Goal: Communication & Community: Participate in discussion

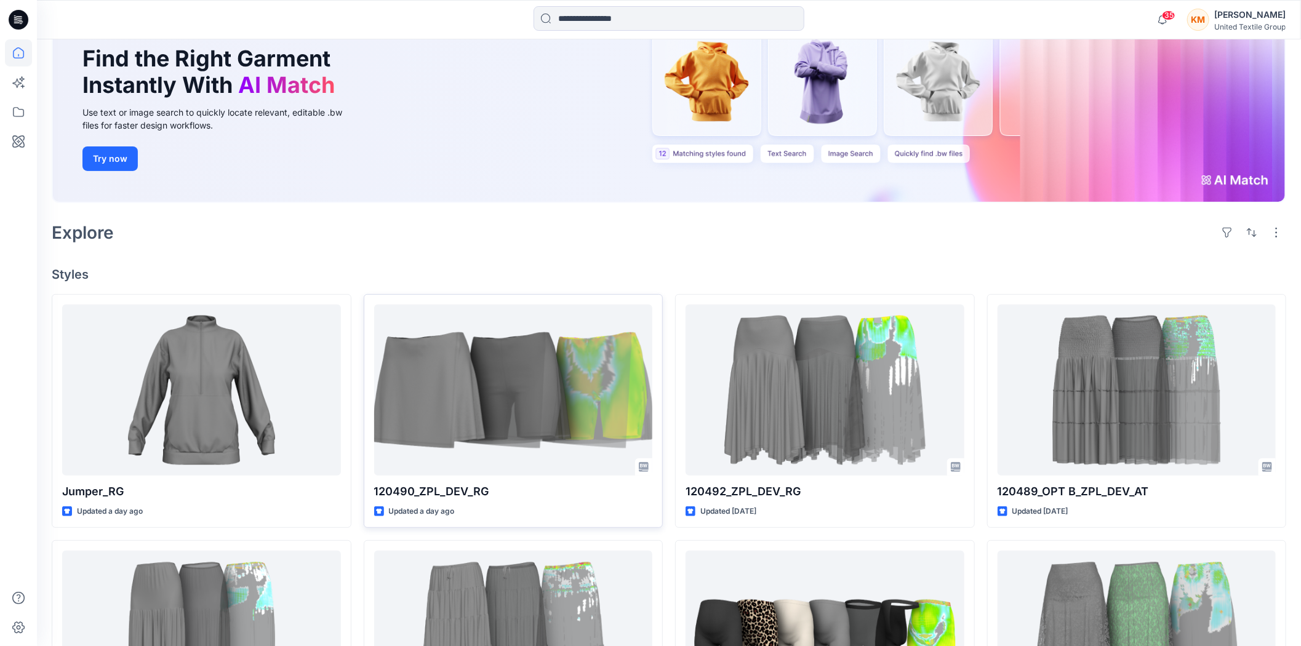
scroll to position [137, 0]
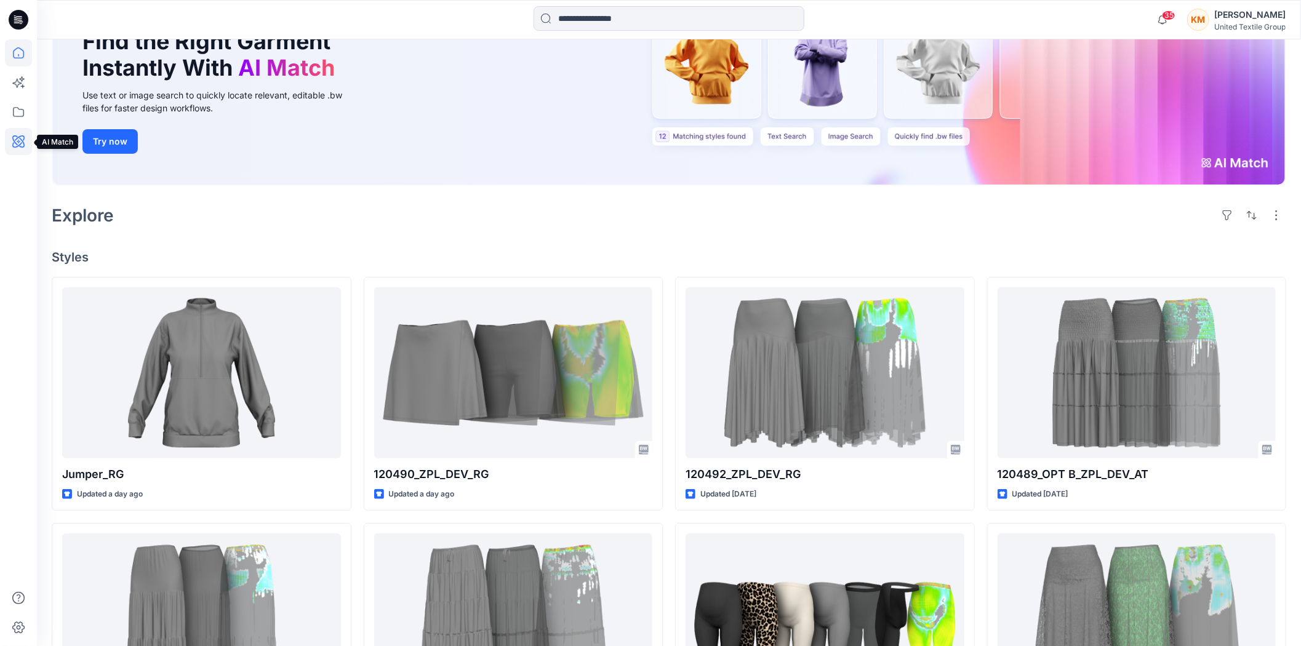
click at [20, 139] on icon at bounding box center [18, 141] width 12 height 12
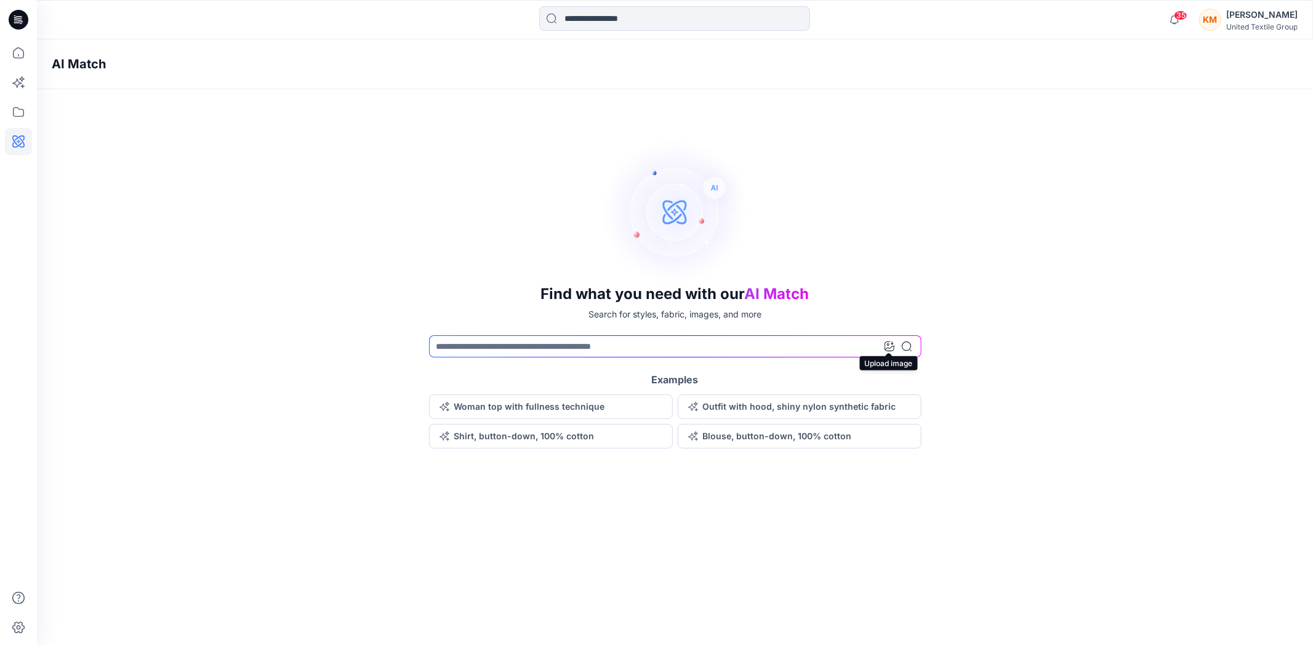
click at [889, 346] on icon at bounding box center [890, 347] width 10 height 10
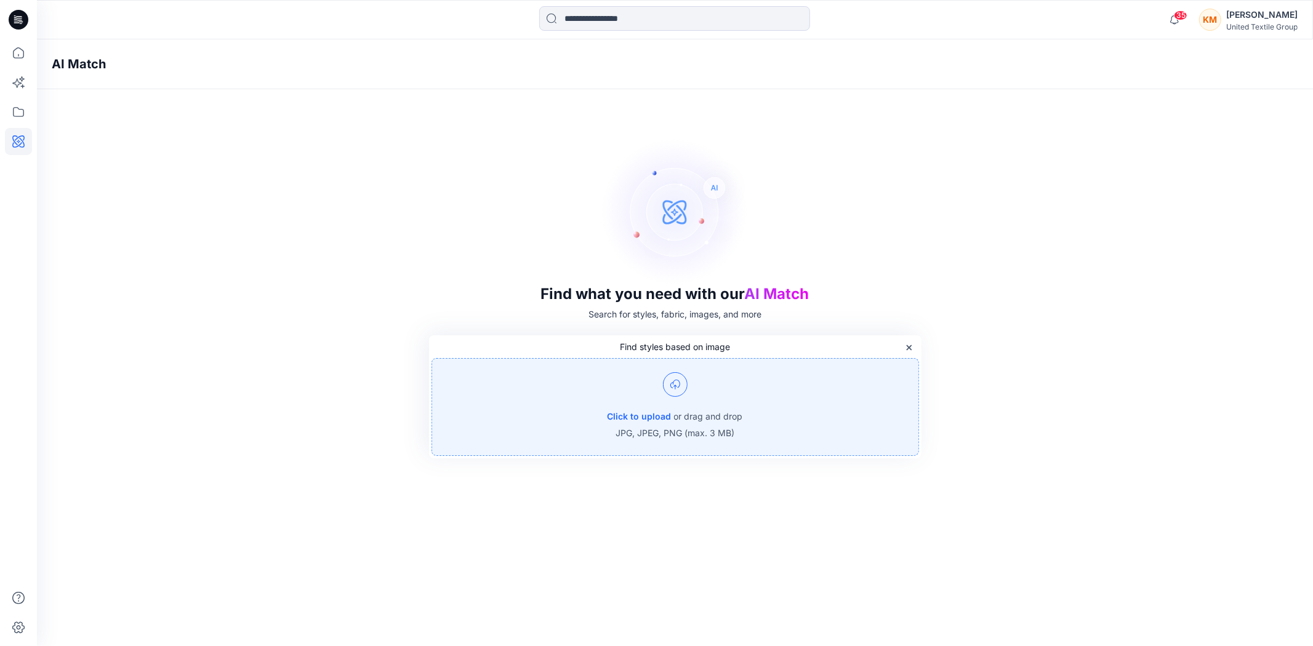
click at [680, 387] on img at bounding box center [675, 384] width 25 height 25
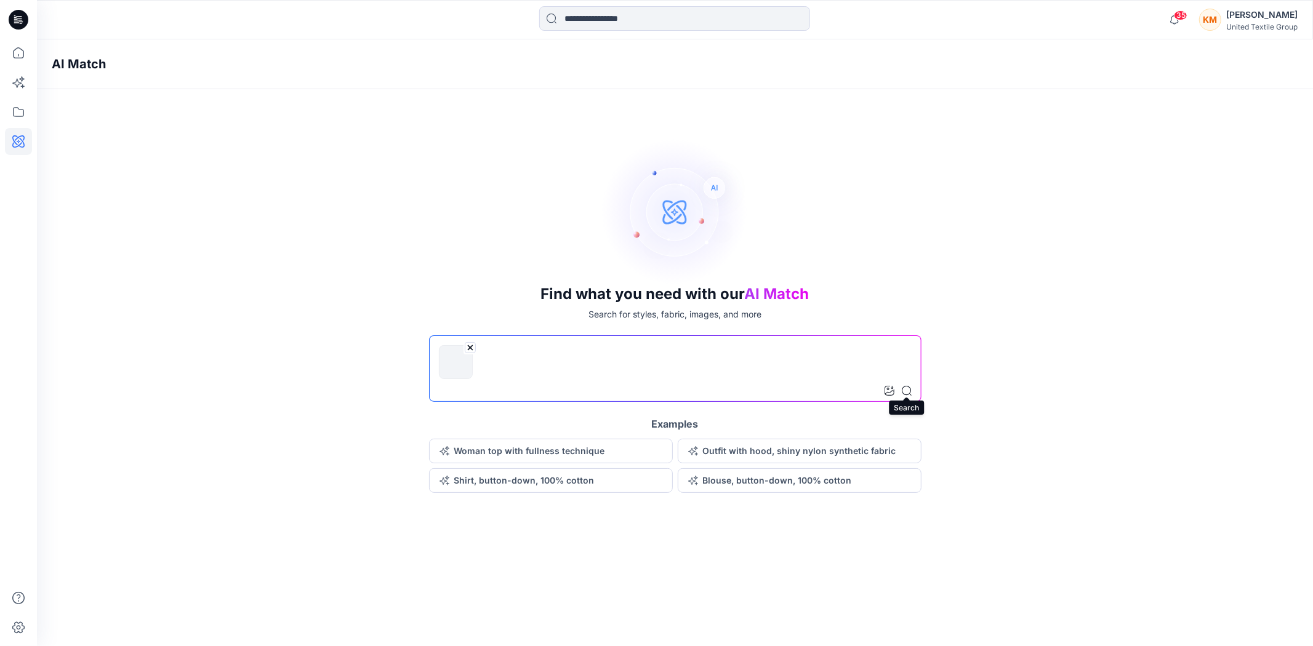
click at [905, 389] on icon at bounding box center [907, 391] width 10 height 10
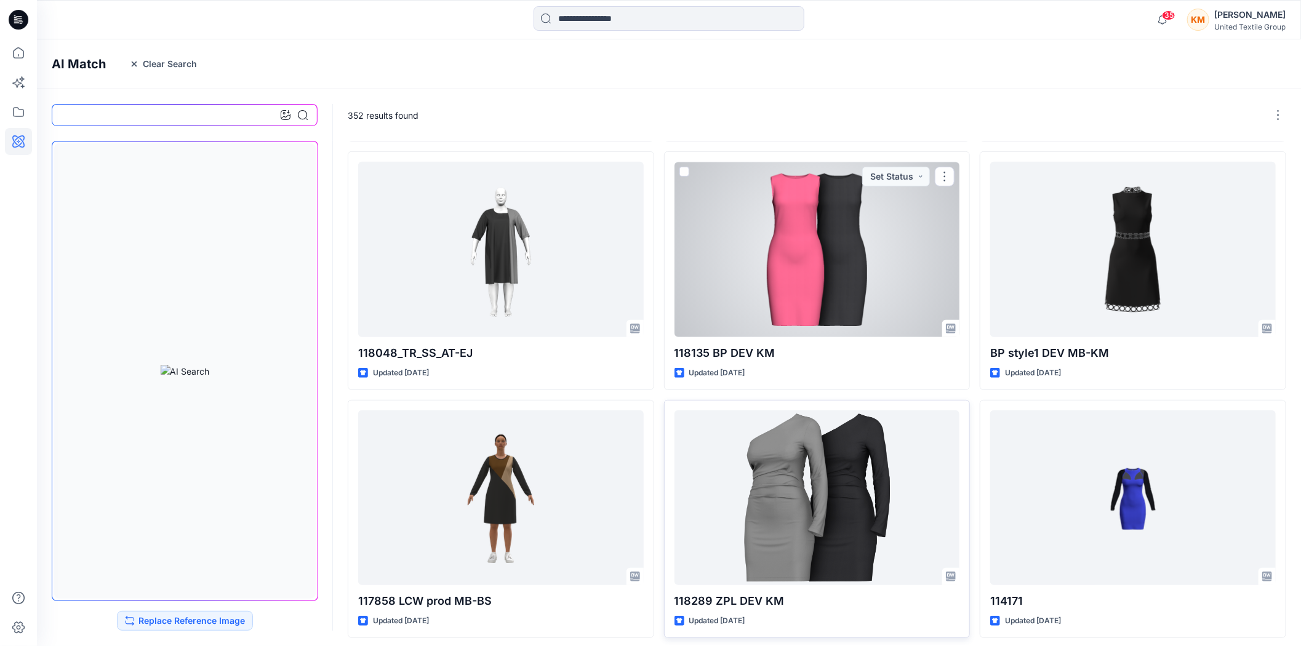
scroll to position [527, 0]
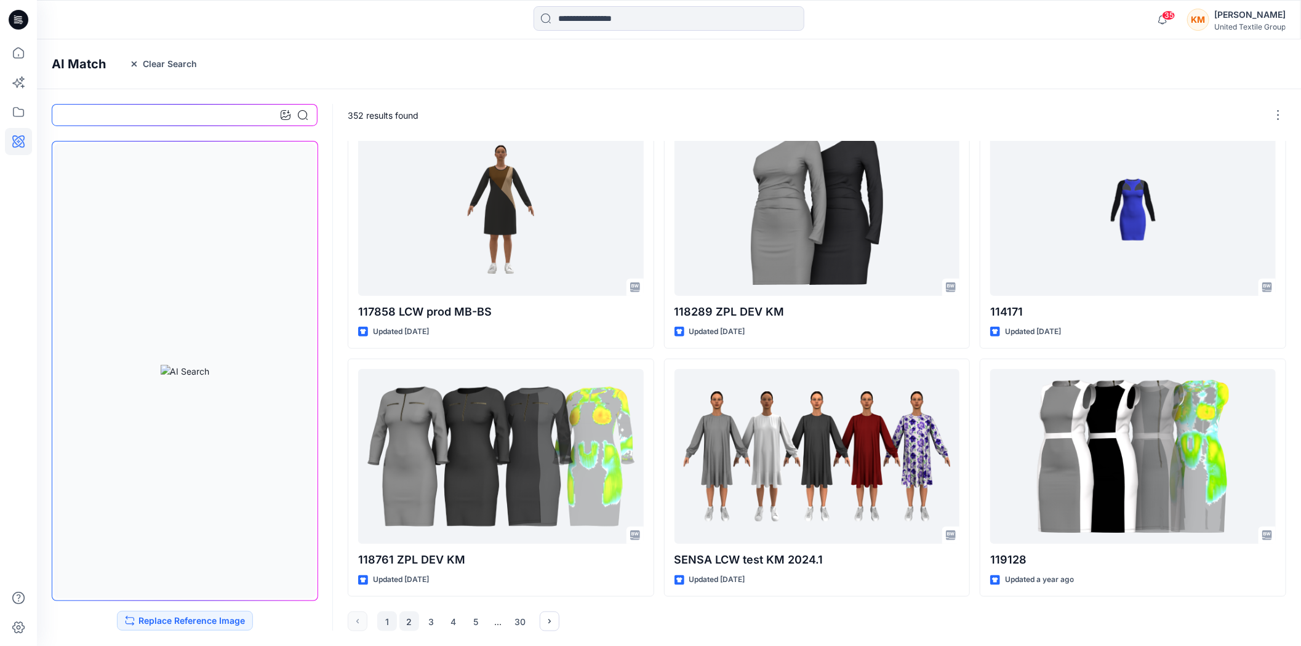
click at [411, 619] on button "2" at bounding box center [409, 622] width 20 height 20
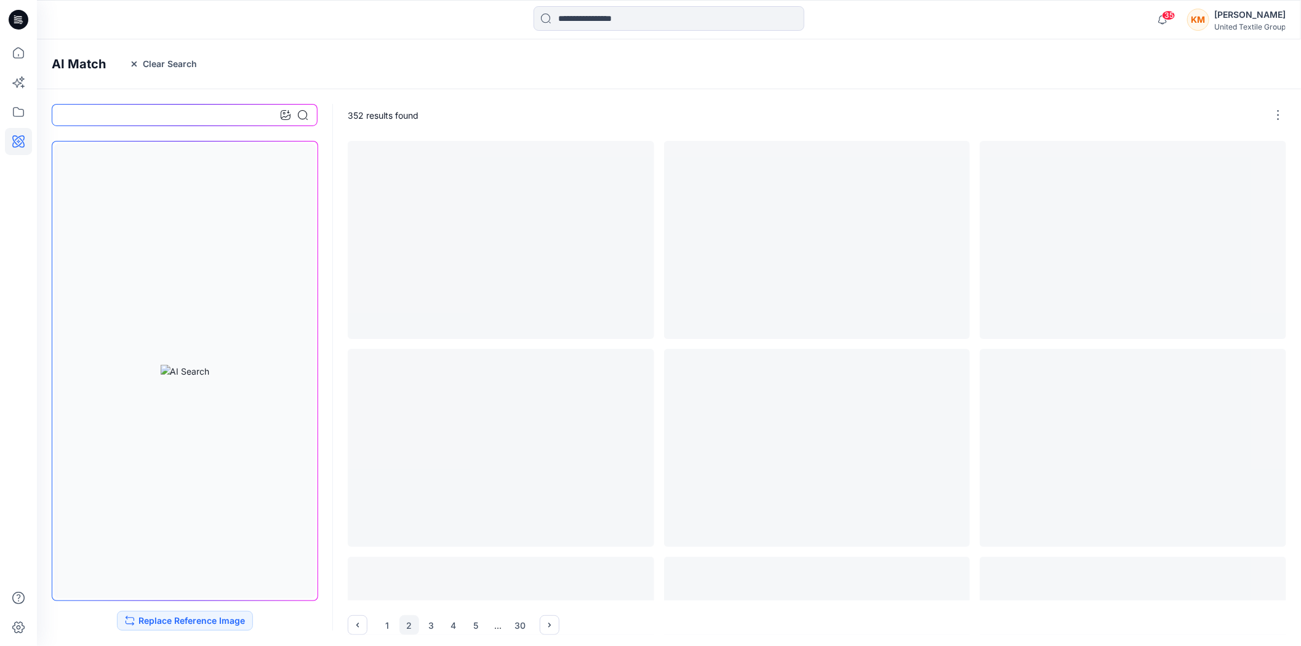
scroll to position [0, 0]
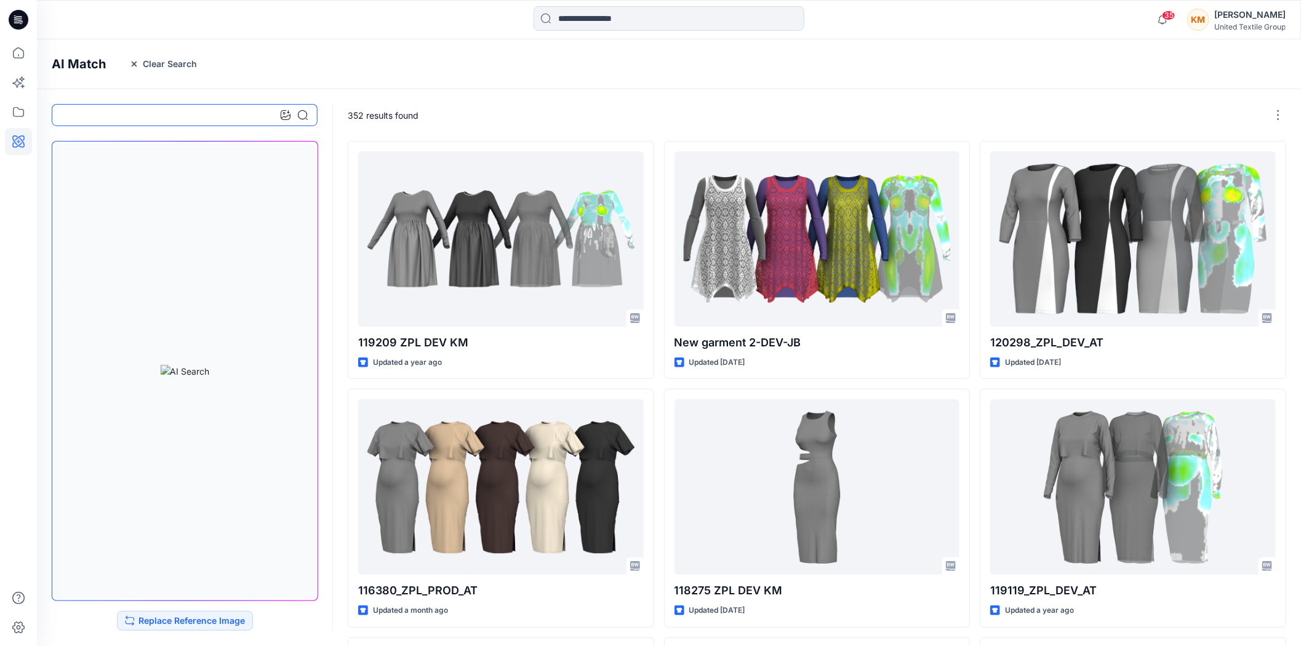
click at [192, 116] on input at bounding box center [185, 115] width 266 height 22
click at [94, 113] on input "**********" at bounding box center [185, 115] width 266 height 22
click at [140, 116] on input "**********" at bounding box center [185, 115] width 266 height 22
type input "**********"
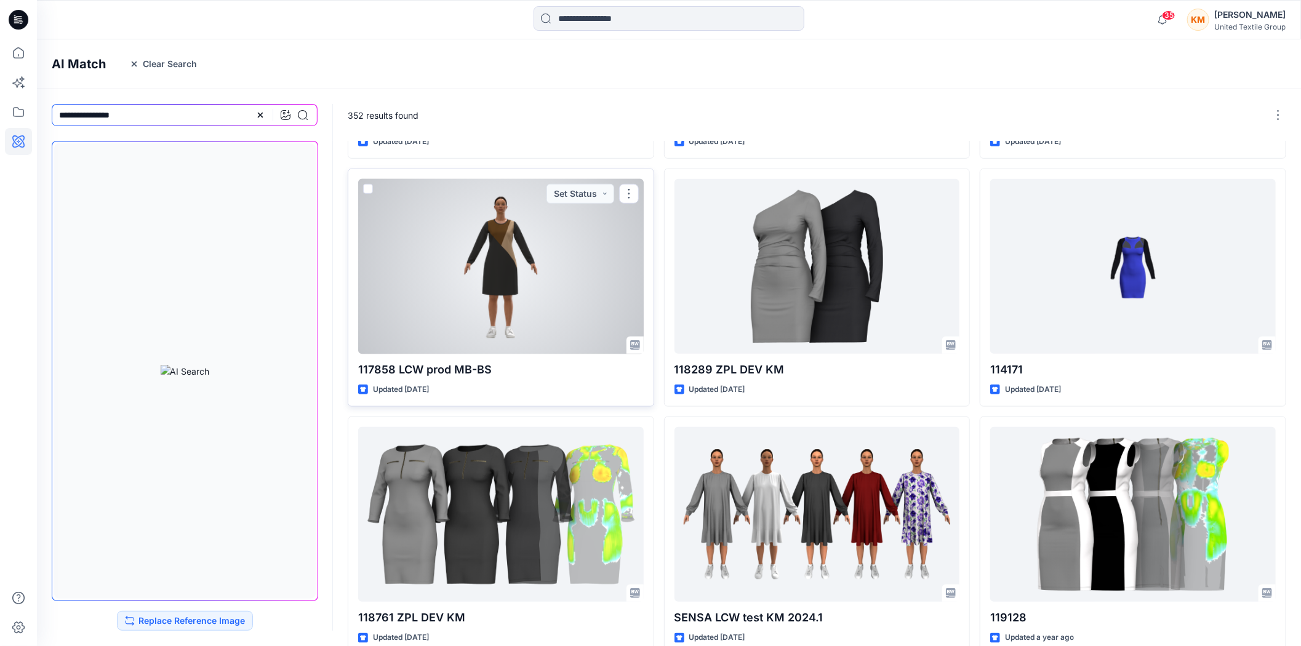
scroll to position [527, 0]
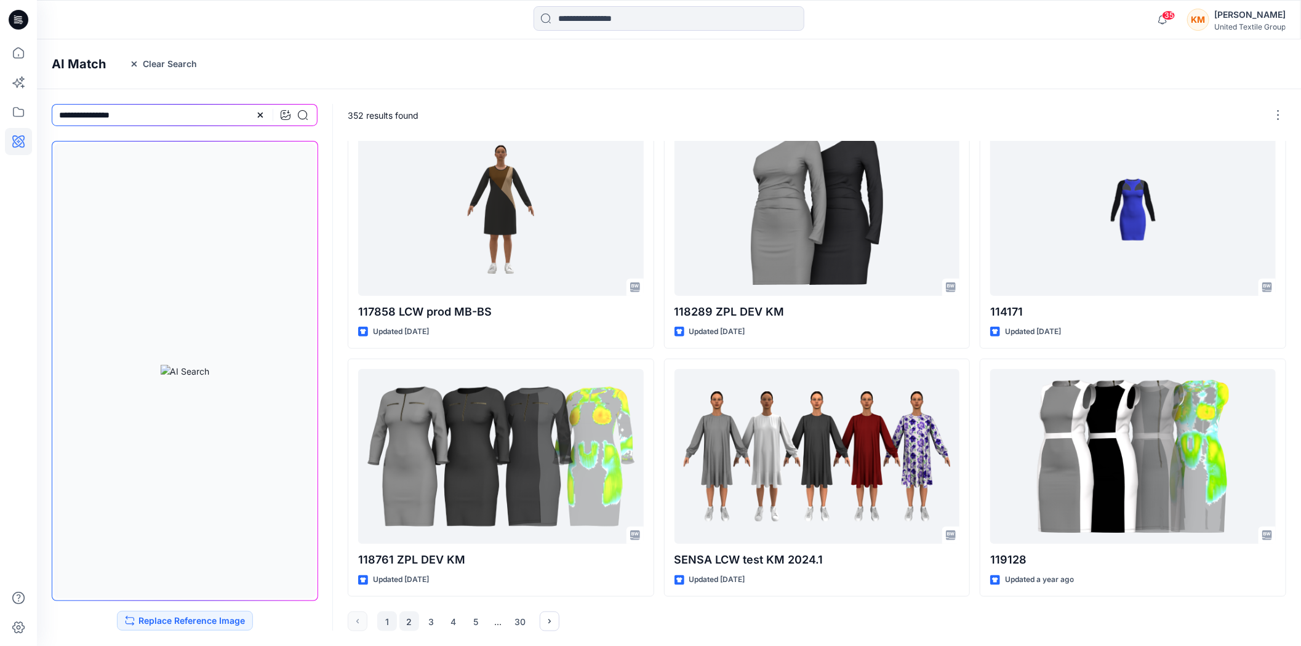
click at [410, 620] on button "2" at bounding box center [409, 622] width 20 height 20
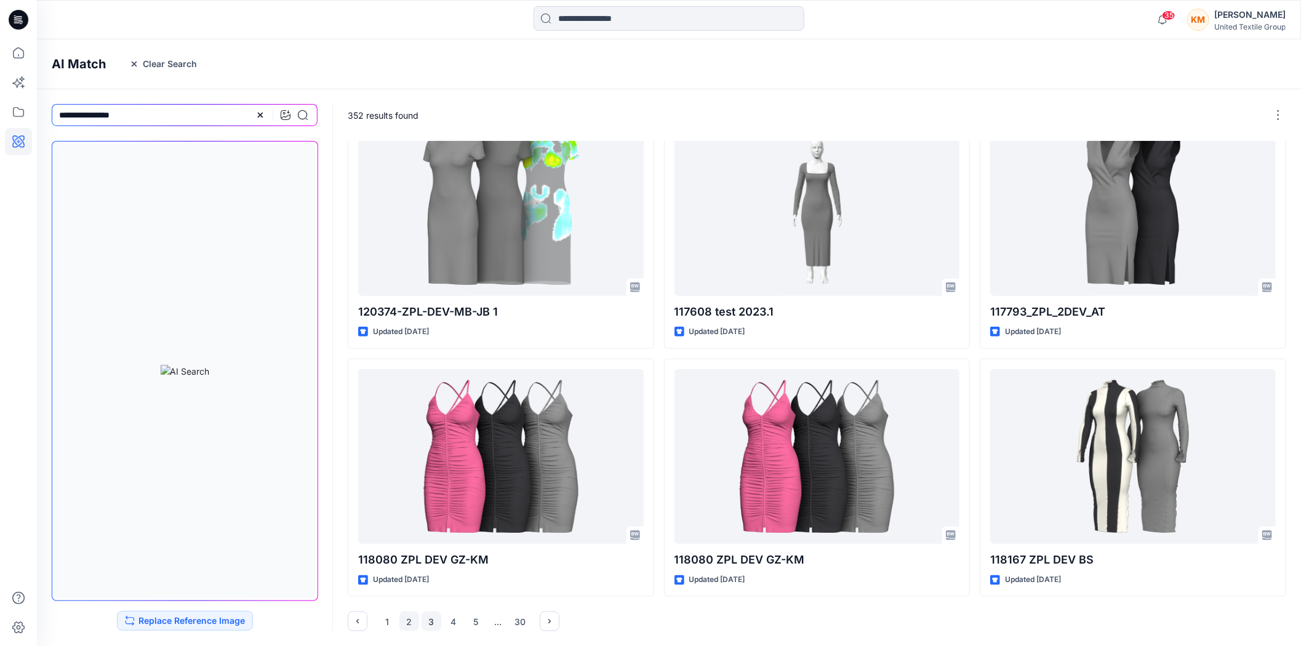
click at [436, 624] on button "3" at bounding box center [432, 622] width 20 height 20
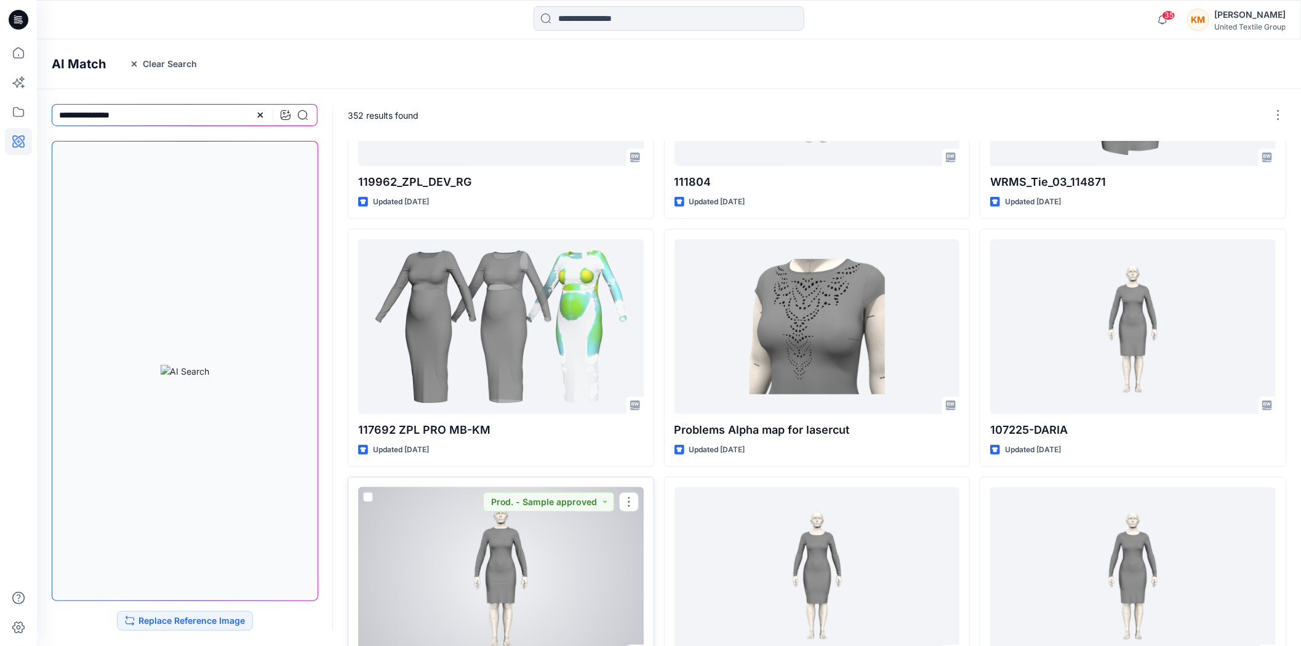
scroll to position [410, 0]
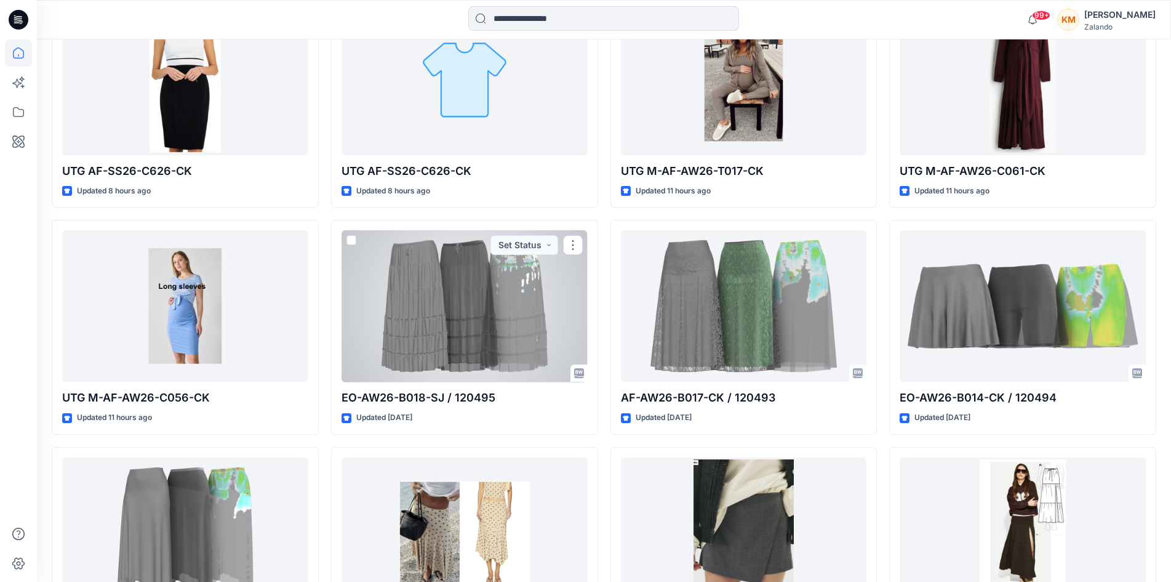
scroll to position [291, 0]
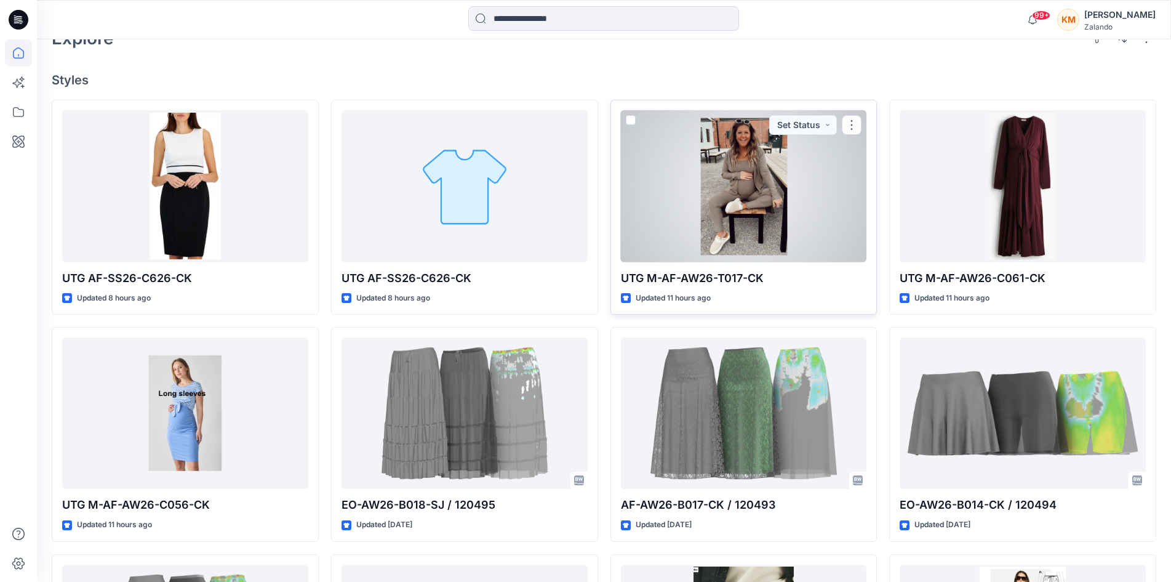
click at [792, 179] on div at bounding box center [744, 185] width 246 height 151
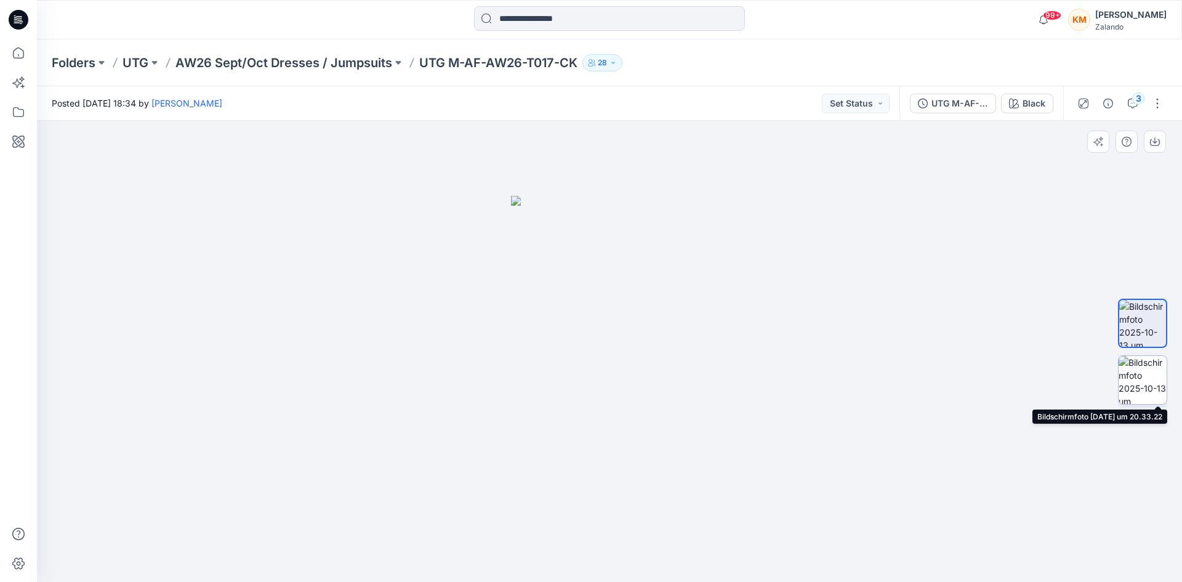
click at [1150, 362] on img at bounding box center [1142, 380] width 48 height 48
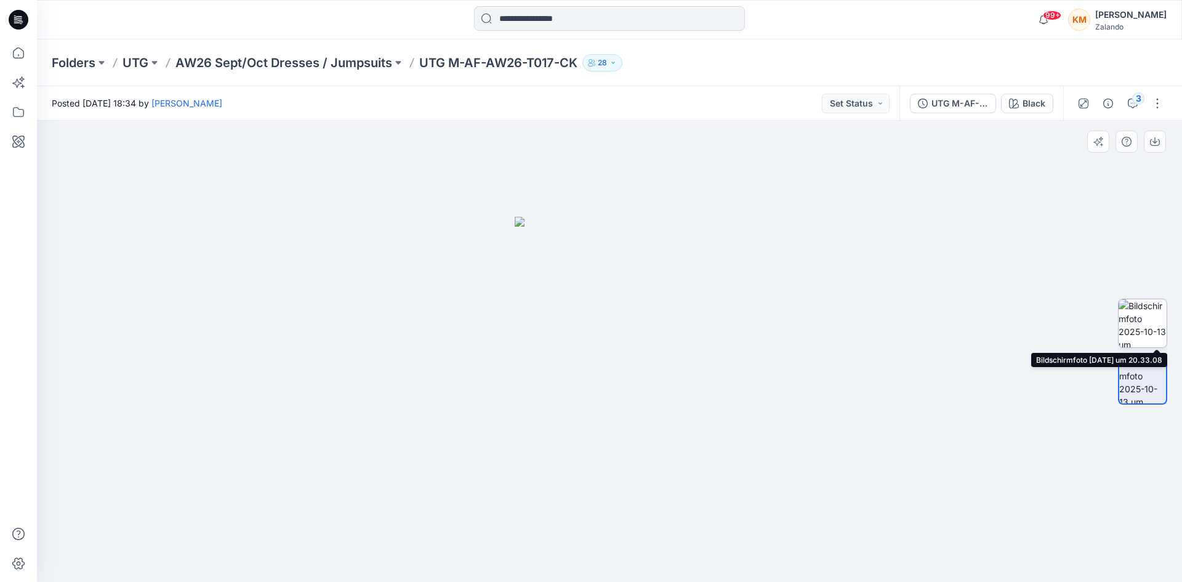
click at [1136, 318] on img at bounding box center [1142, 323] width 48 height 48
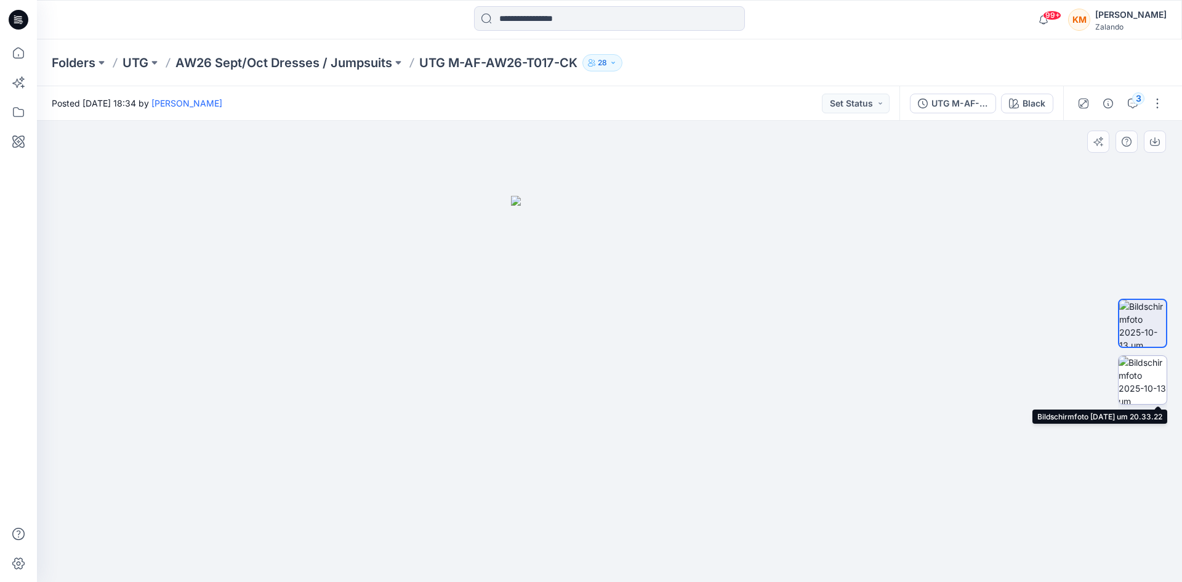
click at [1137, 377] on img at bounding box center [1142, 380] width 48 height 48
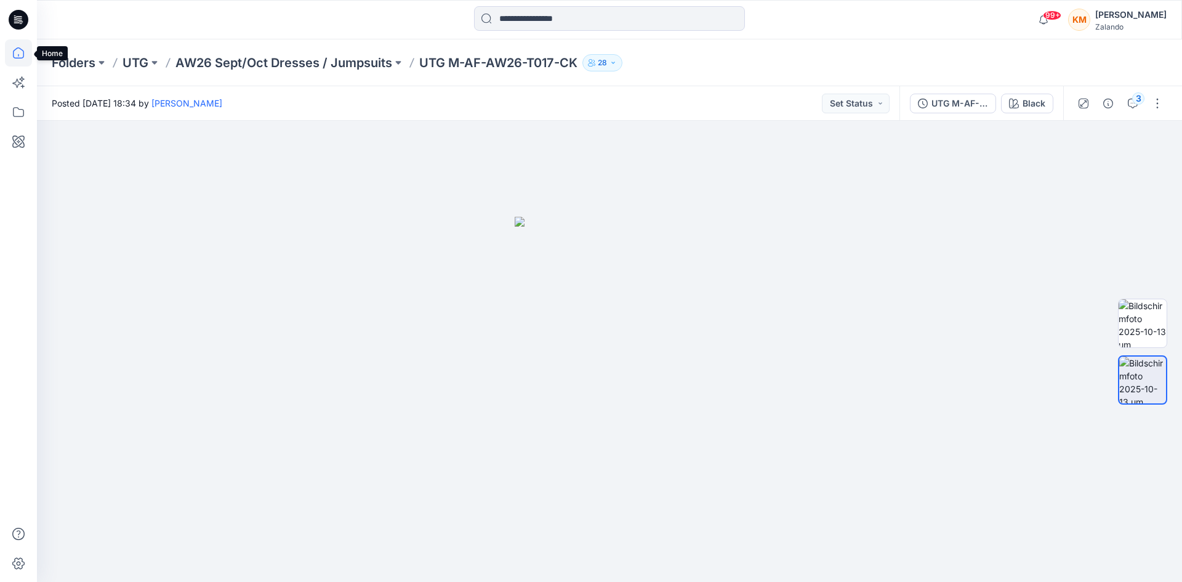
click at [13, 51] on icon at bounding box center [18, 52] width 27 height 27
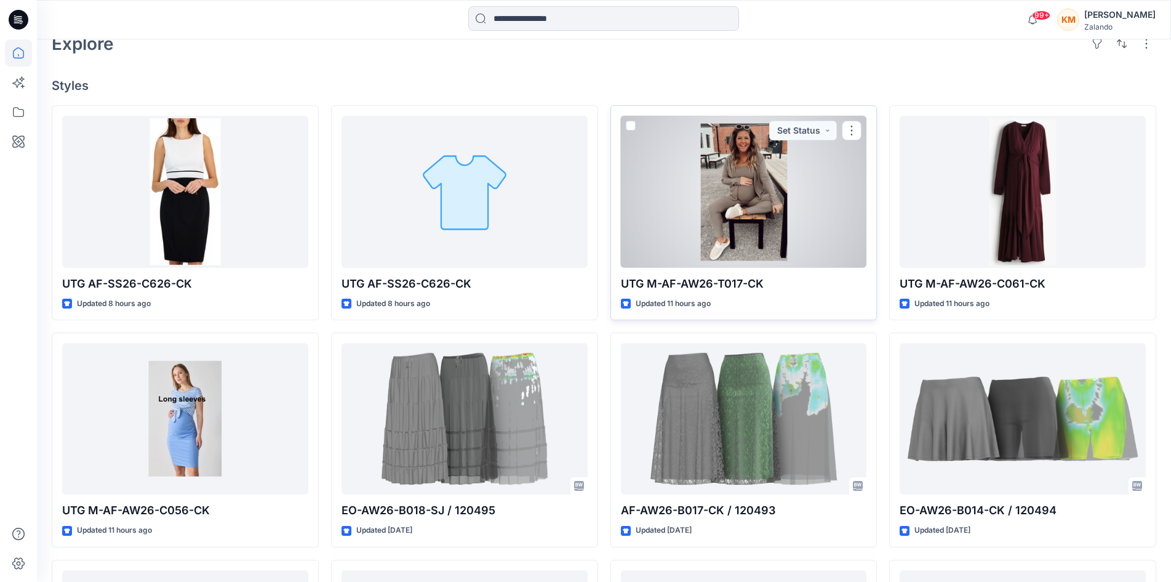
scroll to position [308, 0]
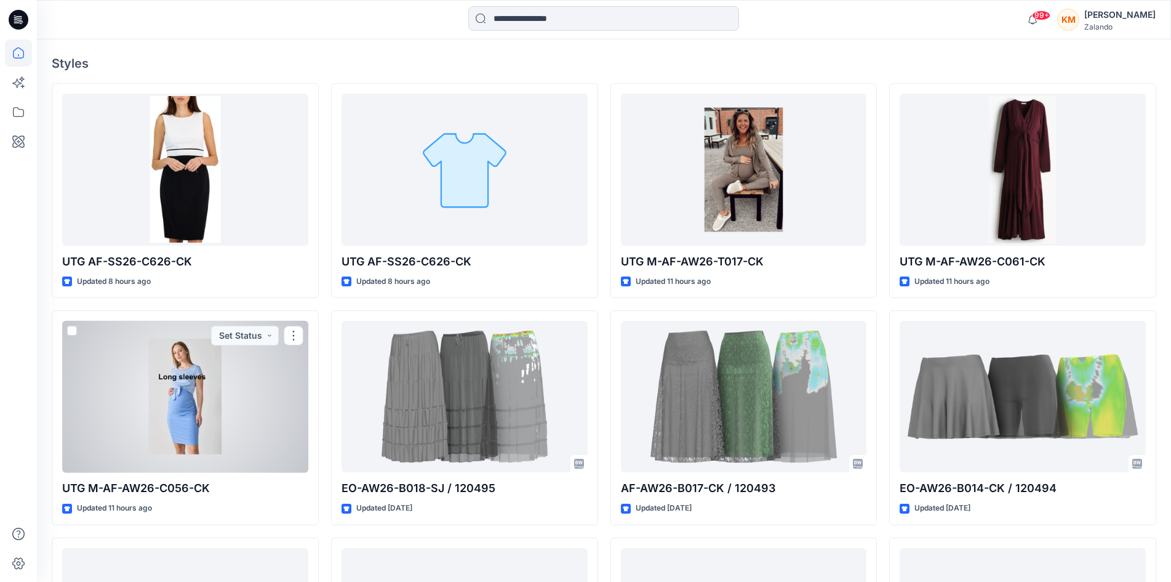
click at [188, 394] on div at bounding box center [185, 396] width 246 height 151
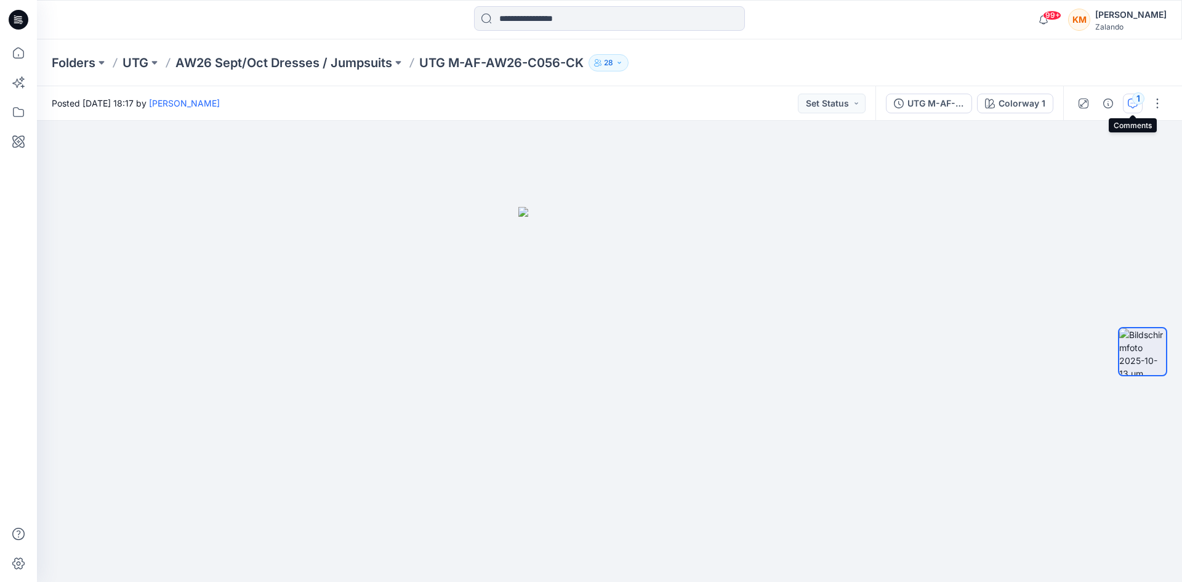
click at [1136, 100] on div "1" at bounding box center [1138, 98] width 12 height 12
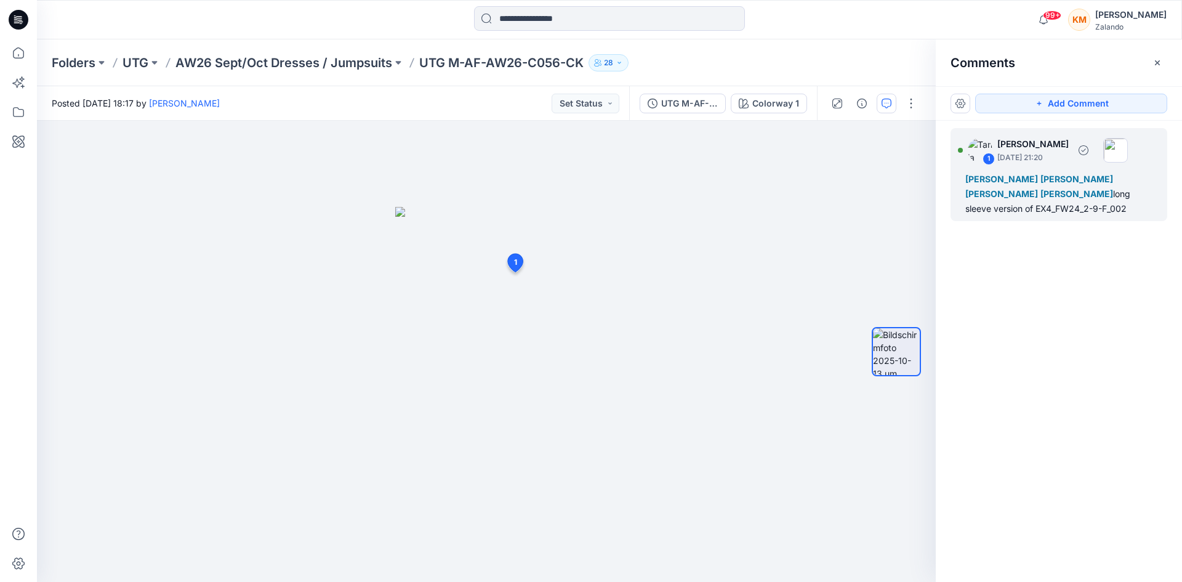
drag, startPoint x: 977, startPoint y: 210, endPoint x: 1080, endPoint y: 207, distance: 102.2
click at [1080, 207] on div "Marnie Douven Marlene Seefeldt Emma Bertelsen Lise Stougaard long sleeve versio…" at bounding box center [1058, 194] width 187 height 44
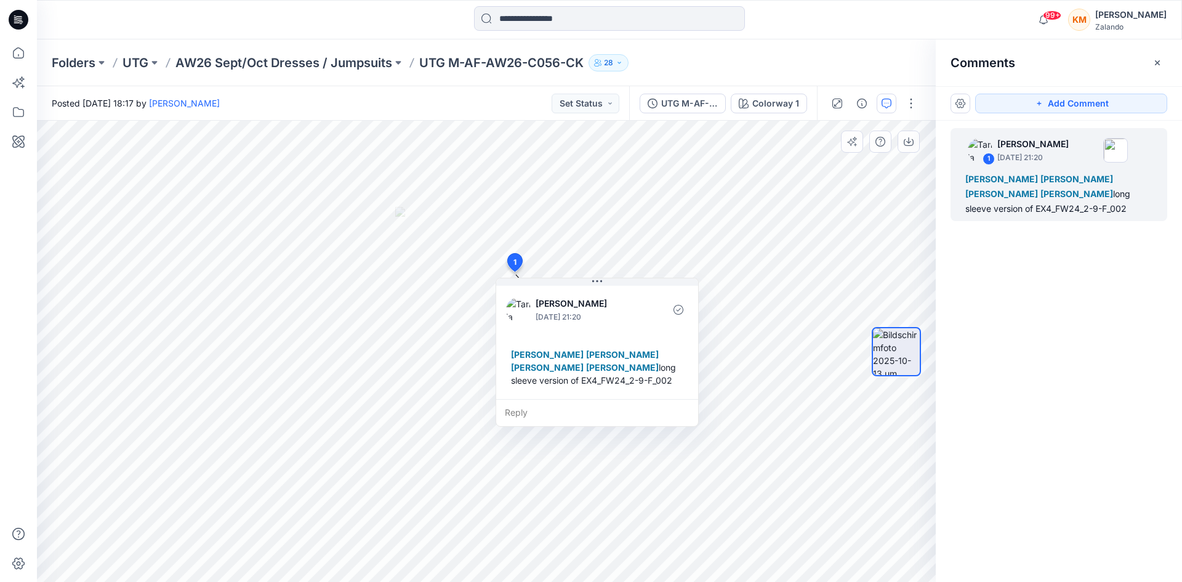
copy div "EX4_FW24_2-9-F_002"
click at [18, 52] on icon at bounding box center [18, 52] width 27 height 27
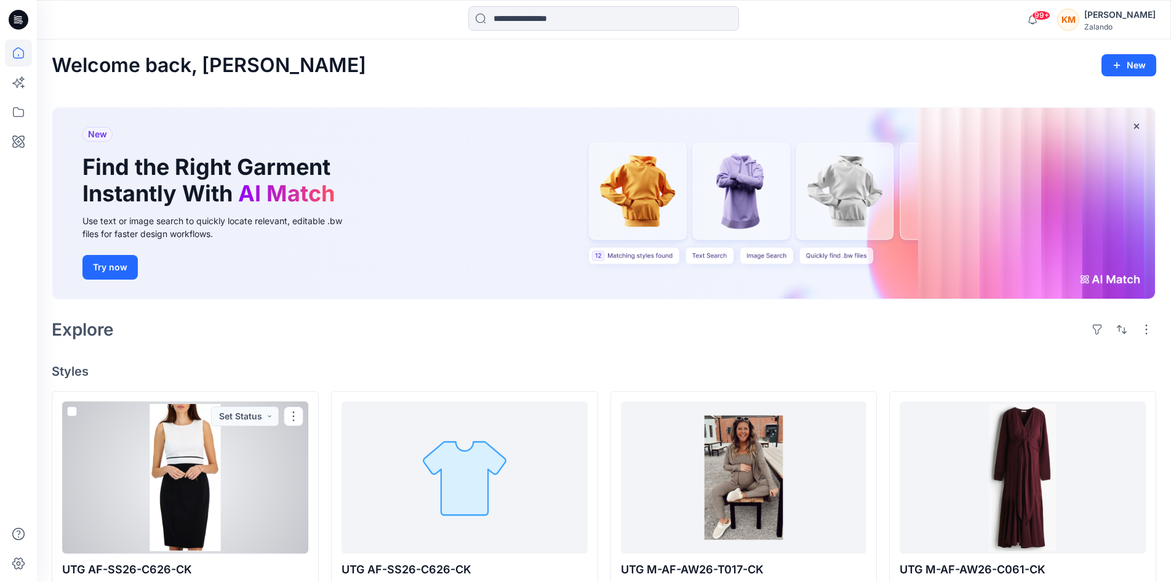
click at [194, 447] on div at bounding box center [185, 476] width 246 height 151
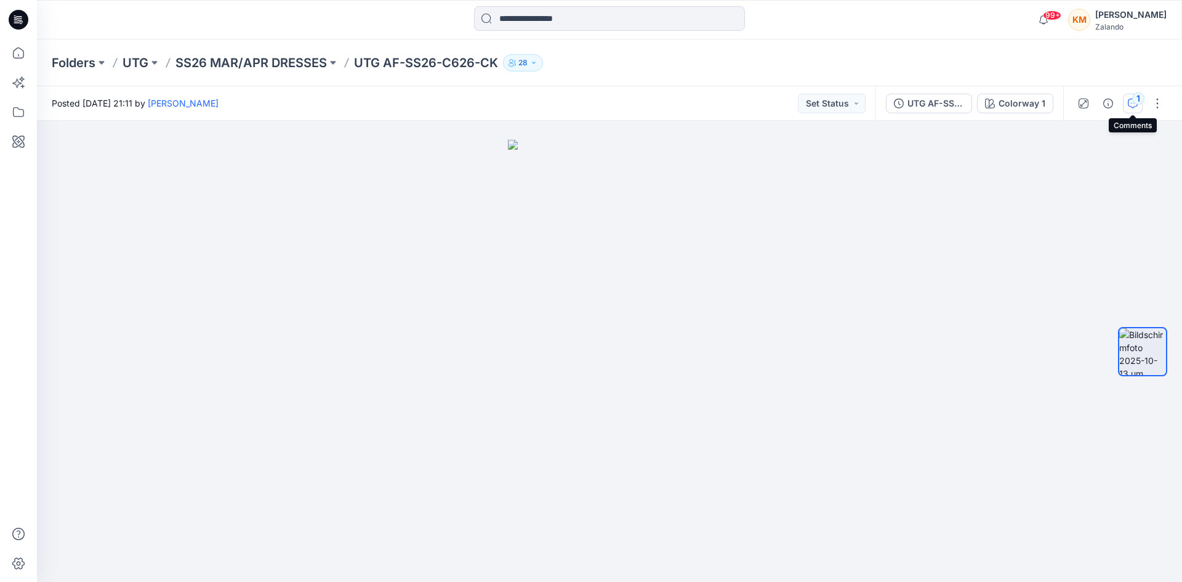
click at [1132, 101] on div "1" at bounding box center [1138, 98] width 12 height 12
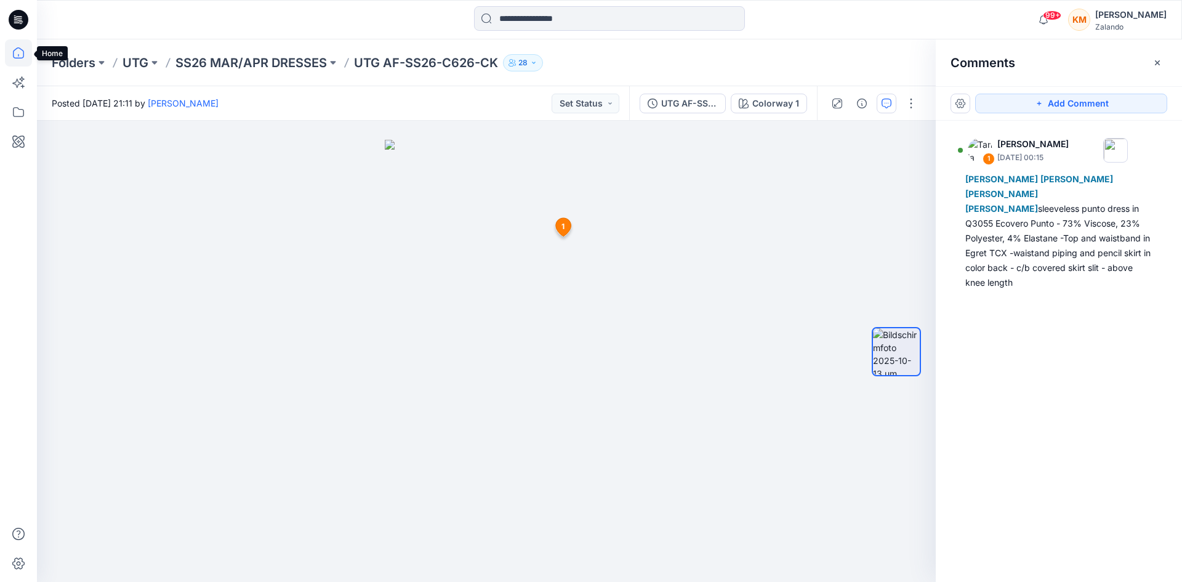
click at [14, 53] on icon at bounding box center [18, 52] width 11 height 11
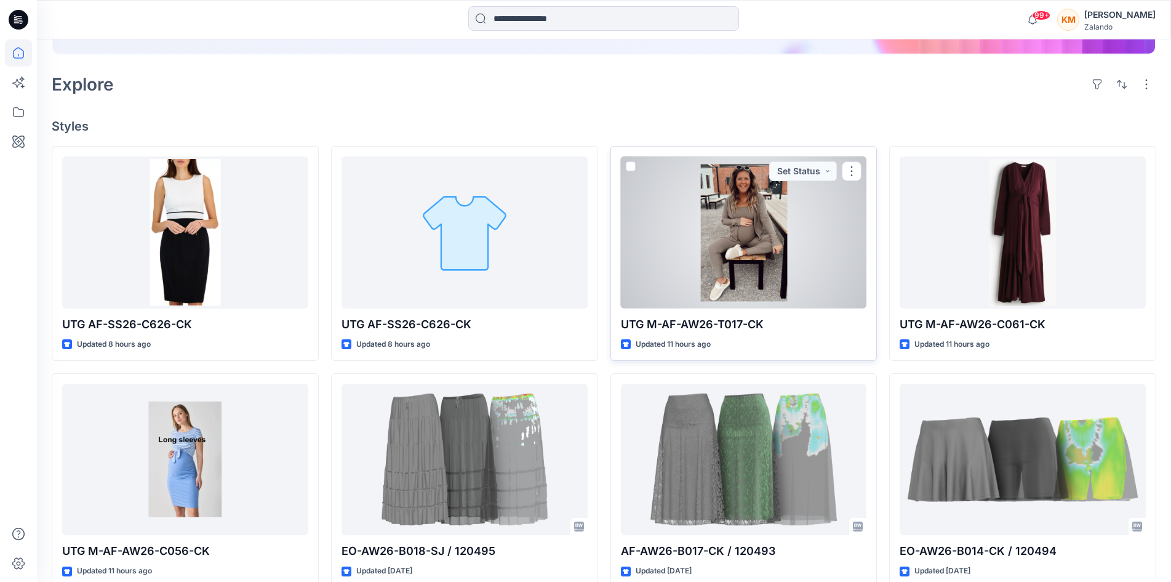
scroll to position [246, 0]
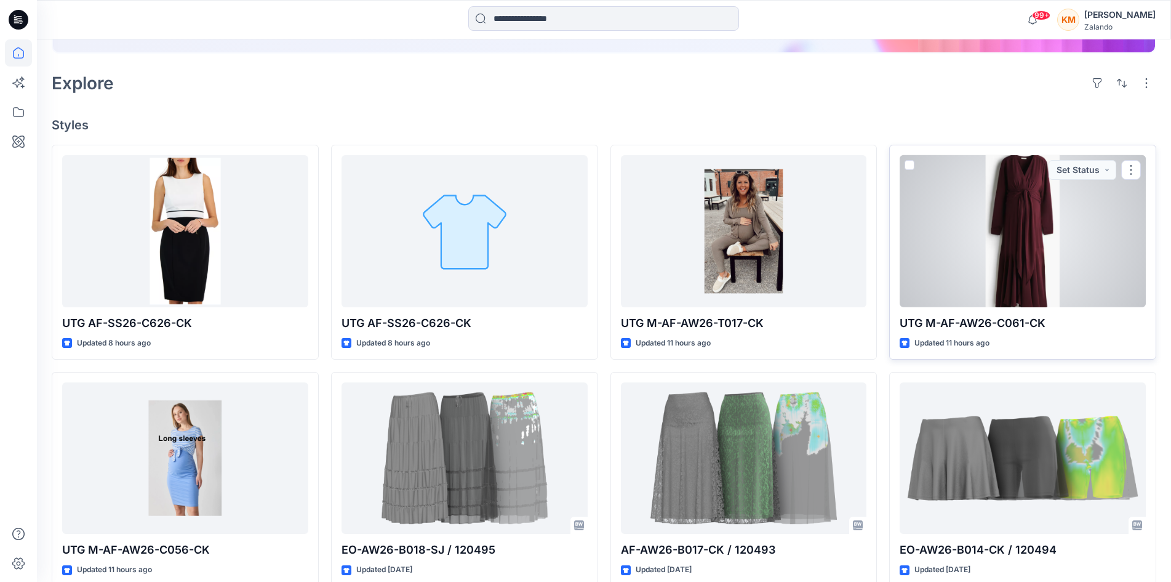
click at [1040, 244] on div at bounding box center [1023, 230] width 246 height 151
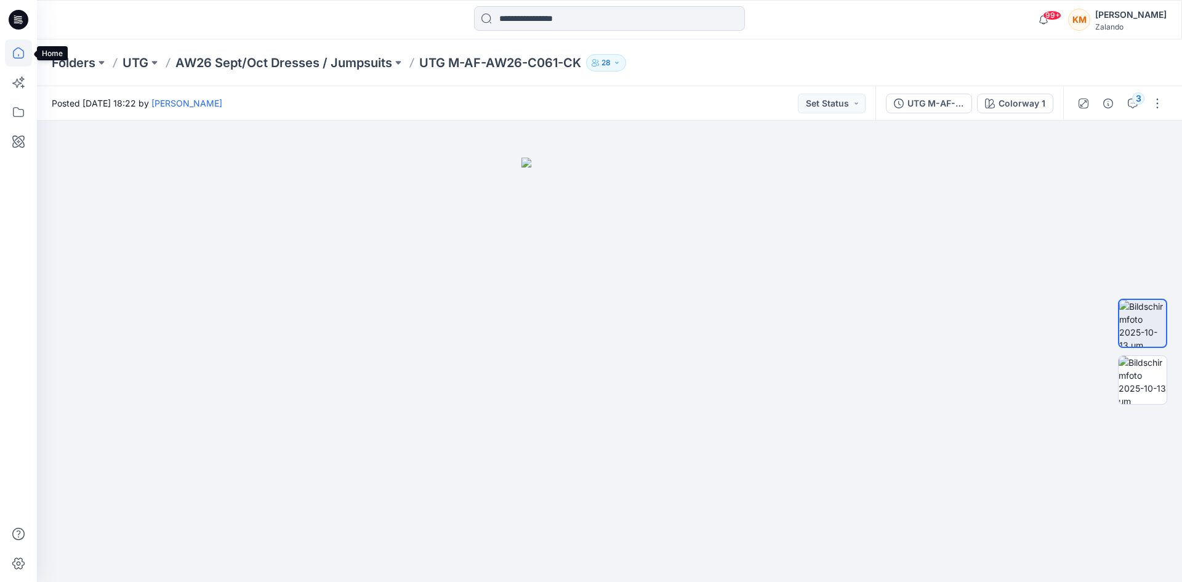
click at [19, 52] on icon at bounding box center [18, 52] width 27 height 27
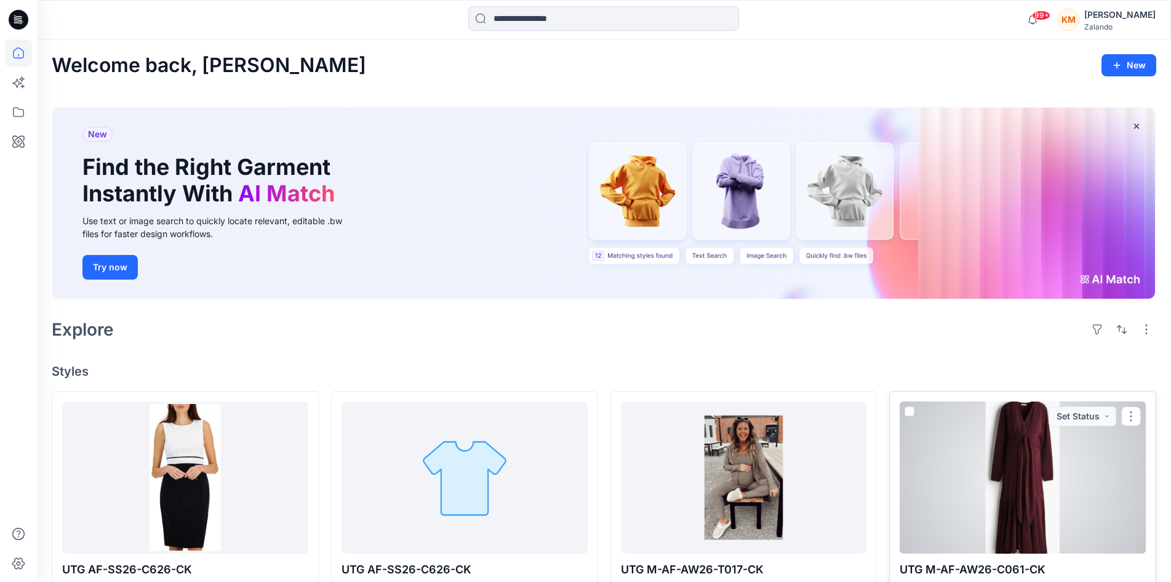
click at [1015, 463] on div at bounding box center [1023, 476] width 246 height 151
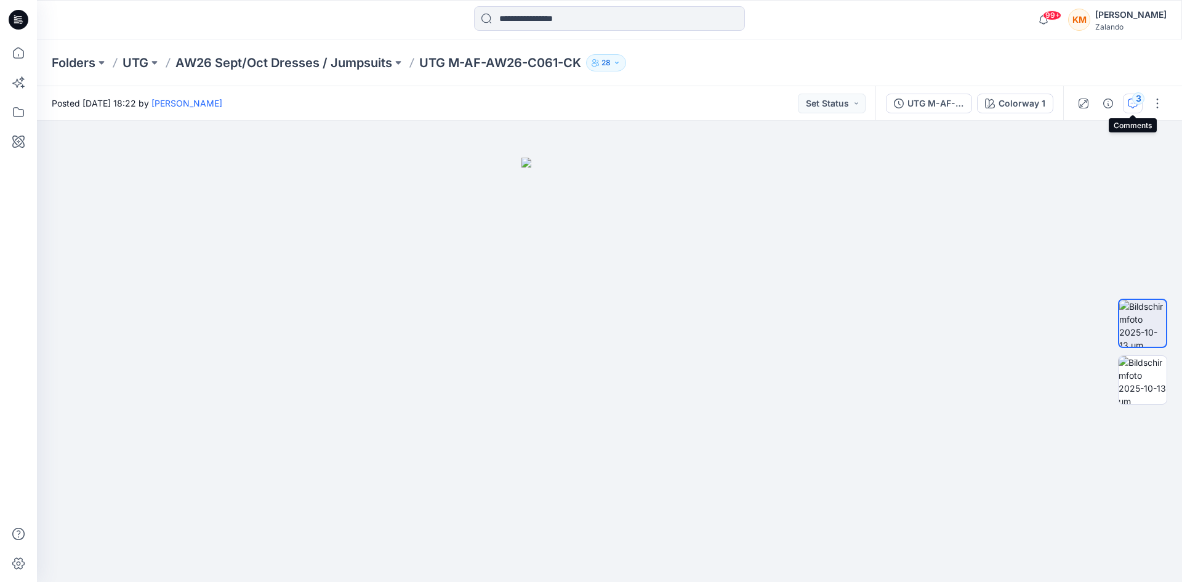
click at [1132, 105] on icon "button" at bounding box center [1133, 103] width 10 height 10
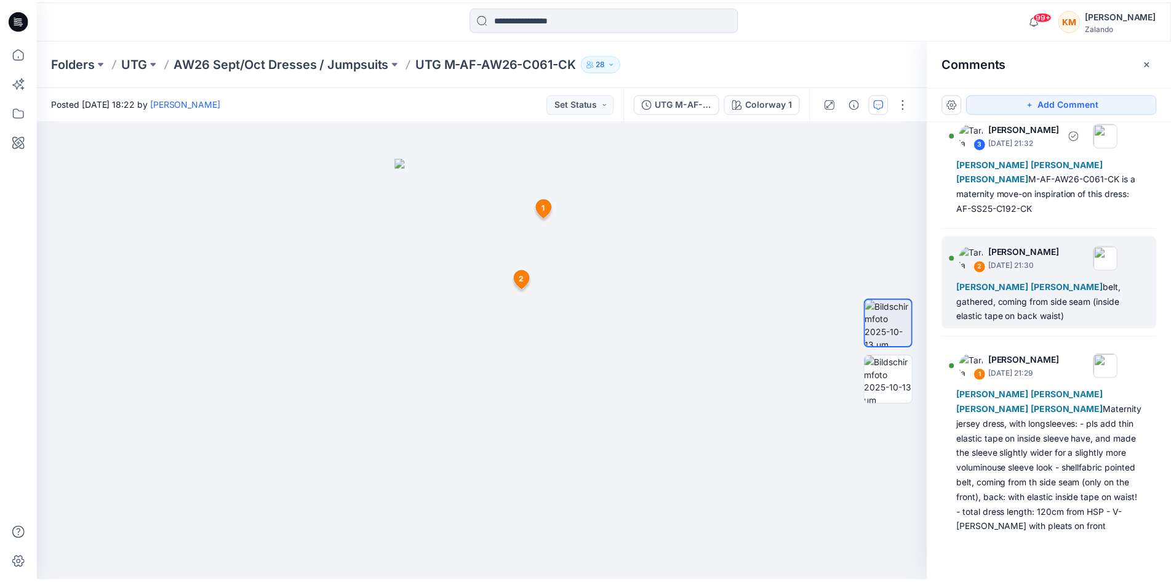
scroll to position [42, 0]
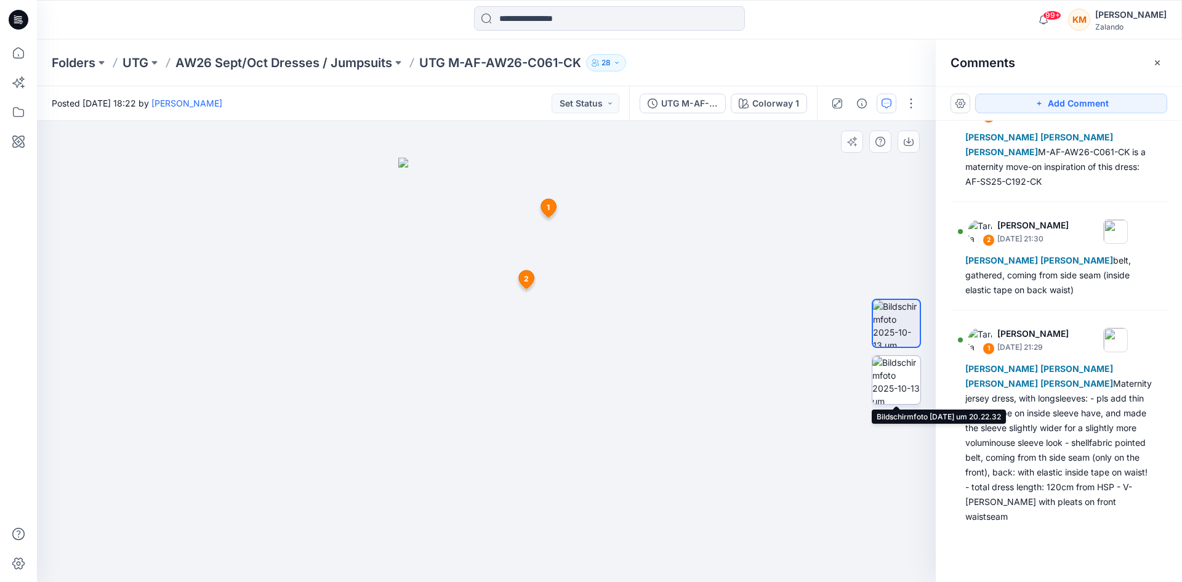
click at [897, 369] on img at bounding box center [896, 380] width 48 height 48
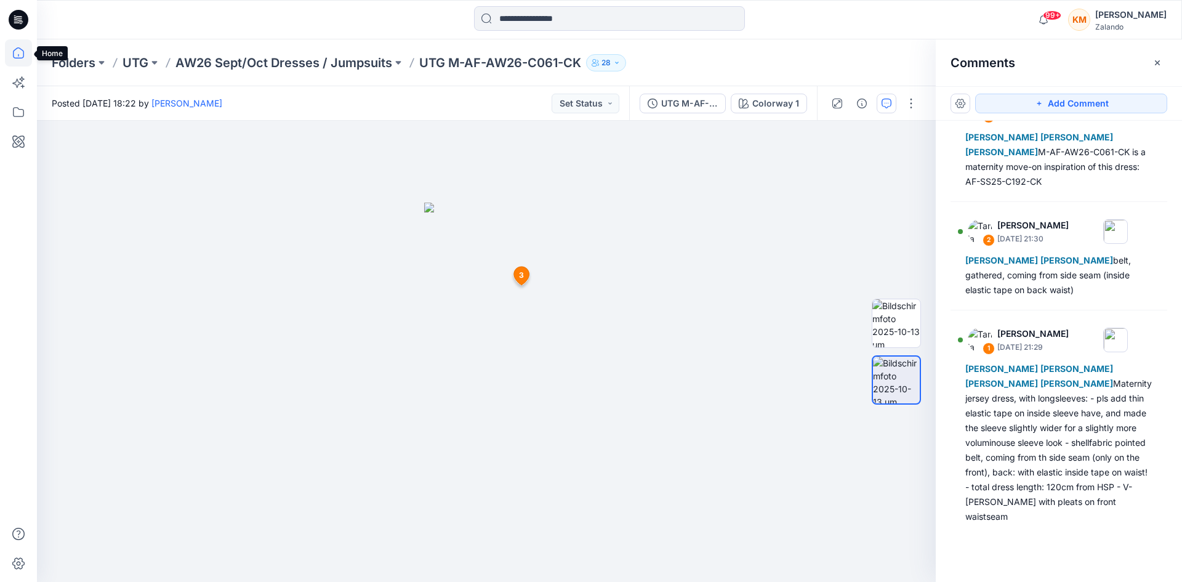
click at [15, 49] on icon at bounding box center [18, 52] width 11 height 11
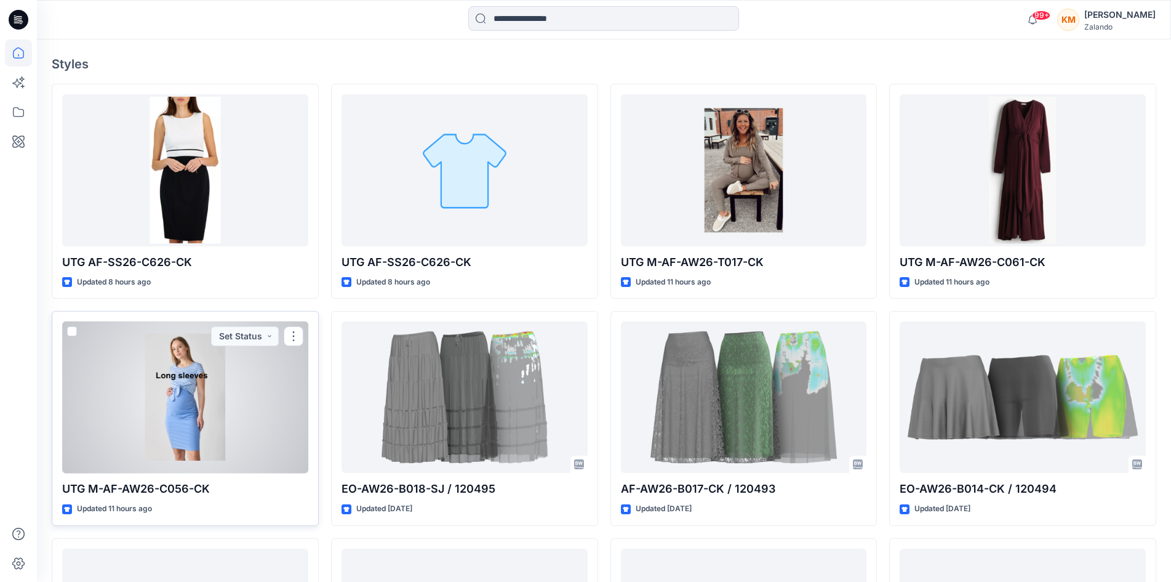
scroll to position [308, 0]
click at [185, 373] on div at bounding box center [185, 396] width 246 height 151
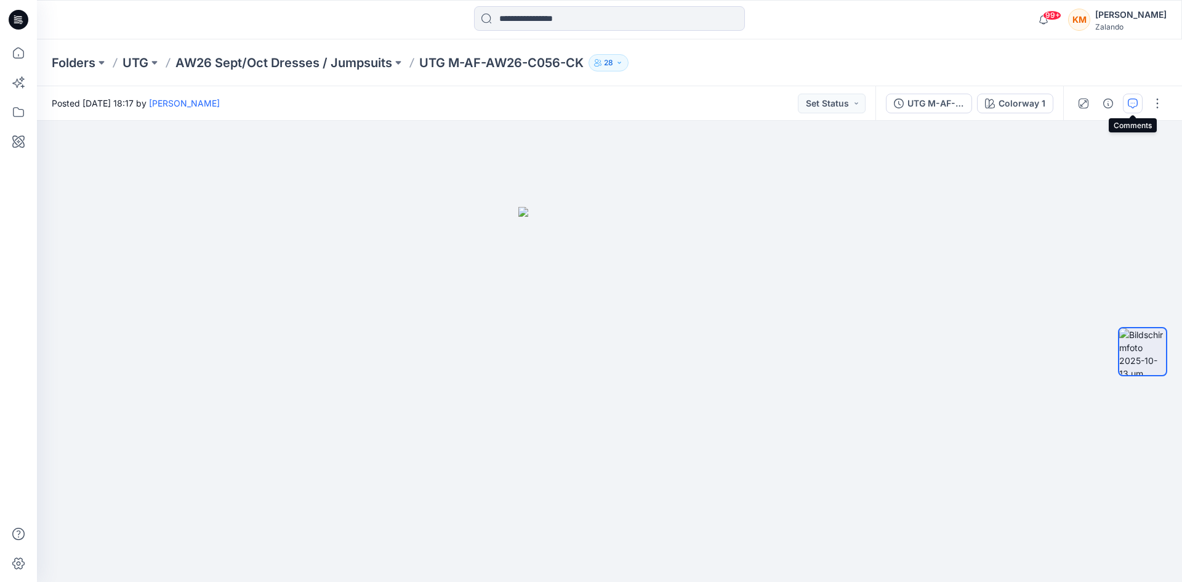
click at [1134, 100] on icon "button" at bounding box center [1133, 103] width 10 height 10
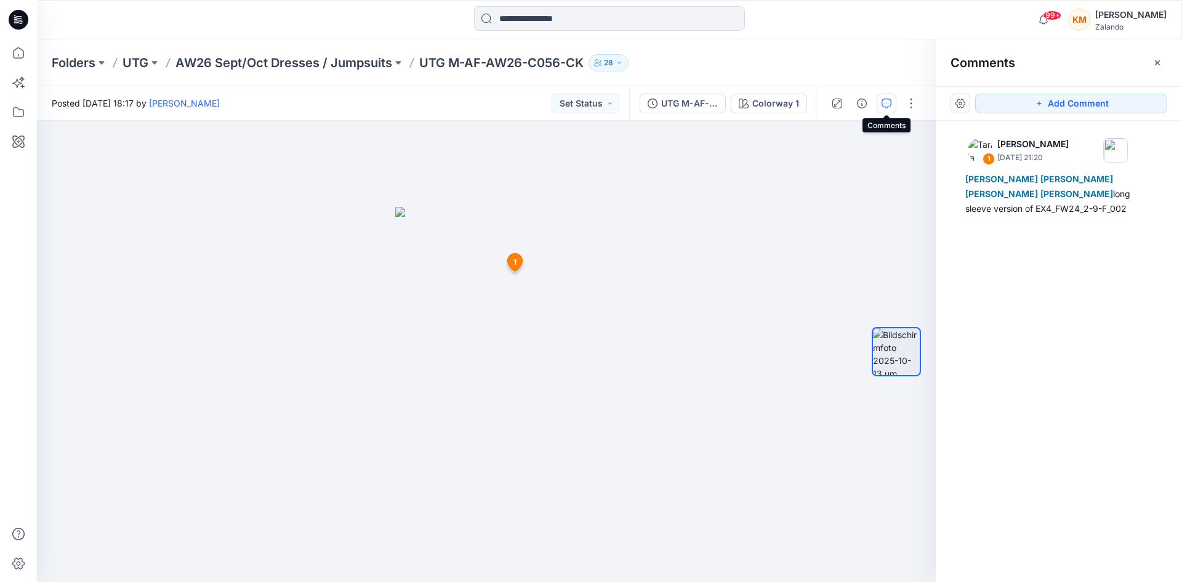
click at [883, 100] on icon "button" at bounding box center [886, 103] width 10 height 10
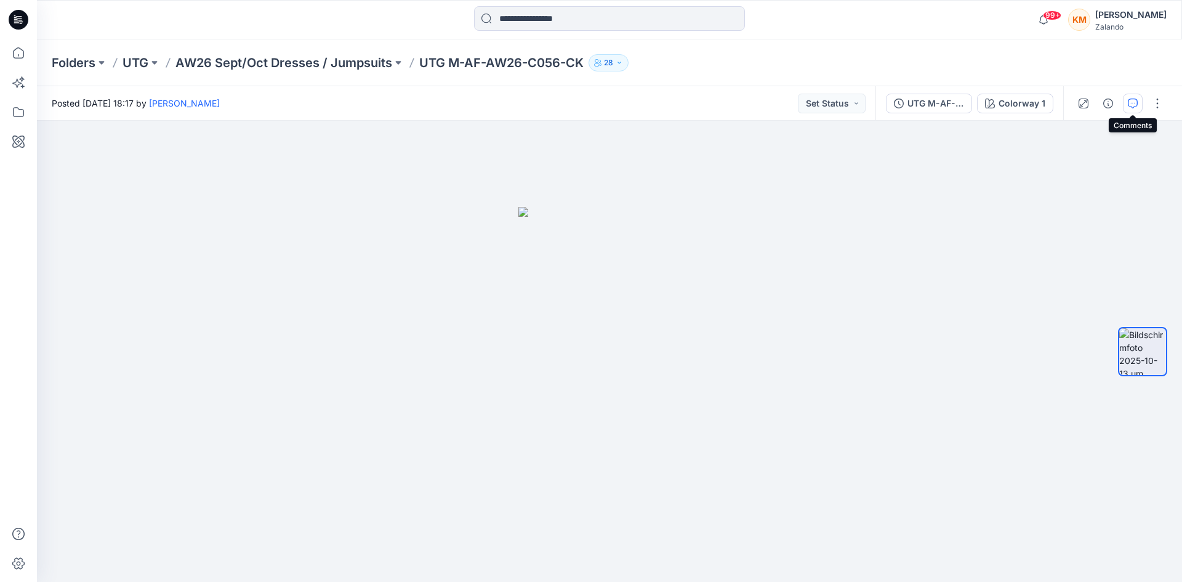
click at [1133, 100] on icon "button" at bounding box center [1133, 103] width 10 height 10
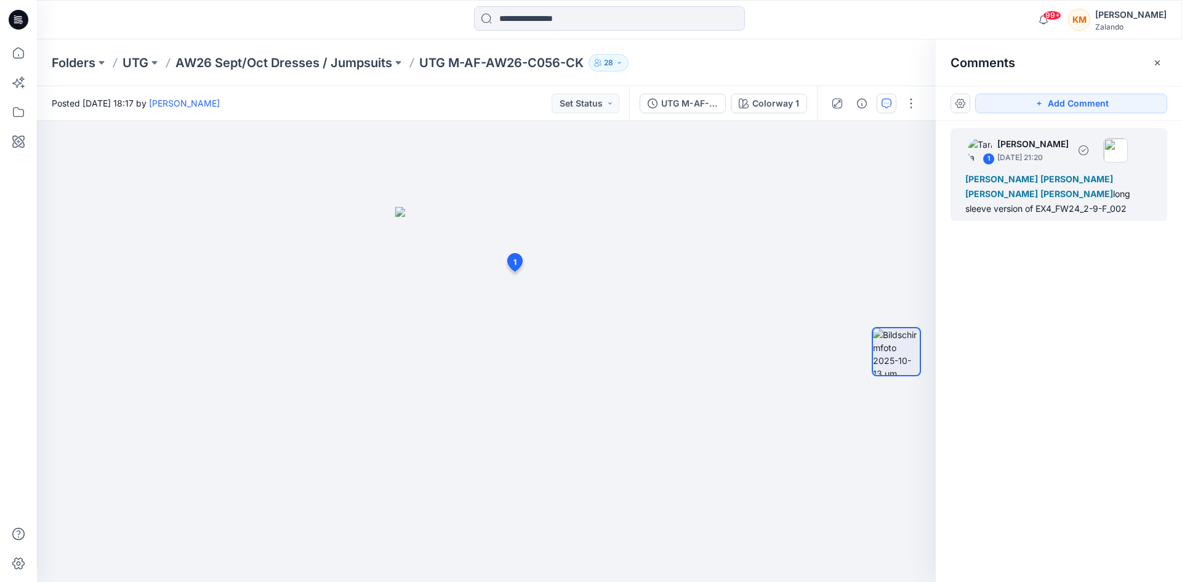
click at [1053, 190] on span "Lise Stougaard" at bounding box center [1076, 193] width 73 height 10
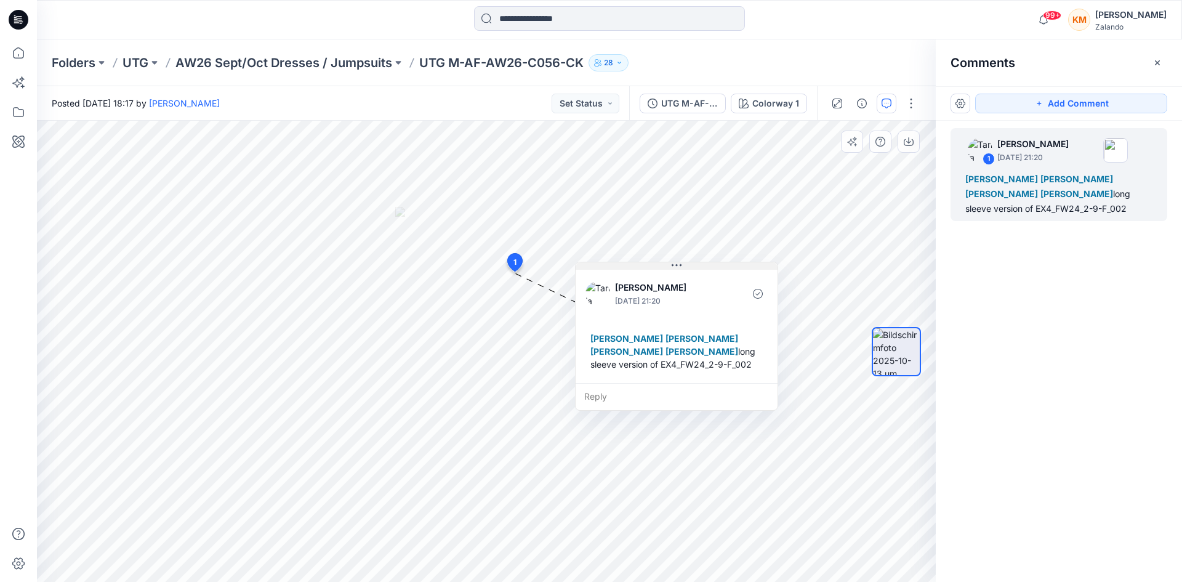
drag, startPoint x: 598, startPoint y: 283, endPoint x: 677, endPoint y: 267, distance: 81.0
click at [677, 267] on icon at bounding box center [677, 265] width 10 height 10
drag, startPoint x: 449, startPoint y: 65, endPoint x: 587, endPoint y: 66, distance: 138.5
click at [587, 66] on div "Folders UTG AW26 Sept/Oct Dresses / Jumpsuits UTG M-AF-AW26-C056-CK 28" at bounding box center [561, 62] width 1019 height 17
copy p "M-AF-AW26-C056-CK"
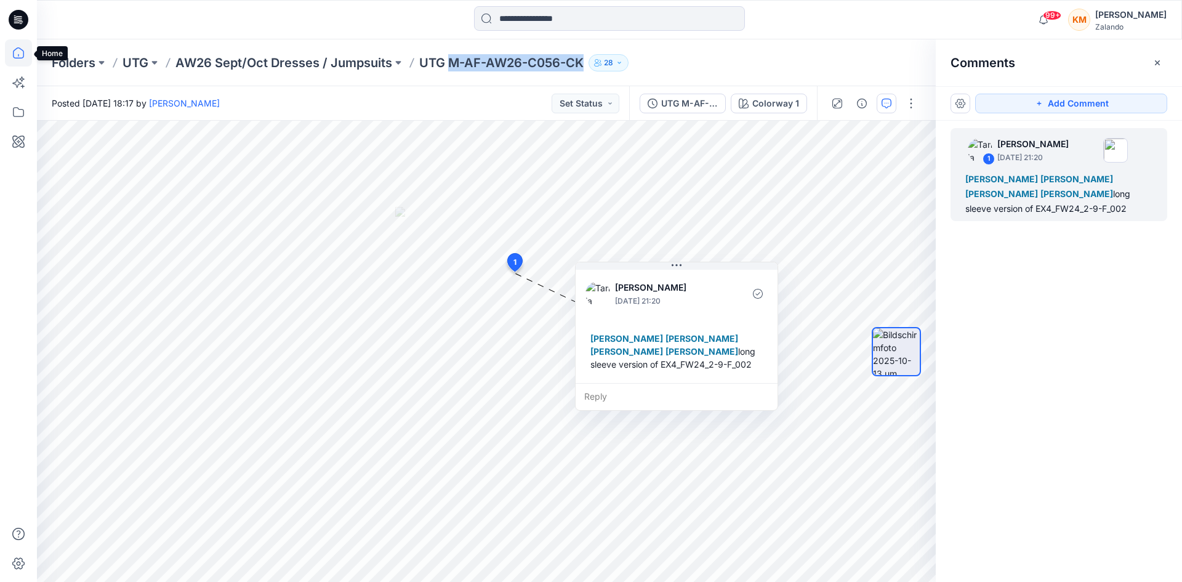
click at [17, 52] on icon at bounding box center [18, 52] width 27 height 27
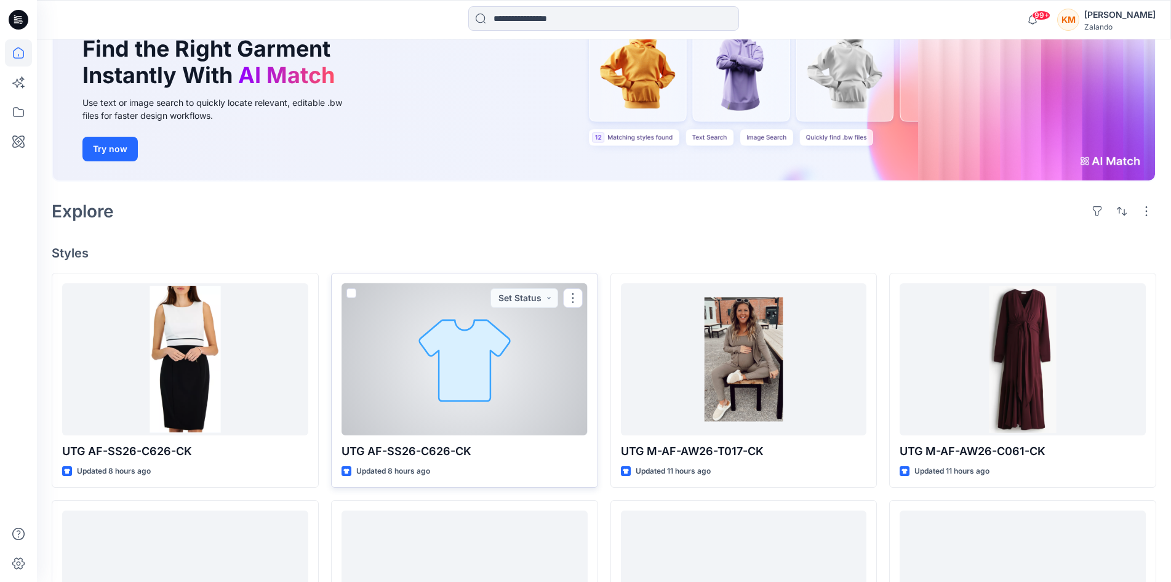
scroll to position [123, 0]
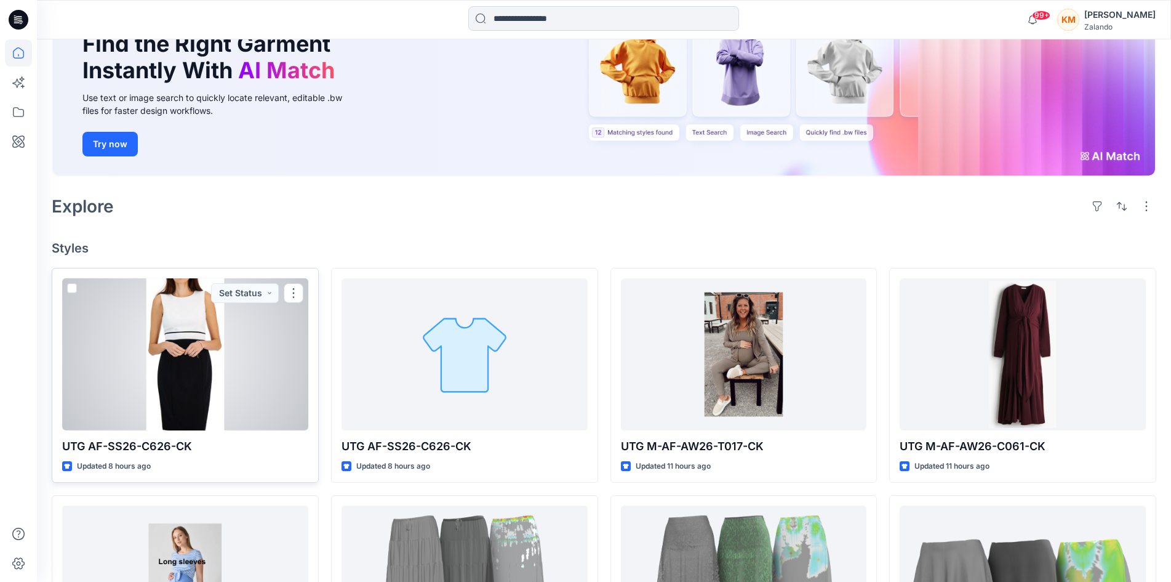
click at [196, 347] on div at bounding box center [185, 353] width 246 height 151
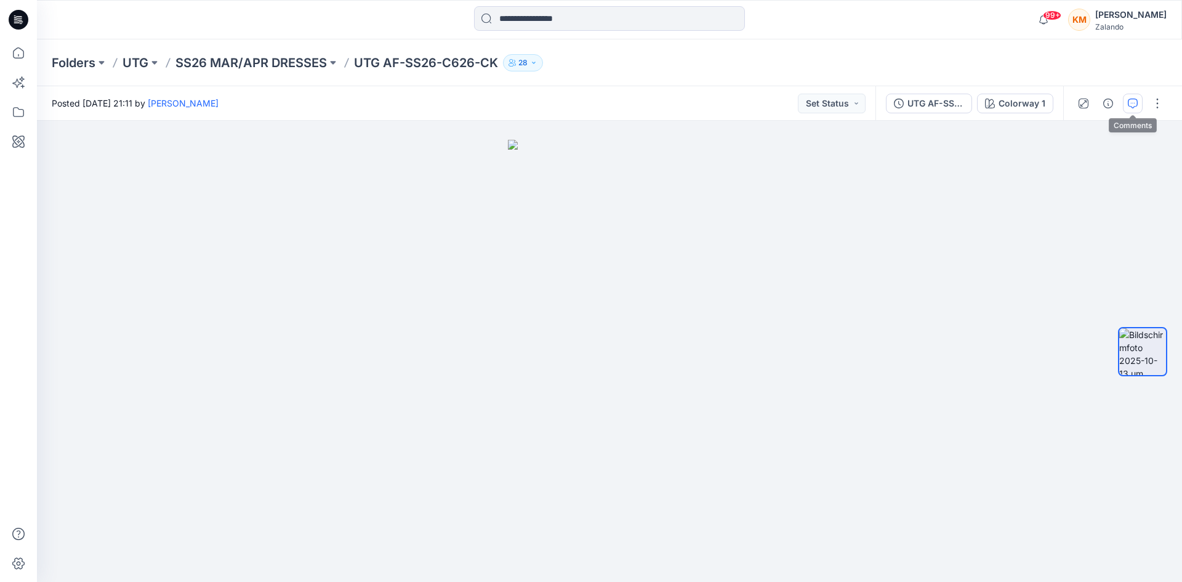
click at [1133, 100] on icon "button" at bounding box center [1133, 103] width 10 height 10
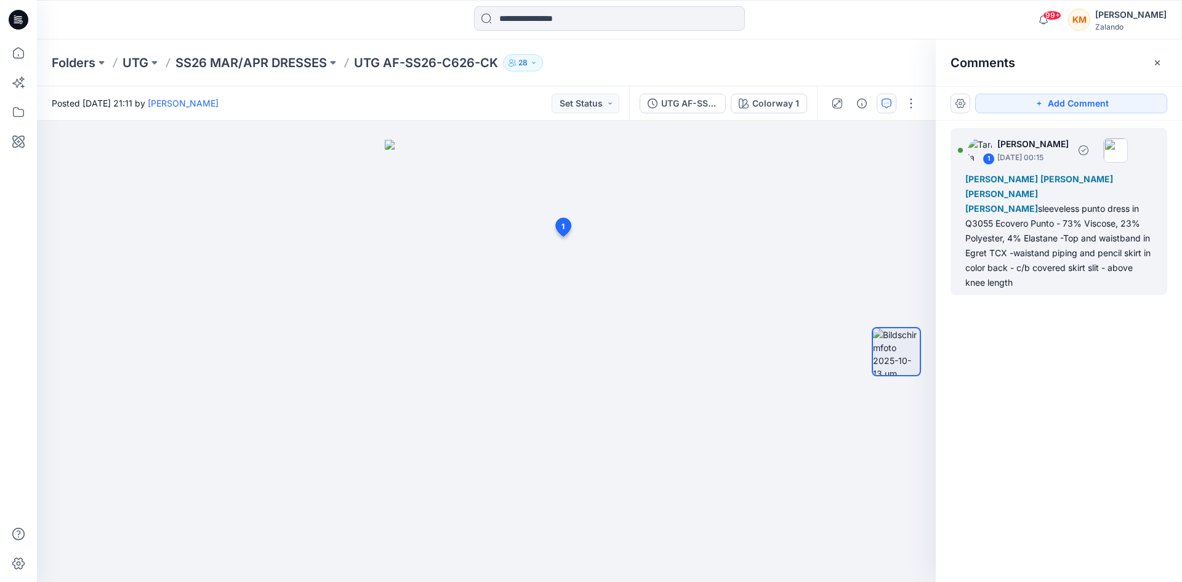
click at [1038, 203] on span "Marlene Seefeldt" at bounding box center [1001, 208] width 73 height 10
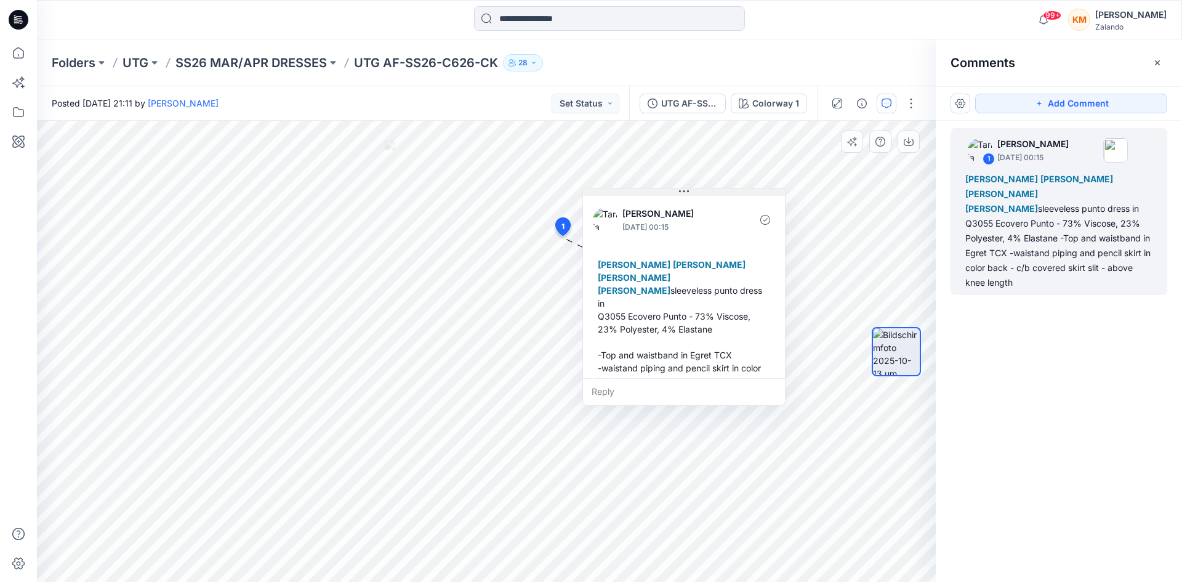
drag, startPoint x: 641, startPoint y: 249, endPoint x: 680, endPoint y: 195, distance: 66.6
click at [680, 195] on button at bounding box center [684, 191] width 202 height 7
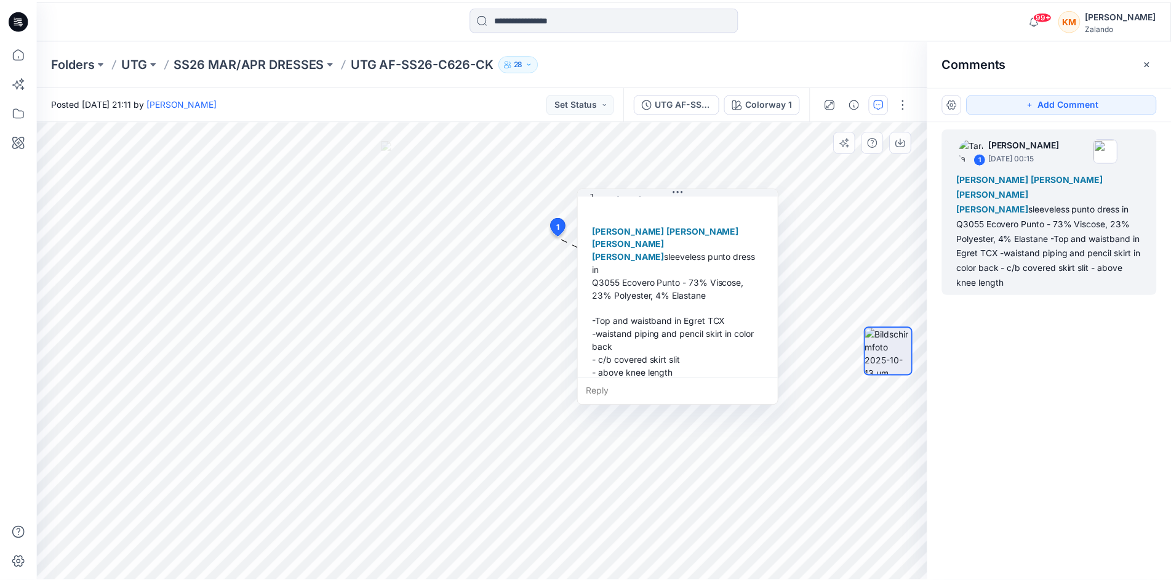
scroll to position [47, 0]
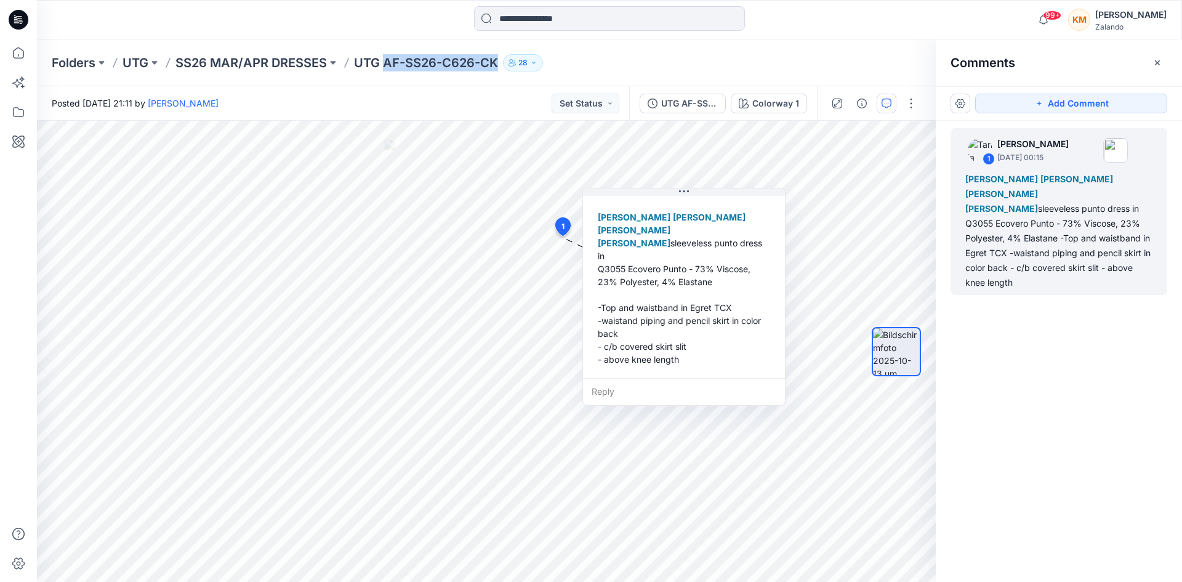
drag, startPoint x: 384, startPoint y: 68, endPoint x: 498, endPoint y: 70, distance: 113.9
click at [498, 70] on p "UTG AF-SS26-C626-CK" at bounding box center [426, 62] width 144 height 17
copy p "AF-SS26-C626-CK"
click at [19, 55] on icon at bounding box center [18, 52] width 27 height 27
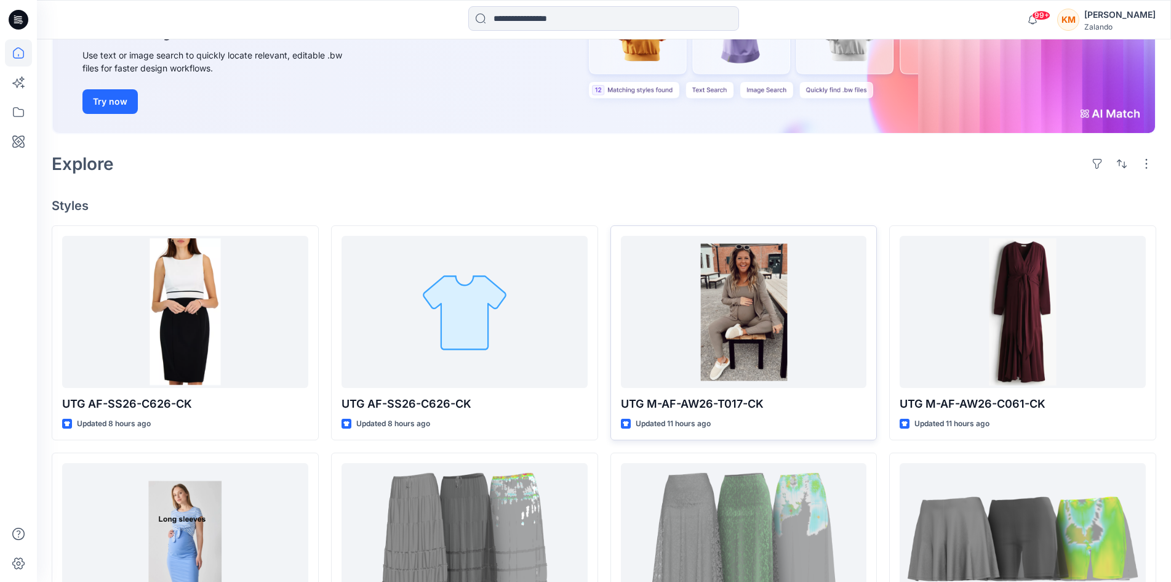
scroll to position [185, 0]
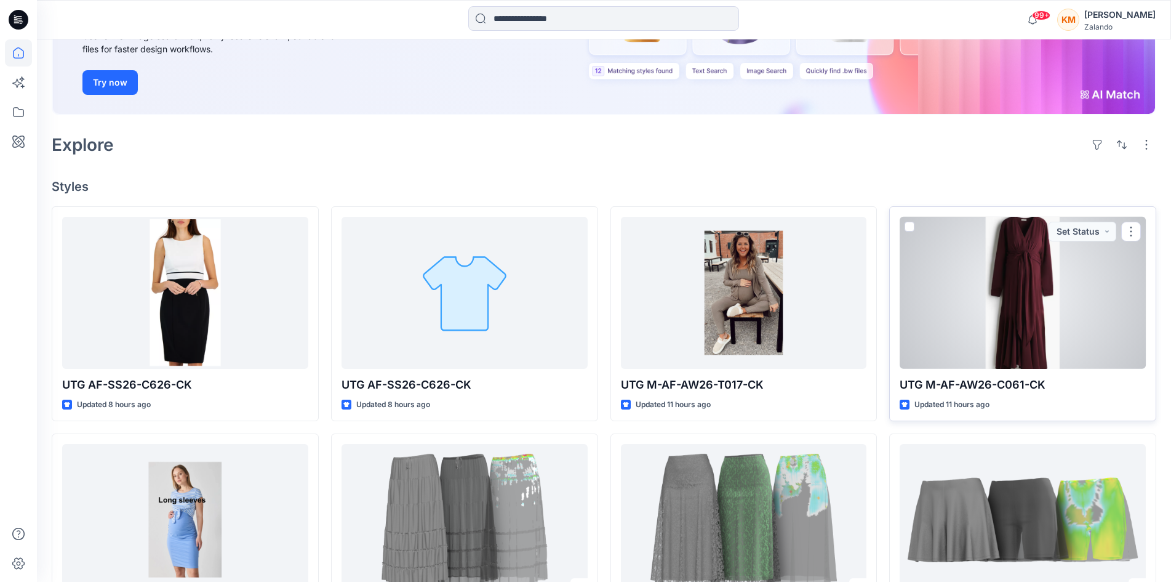
click at [1012, 297] on div at bounding box center [1023, 292] width 246 height 151
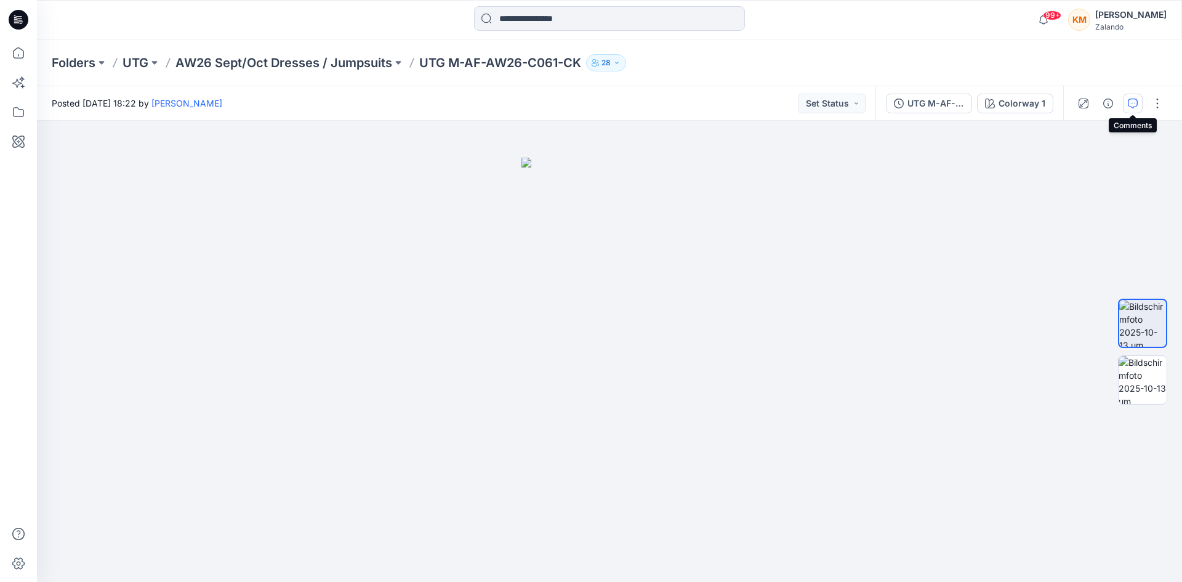
click at [1133, 99] on icon "button" at bounding box center [1133, 103] width 10 height 10
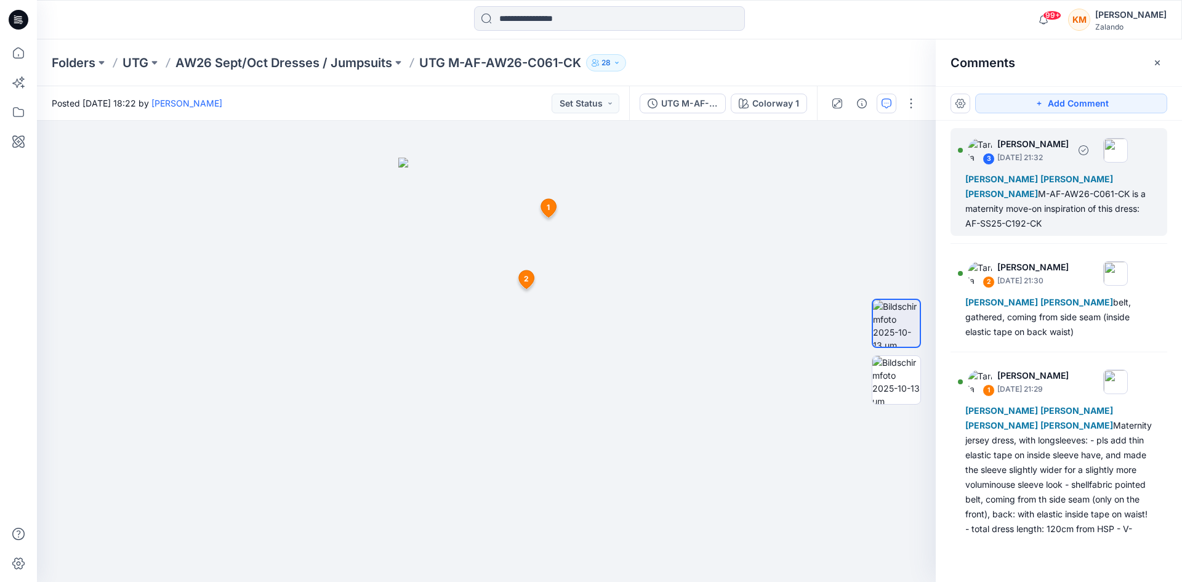
drag, startPoint x: 961, startPoint y: 225, endPoint x: 1041, endPoint y: 223, distance: 80.0
click at [1041, 223] on div "3 Tania Baumeister-Hanff October 13, 2025 21:32 Marnie Douven Emma Bertelsen Li…" at bounding box center [1058, 182] width 217 height 108
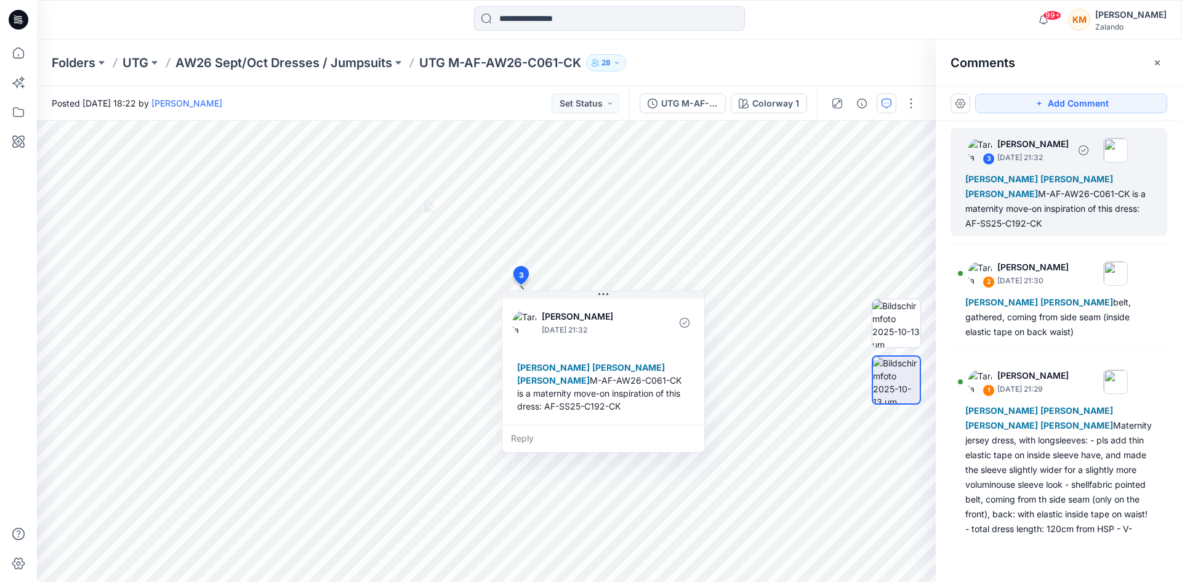
copy div "AF-SS25-C192-CK"
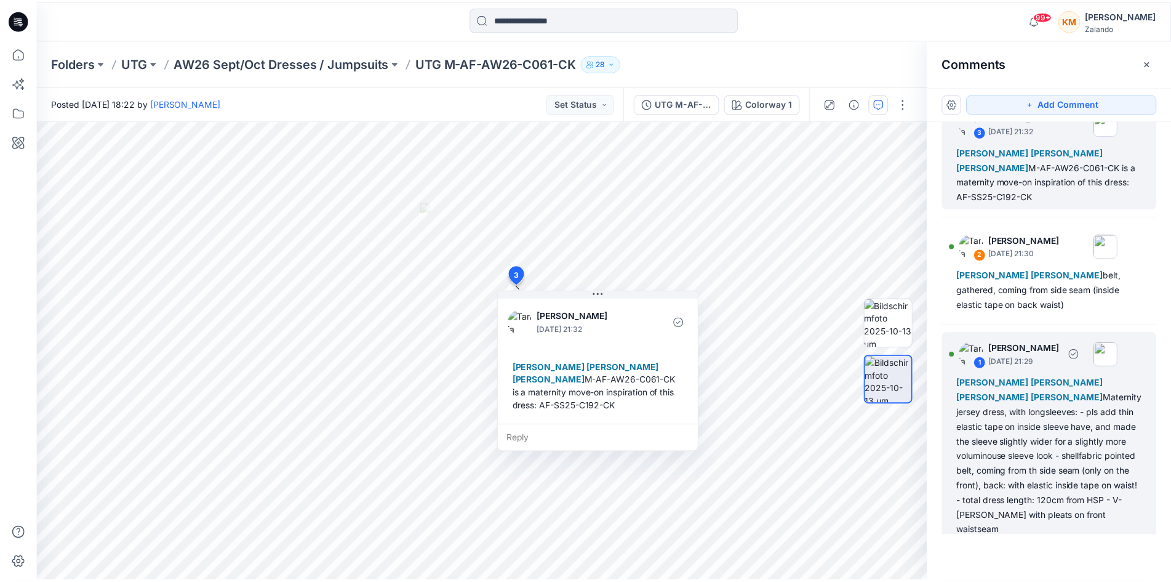
scroll to position [42, 0]
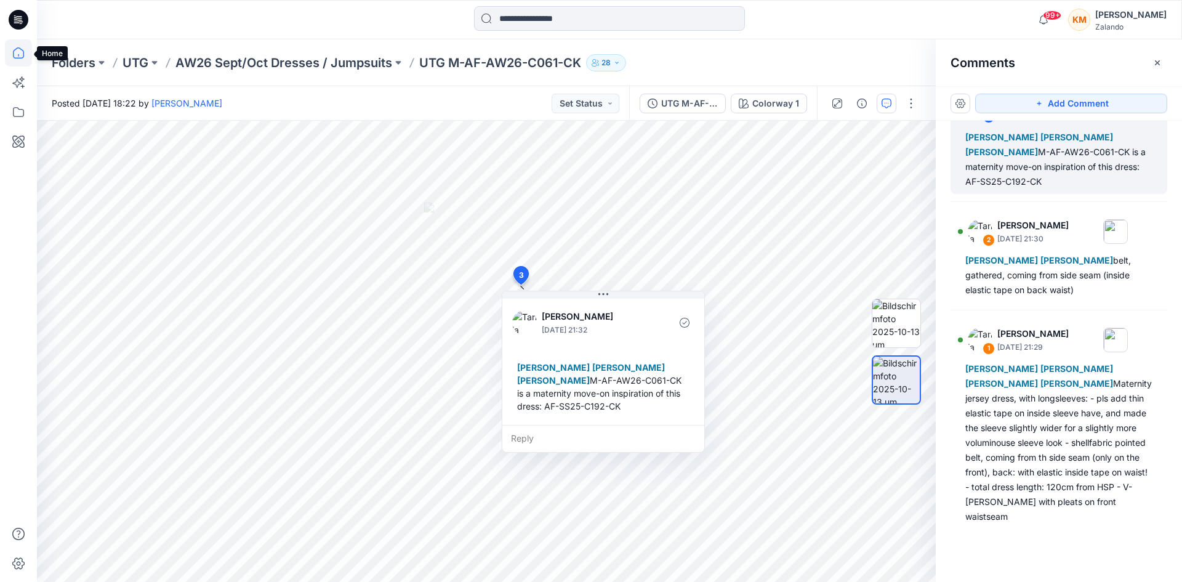
click at [15, 52] on icon at bounding box center [18, 52] width 27 height 27
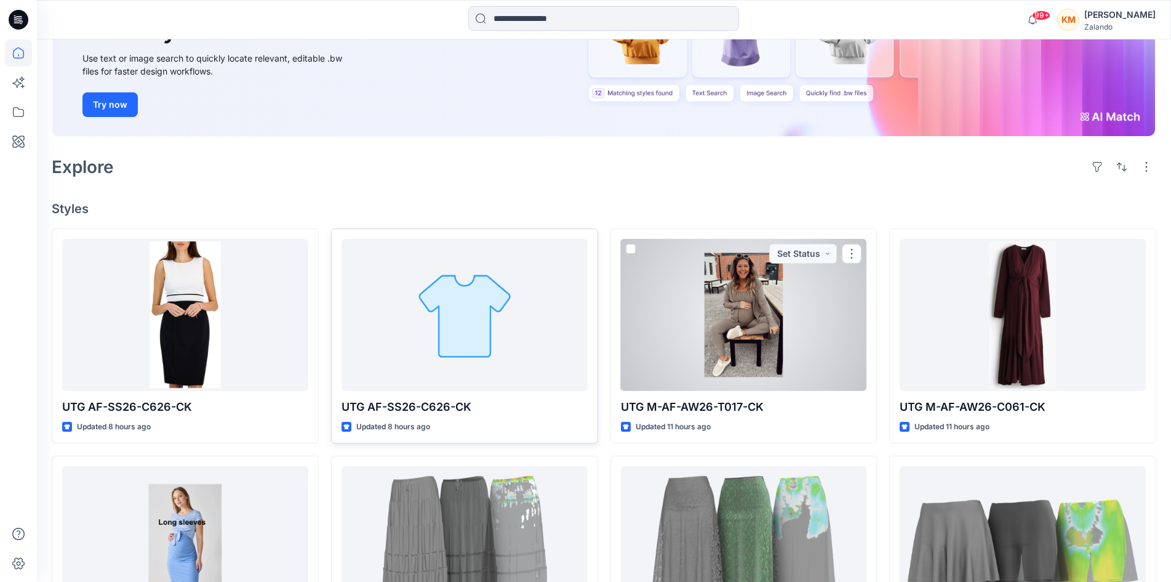
scroll to position [185, 0]
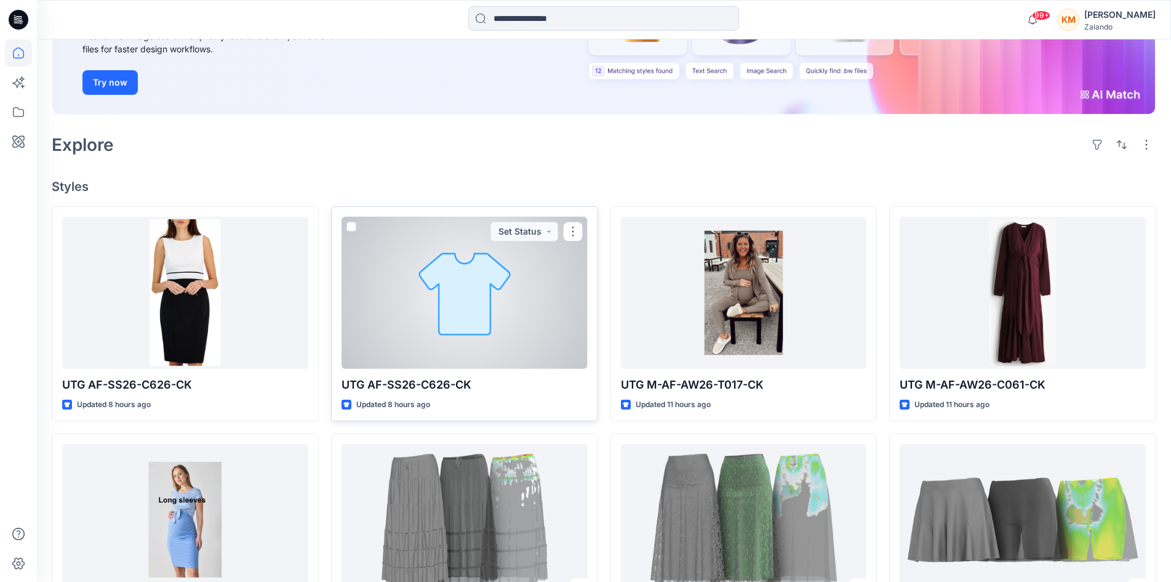
click at [455, 292] on div at bounding box center [465, 292] width 246 height 151
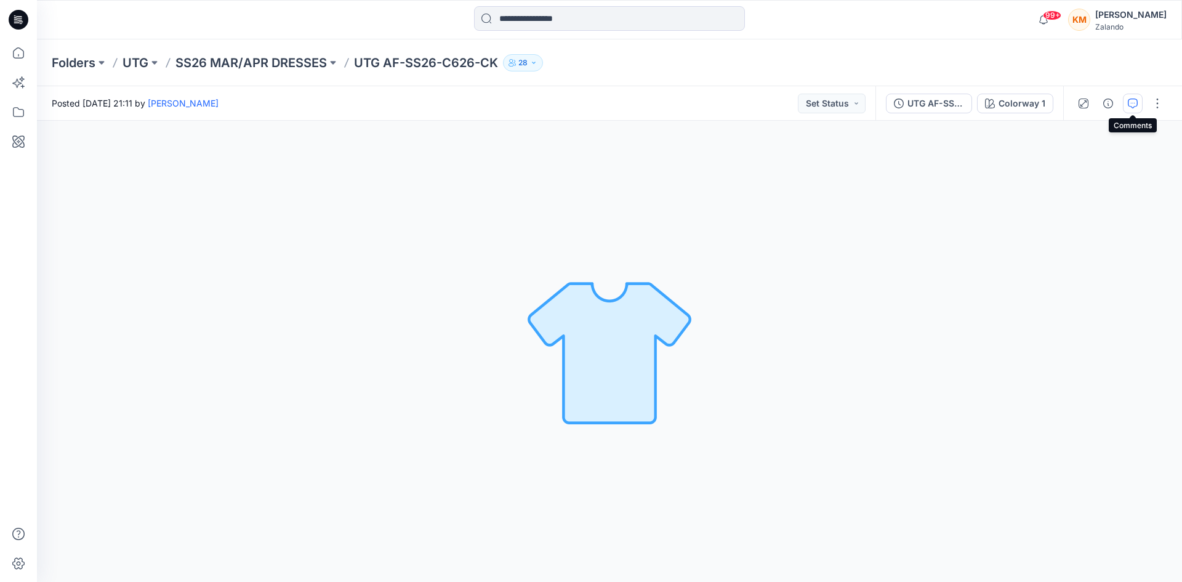
click at [1134, 107] on icon "button" at bounding box center [1133, 103] width 10 height 10
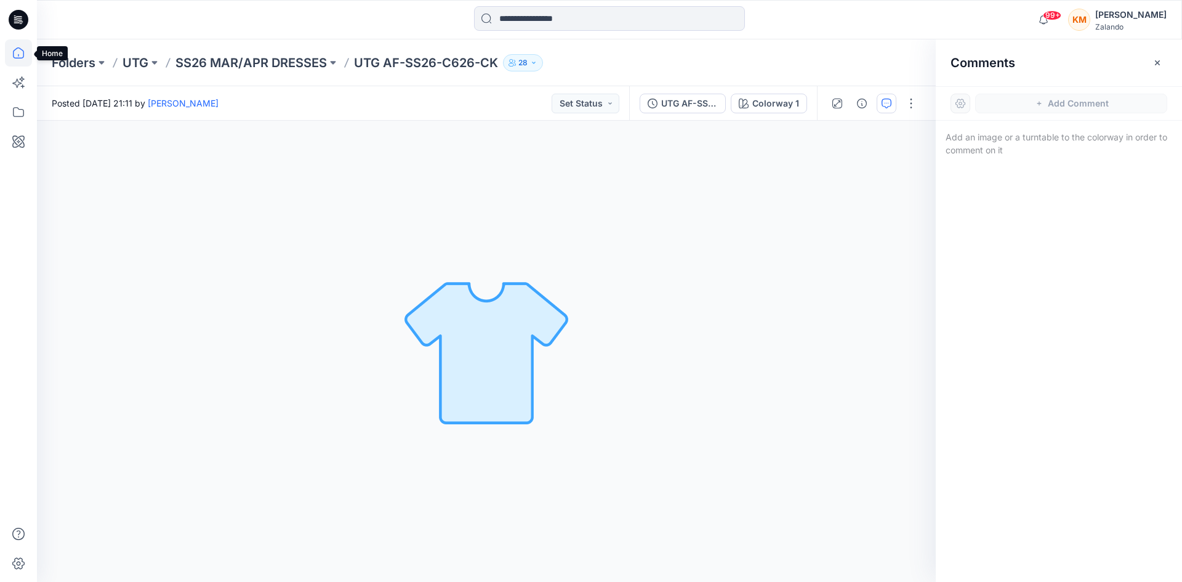
click at [17, 54] on icon at bounding box center [18, 52] width 27 height 27
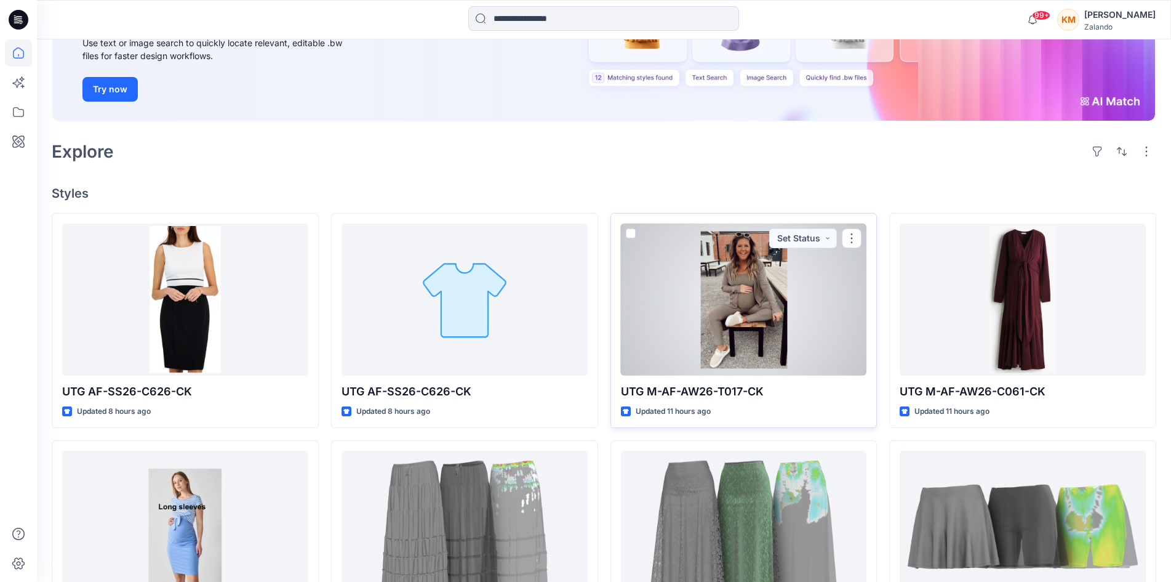
scroll to position [246, 0]
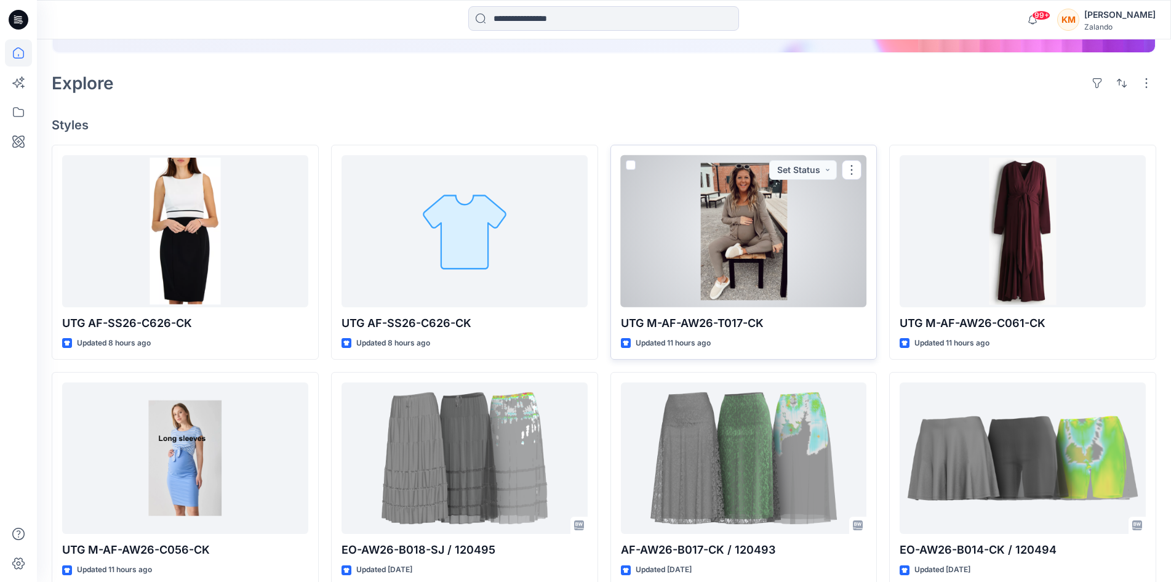
click at [727, 271] on div at bounding box center [744, 230] width 246 height 151
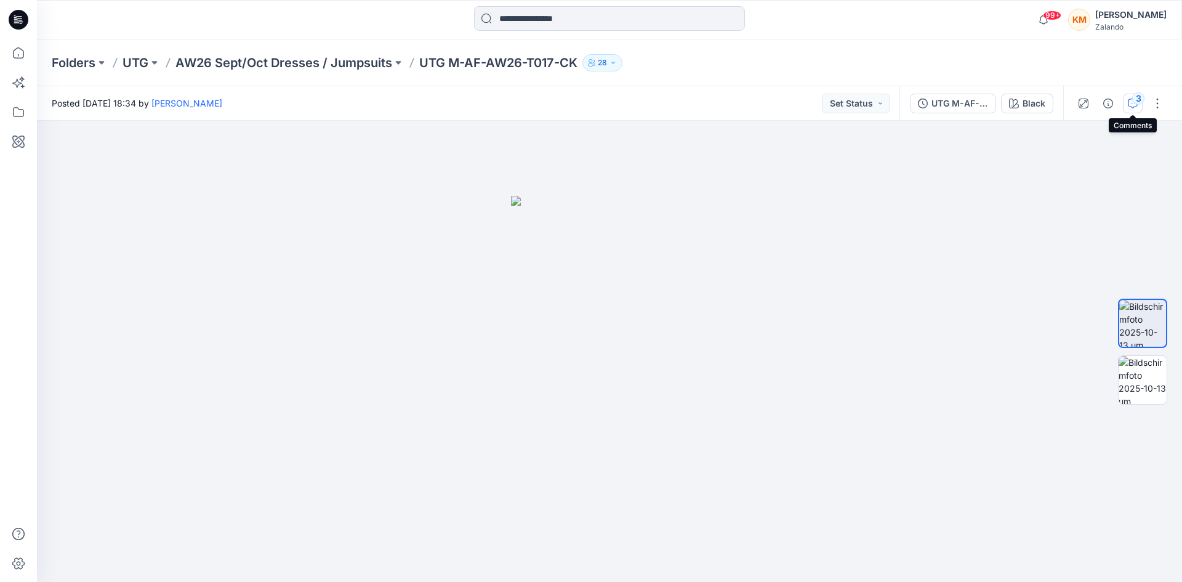
click at [1134, 102] on div "3" at bounding box center [1138, 98] width 12 height 12
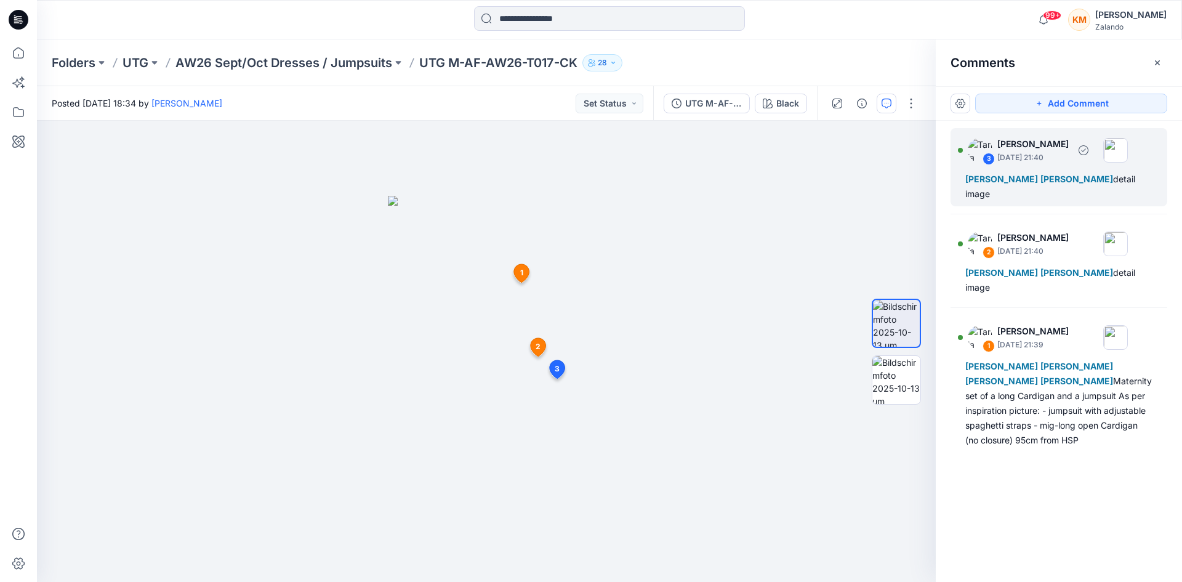
click at [999, 178] on span "Lise Stougaard" at bounding box center [1001, 179] width 73 height 10
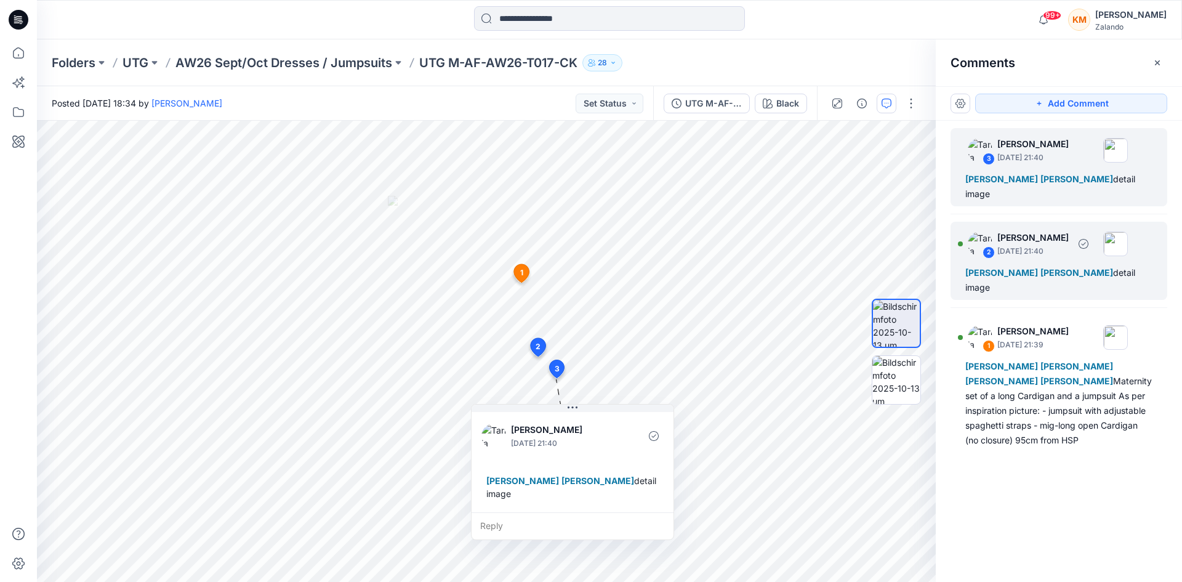
click at [1051, 267] on span "Lis Linnebjerg" at bounding box center [1076, 272] width 73 height 10
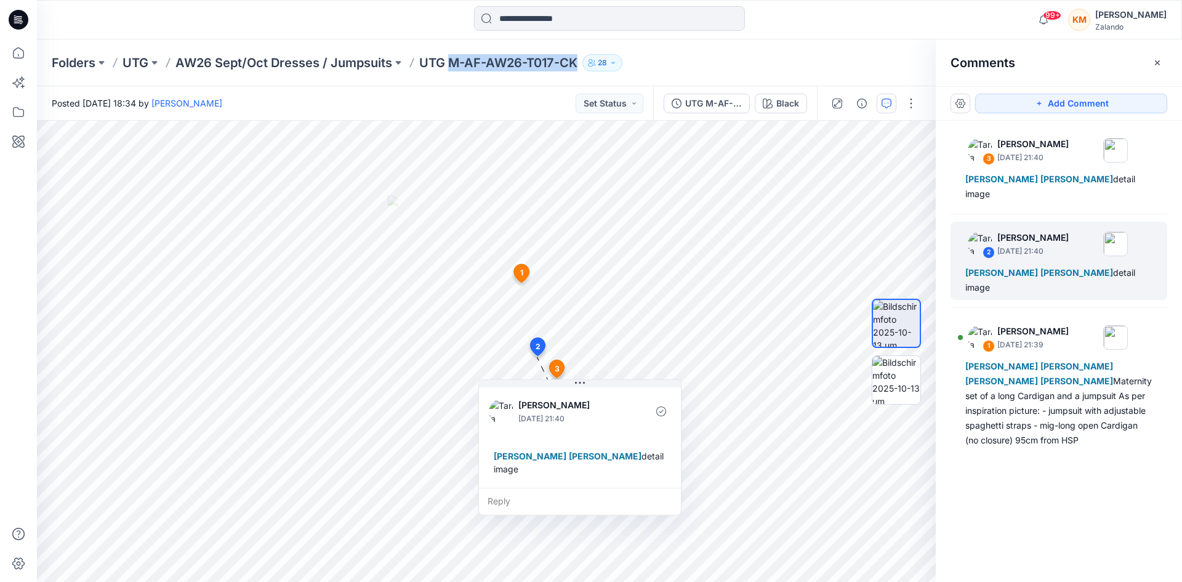
drag, startPoint x: 448, startPoint y: 65, endPoint x: 581, endPoint y: 64, distance: 133.0
click at [581, 64] on div "Folders UTG AW26 Sept/Oct Dresses / Jumpsuits UTG M-AF-AW26-T017-CK 28" at bounding box center [561, 62] width 1019 height 17
copy p "M-AF-AW26-T017-CK"
click at [1024, 248] on div "2 Tania Baumeister-Hanff October 13, 2025 21:40 Marnie Douven Lis Linnebjerg de…" at bounding box center [1058, 261] width 217 height 78
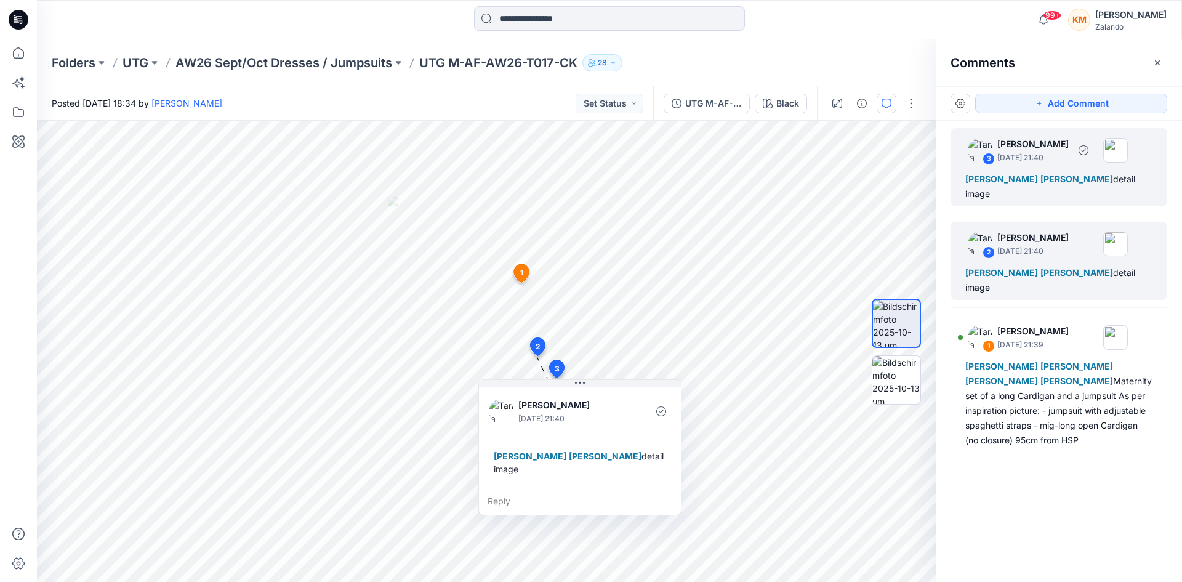
click at [1046, 178] on span "Marnie Douven" at bounding box center [1076, 179] width 73 height 10
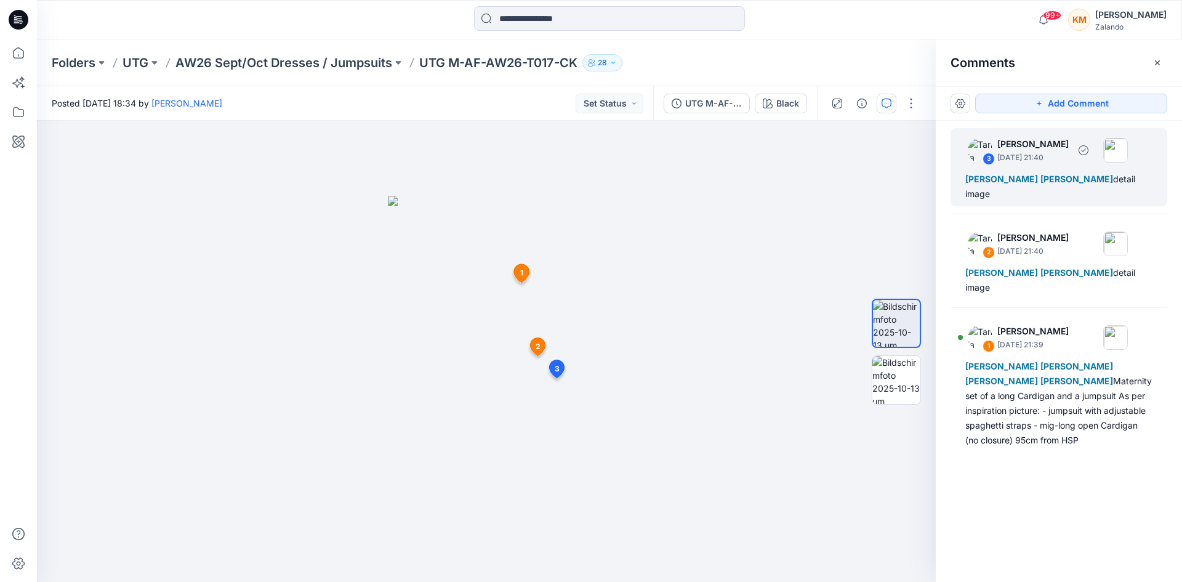
click at [1024, 175] on span "Lise Stougaard" at bounding box center [1001, 179] width 73 height 10
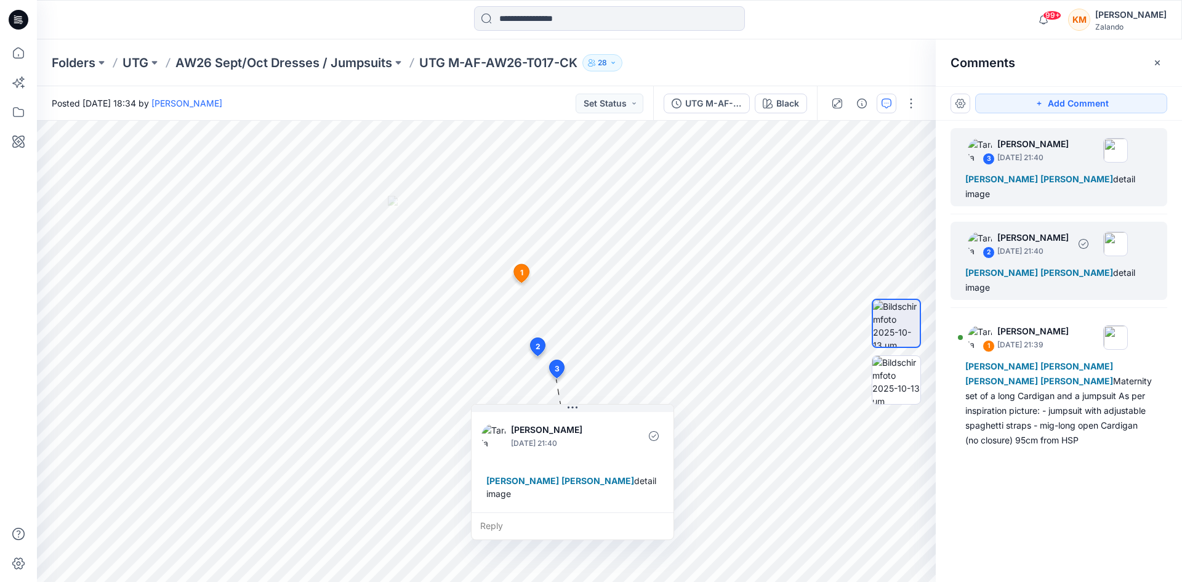
click at [1011, 267] on span "Marnie Douven" at bounding box center [1001, 272] width 73 height 10
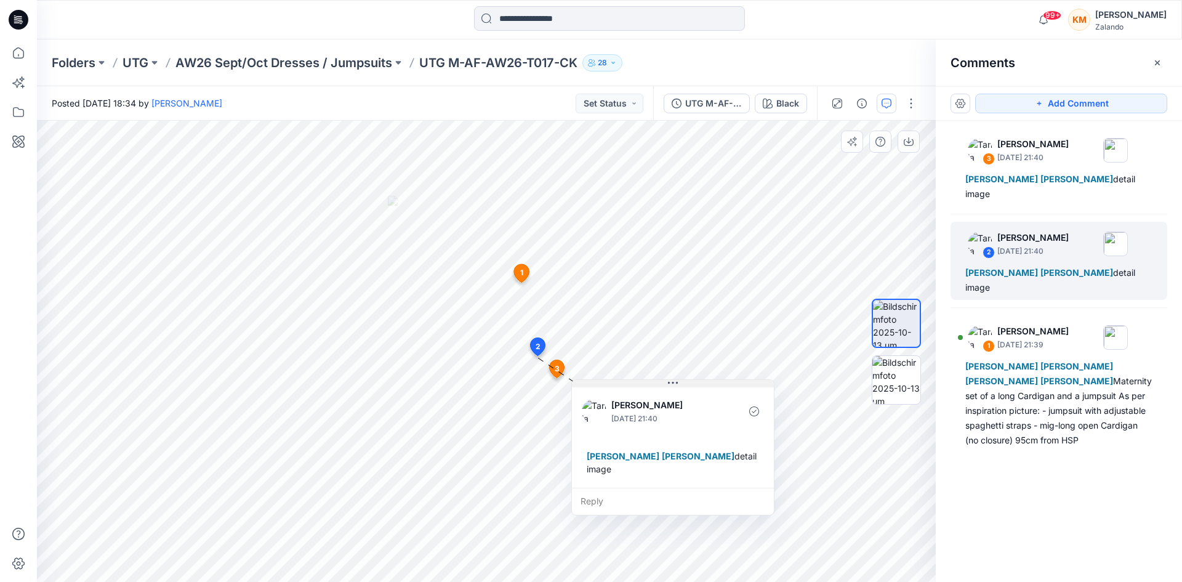
drag, startPoint x: 583, startPoint y: 386, endPoint x: 676, endPoint y: 386, distance: 92.9
click at [676, 386] on icon at bounding box center [673, 383] width 10 height 10
click at [21, 54] on icon at bounding box center [18, 52] width 27 height 27
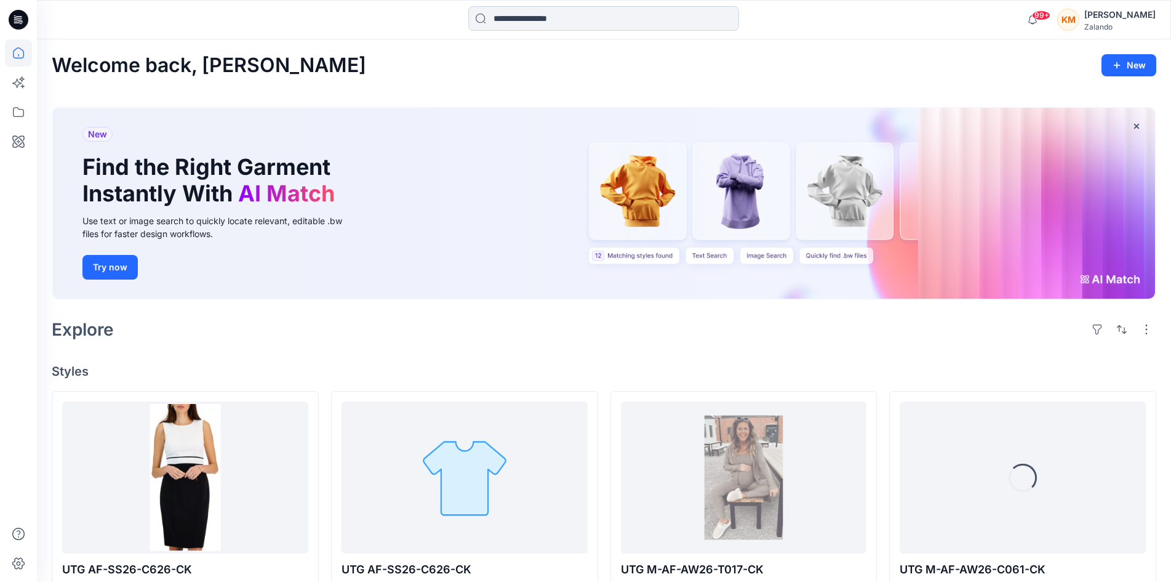
click at [573, 25] on input at bounding box center [603, 18] width 271 height 25
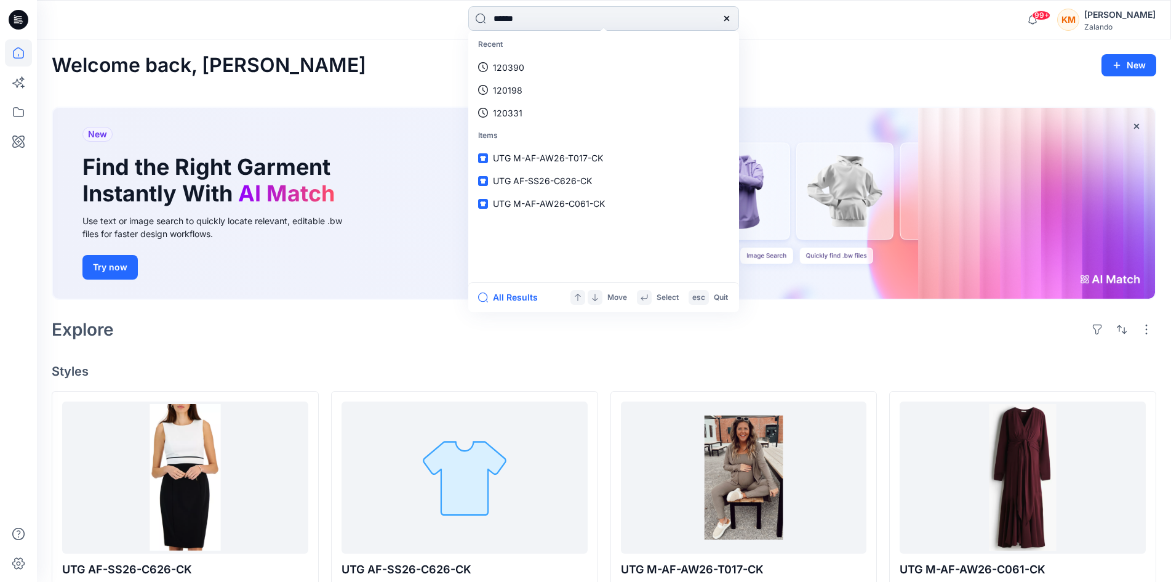
type input "******"
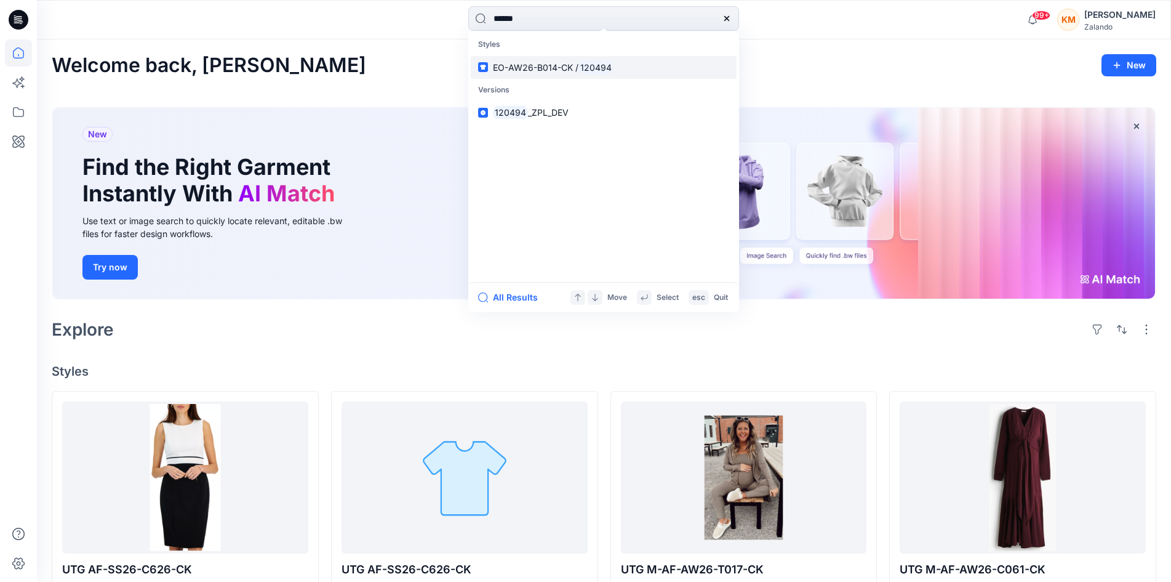
click at [576, 65] on span "EO-AW26-B014-CK /" at bounding box center [536, 67] width 86 height 10
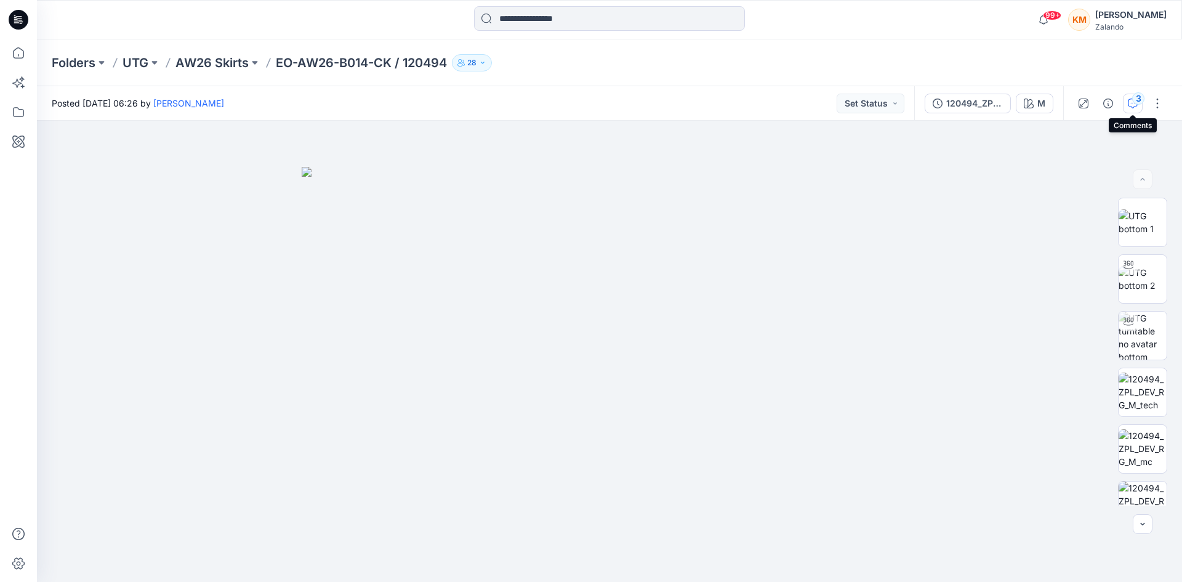
click at [1130, 103] on icon "button" at bounding box center [1133, 103] width 10 height 10
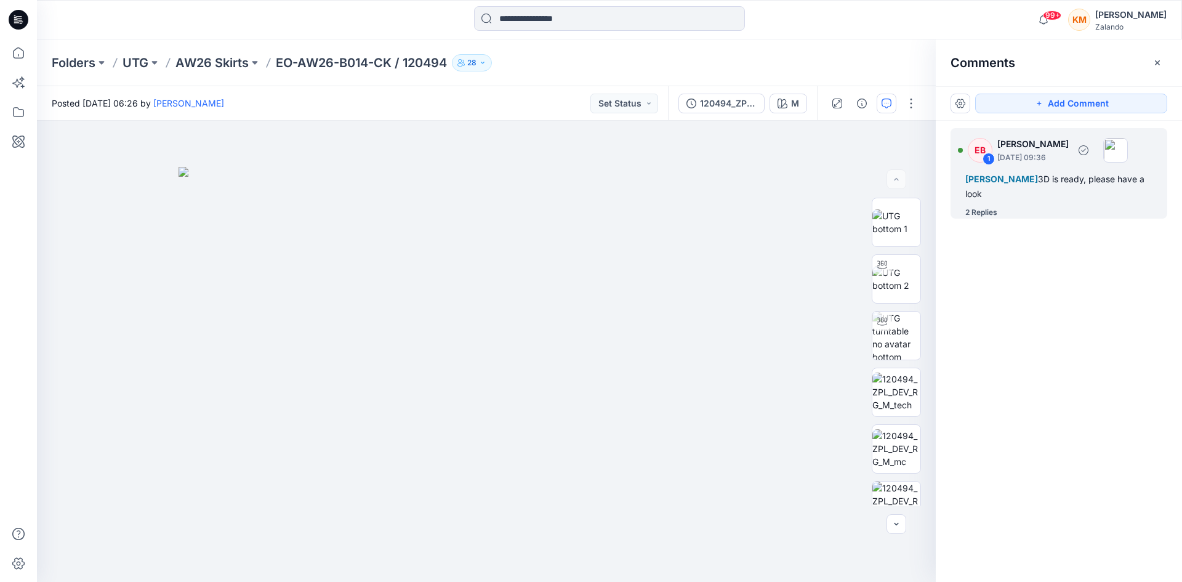
click at [995, 185] on div "Madlen Lecoutré 3D is ready, please have a look" at bounding box center [1058, 187] width 187 height 30
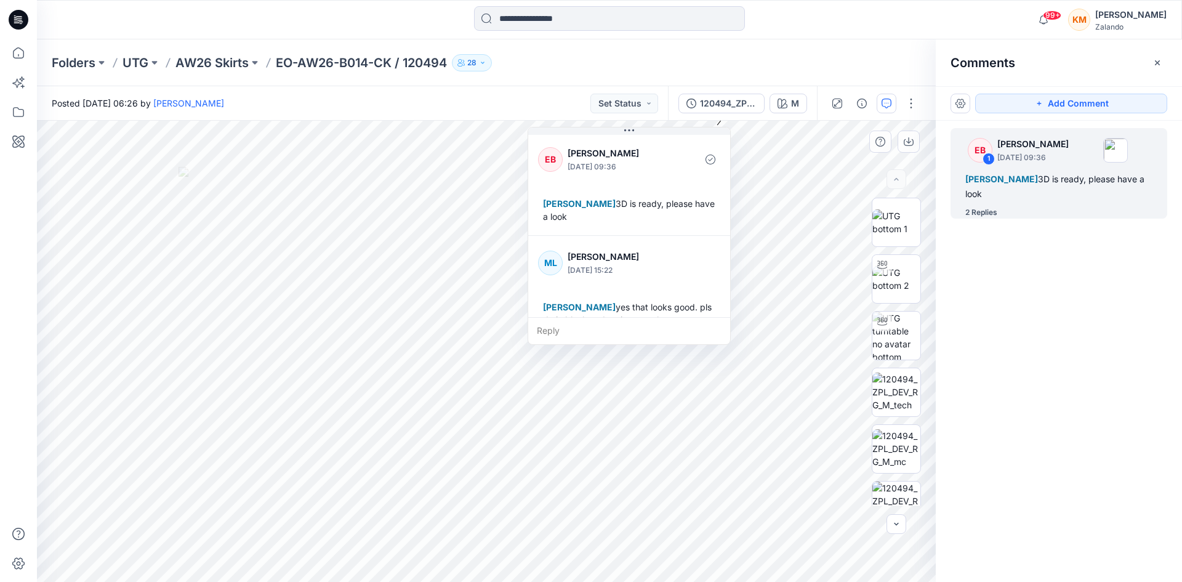
drag, startPoint x: 811, startPoint y: 126, endPoint x: 649, endPoint y: 193, distance: 175.2
click at [632, 132] on icon at bounding box center [629, 131] width 10 height 10
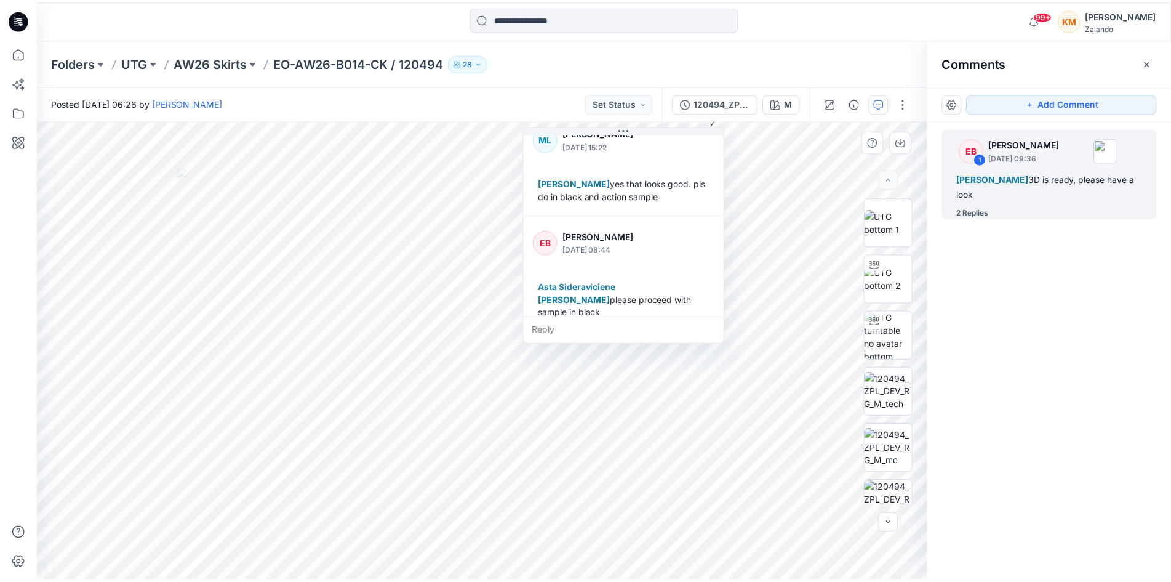
scroll to position [125, 0]
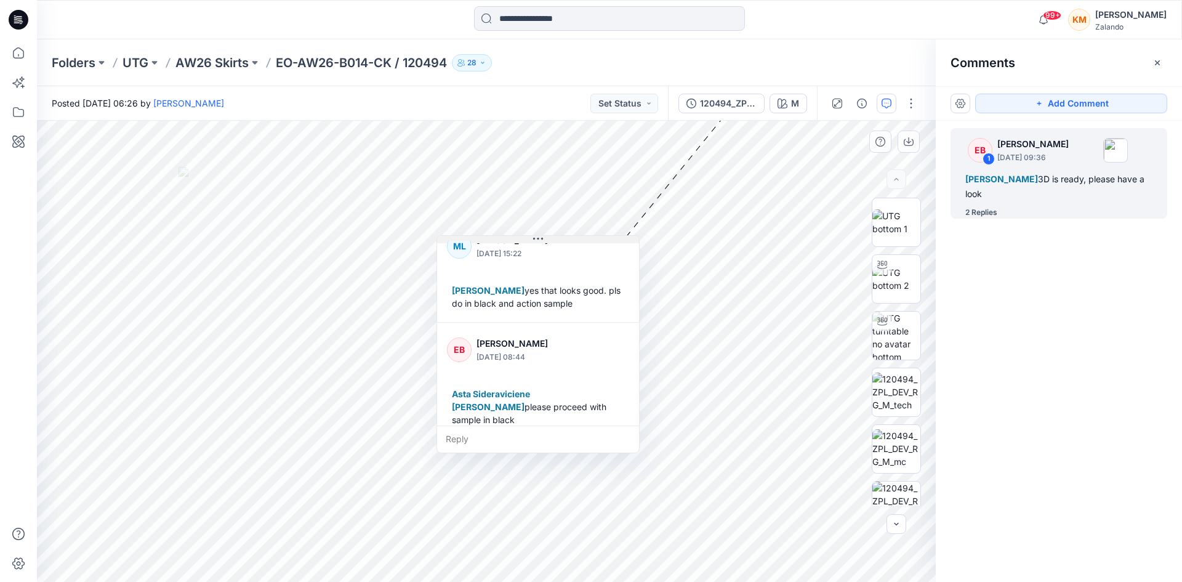
drag, startPoint x: 629, startPoint y: 130, endPoint x: 538, endPoint y: 238, distance: 141.1
click at [538, 238] on icon at bounding box center [538, 239] width 10 height 10
click at [21, 55] on icon at bounding box center [18, 52] width 27 height 27
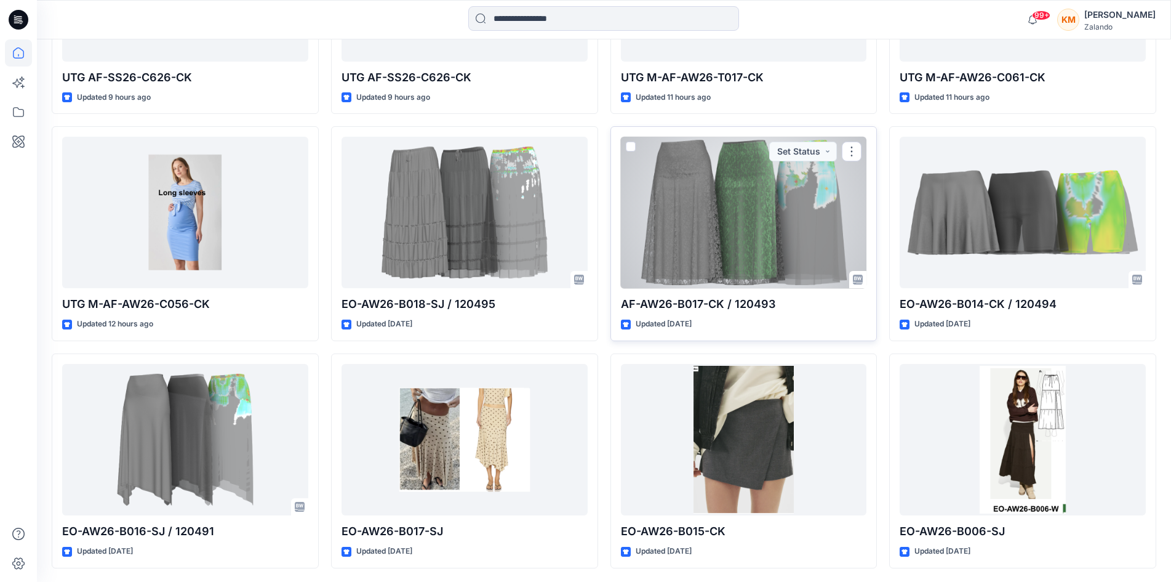
scroll to position [492, 0]
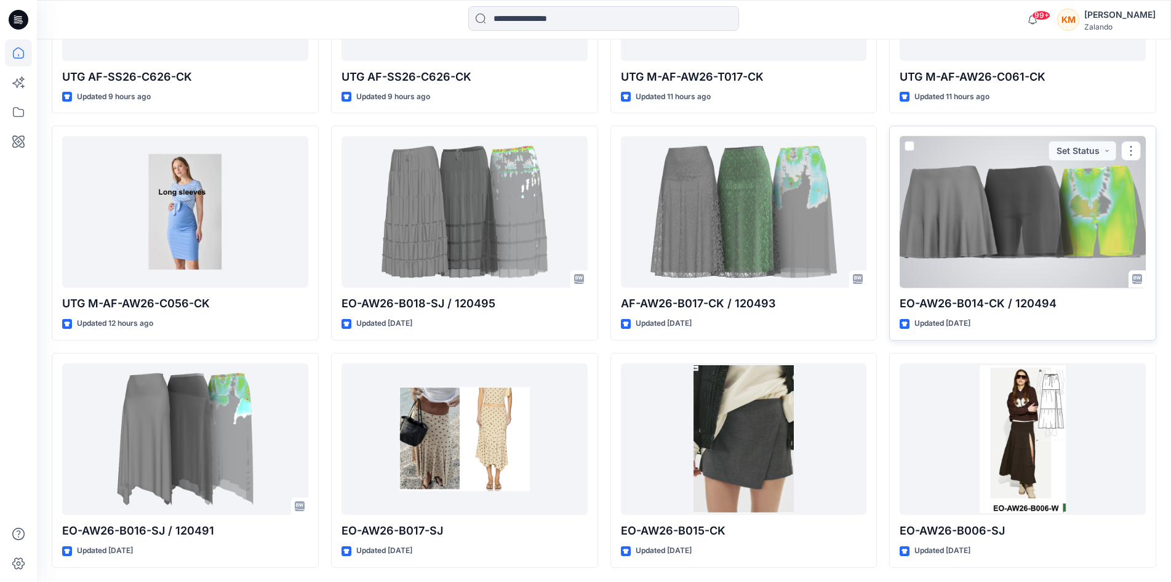
click at [1017, 211] on div at bounding box center [1023, 211] width 246 height 151
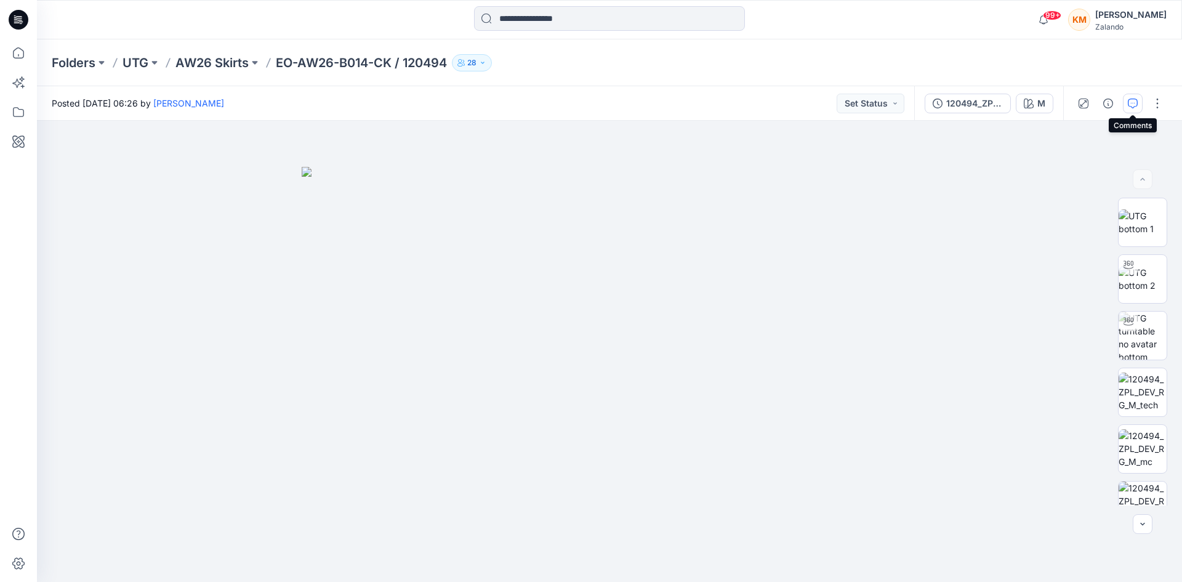
click at [1130, 102] on icon "button" at bounding box center [1133, 103] width 10 height 10
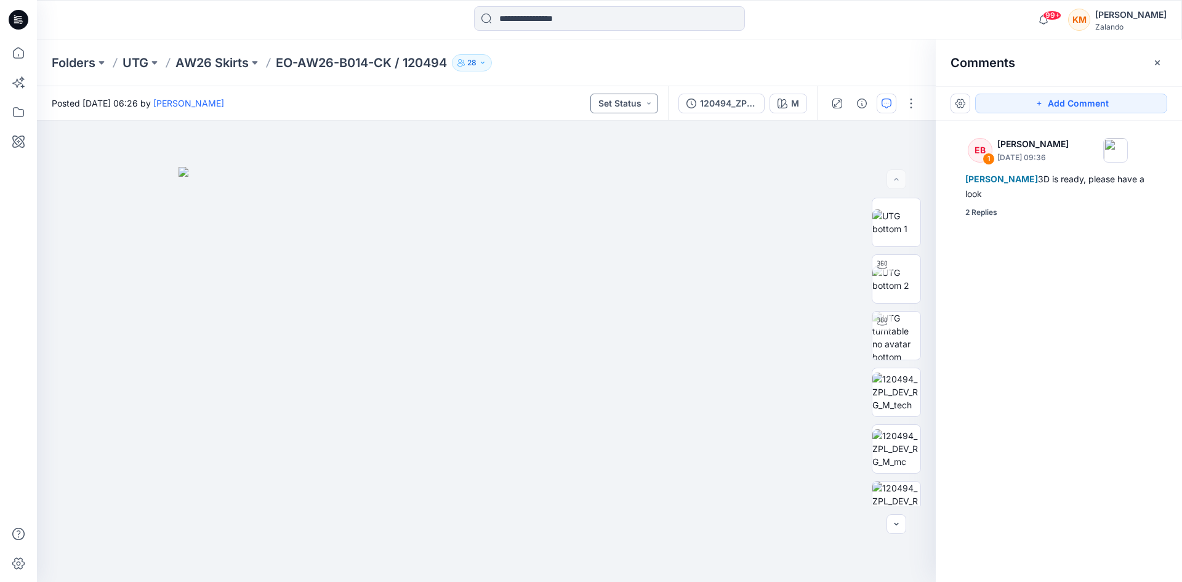
click at [648, 103] on button "Set Status" at bounding box center [624, 104] width 68 height 20
click at [779, 211] on img at bounding box center [487, 374] width 616 height 415
click at [18, 53] on icon at bounding box center [18, 52] width 27 height 27
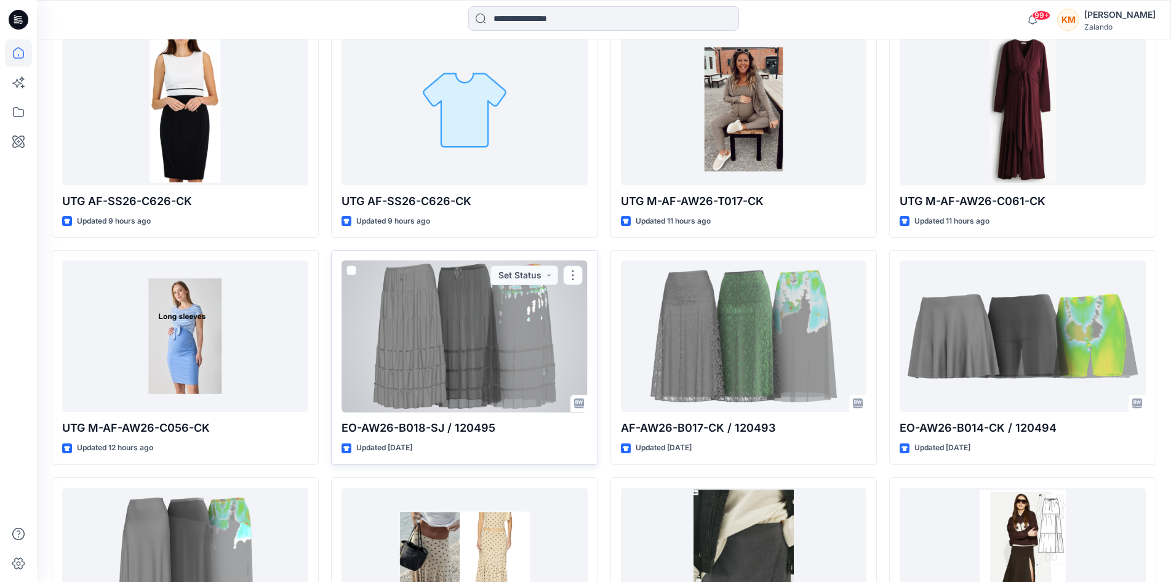
scroll to position [369, 0]
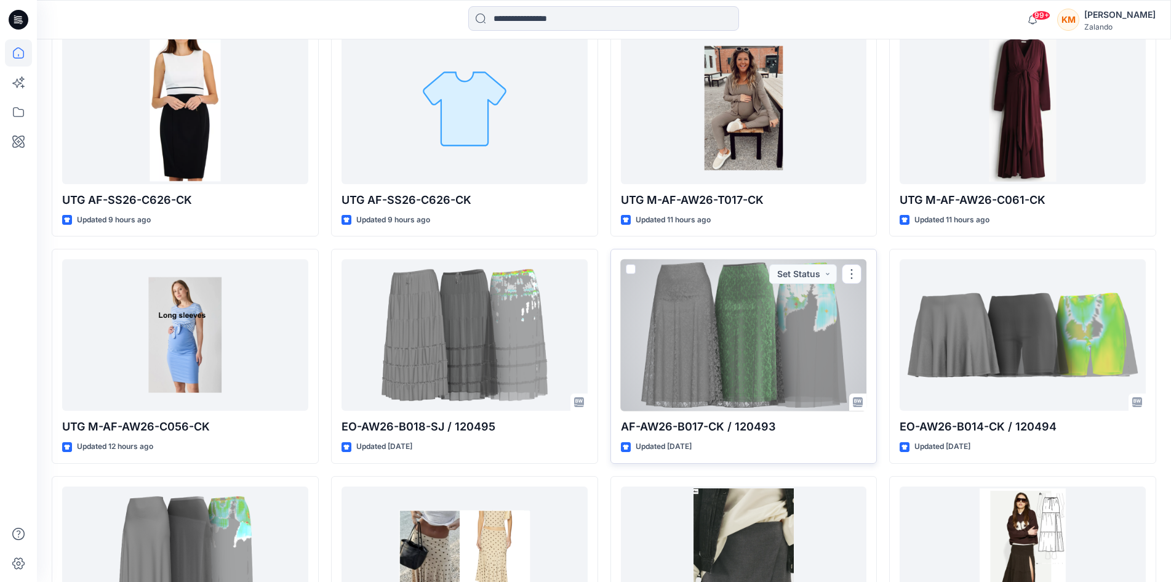
click at [768, 332] on div at bounding box center [744, 334] width 246 height 151
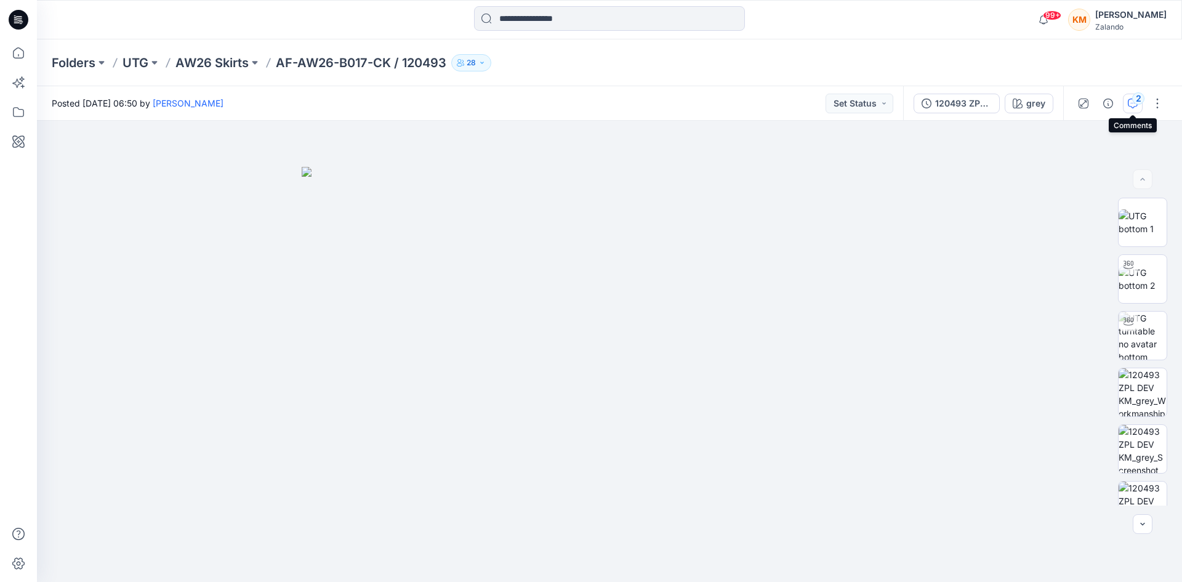
click at [1137, 99] on div "2" at bounding box center [1138, 98] width 12 height 12
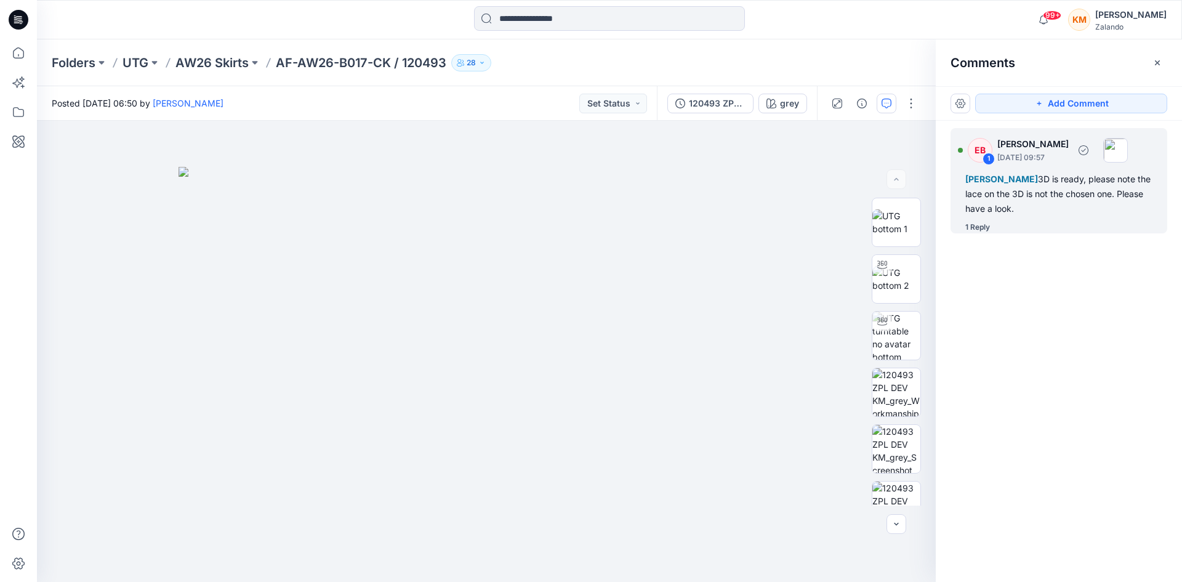
click at [980, 224] on div "1 Reply" at bounding box center [977, 227] width 25 height 12
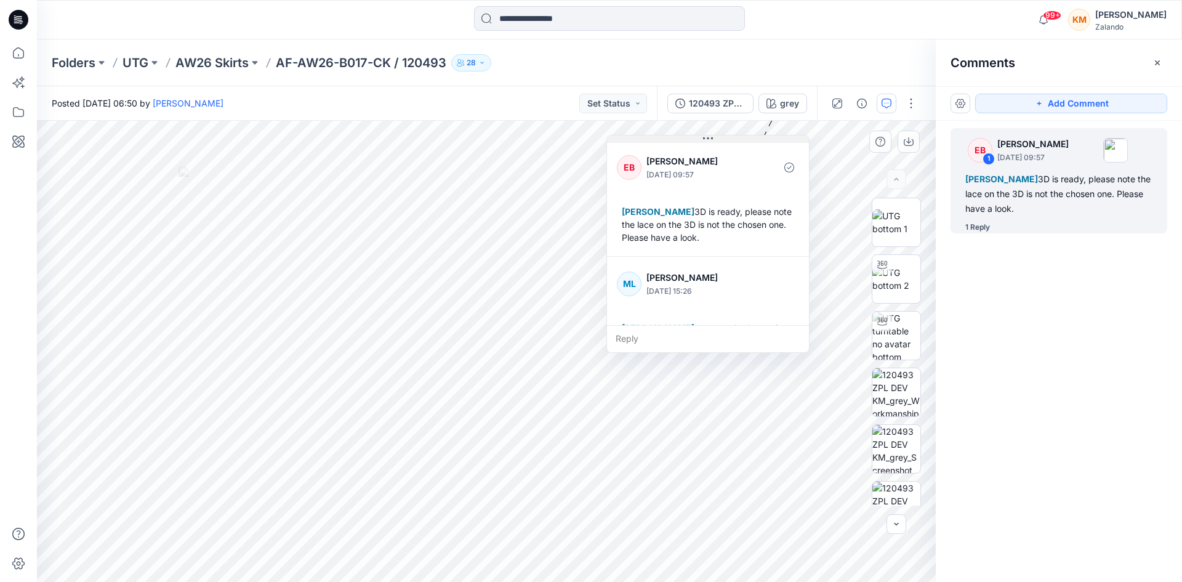
drag, startPoint x: 859, startPoint y: 126, endPoint x: 710, endPoint y: 141, distance: 150.4
click at [710, 141] on icon at bounding box center [708, 139] width 10 height 10
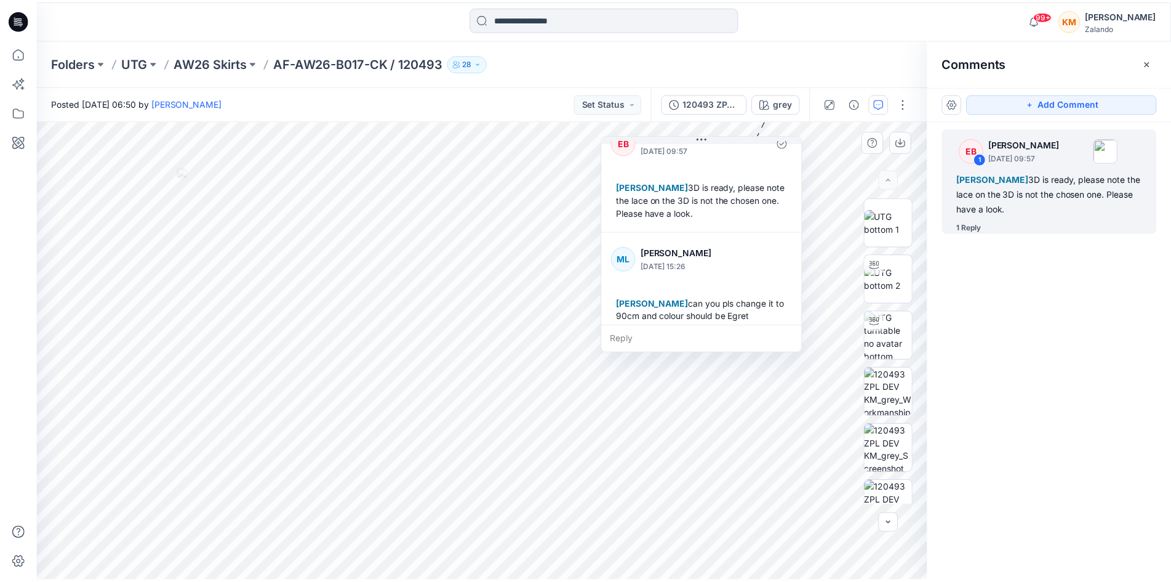
scroll to position [34, 0]
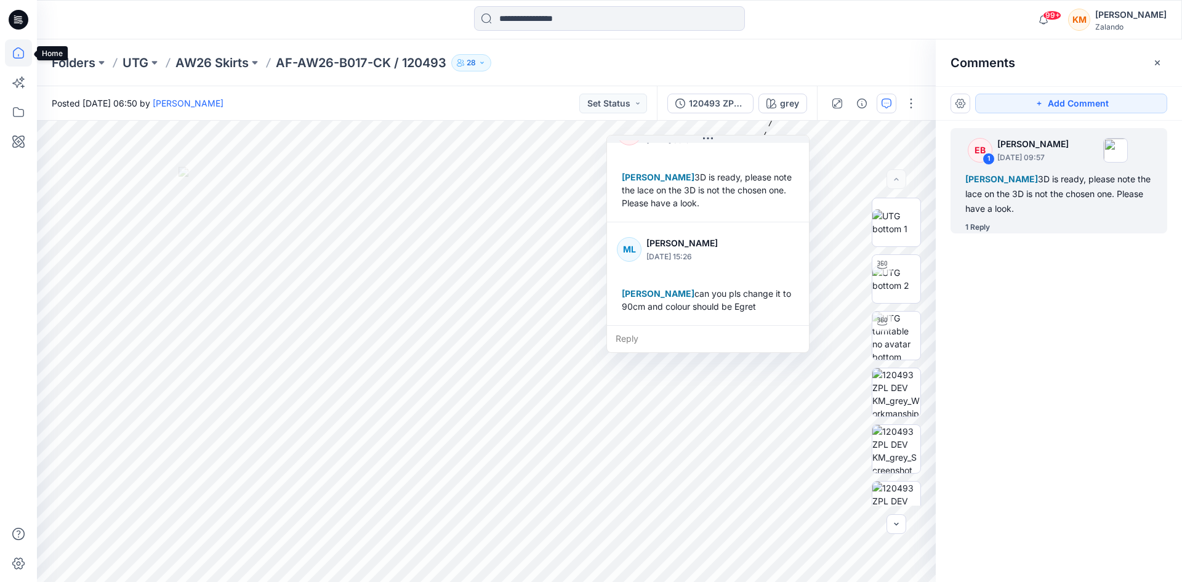
click at [17, 48] on icon at bounding box center [18, 52] width 11 height 11
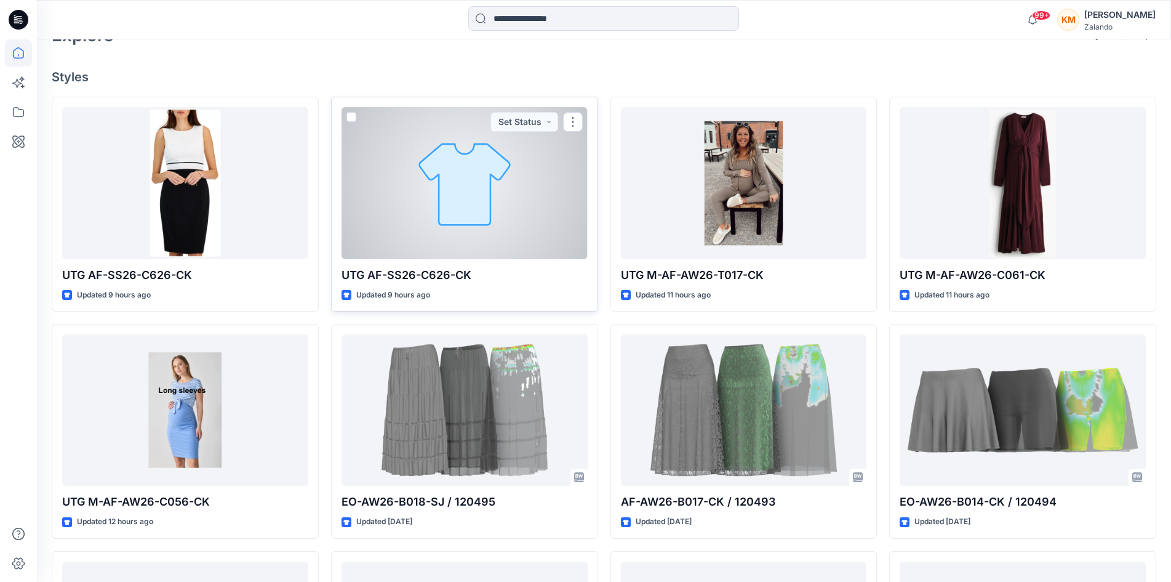
scroll to position [308, 0]
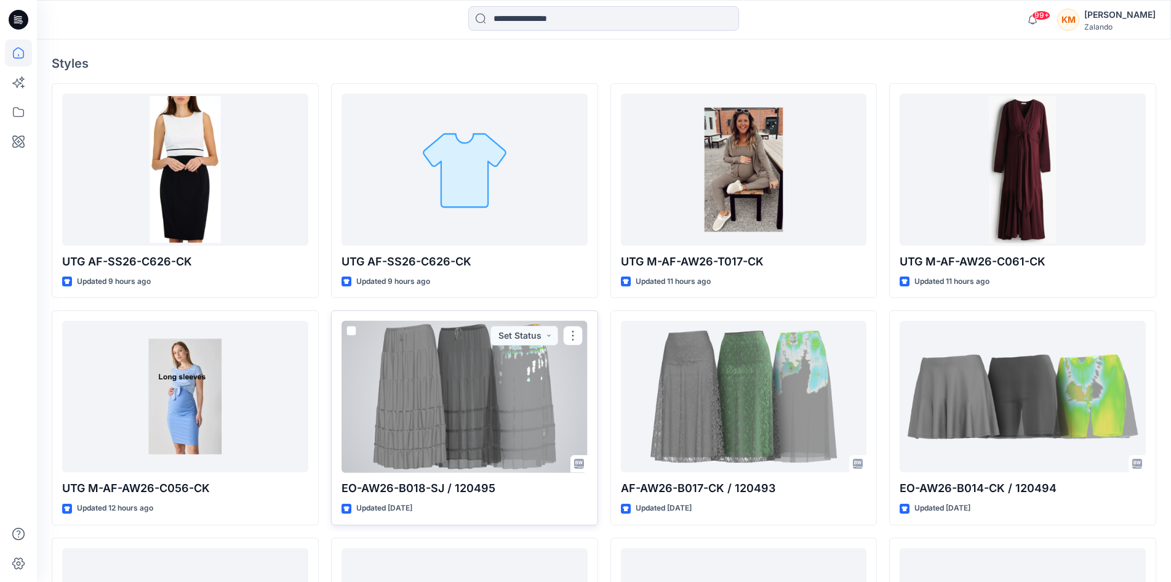
click at [468, 406] on div at bounding box center [465, 396] width 246 height 151
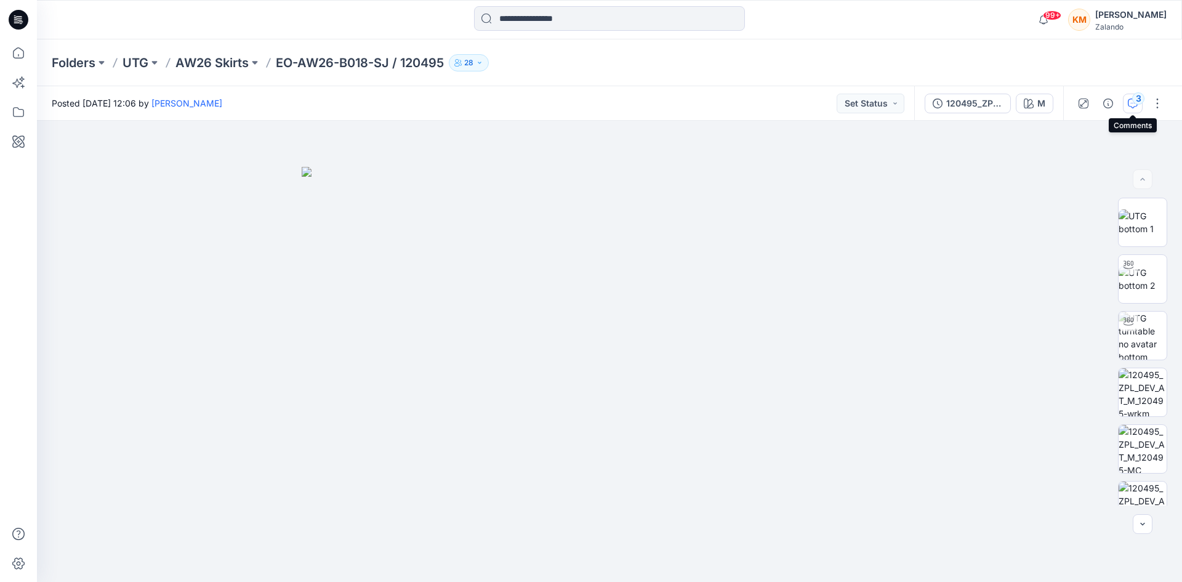
click at [1128, 99] on icon "button" at bounding box center [1133, 103] width 10 height 10
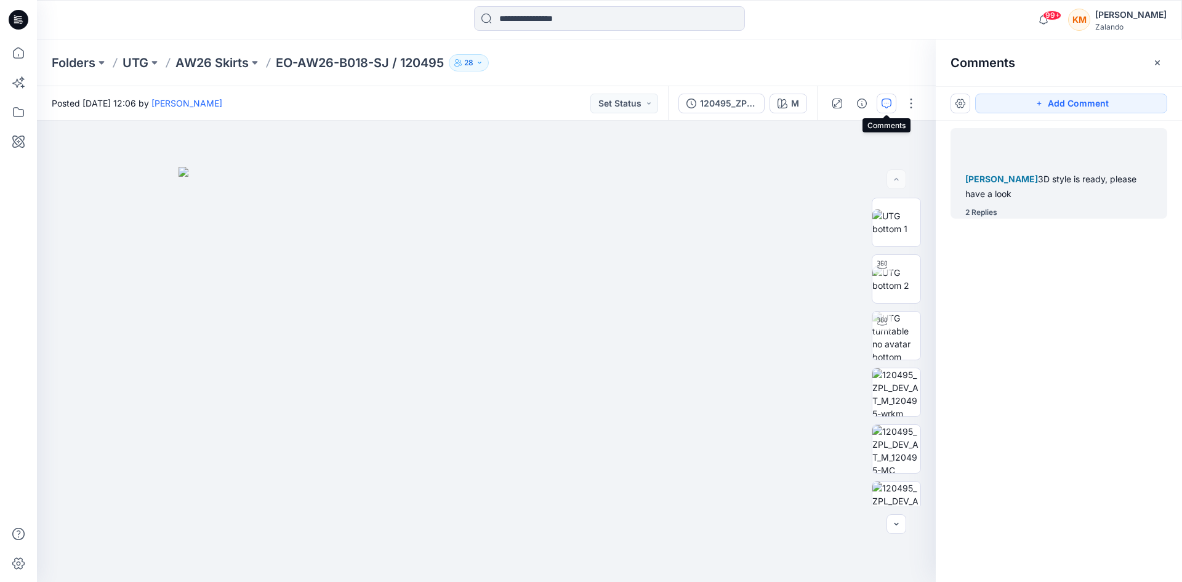
click at [1021, 182] on span "Madlen Lecoutré" at bounding box center [1001, 179] width 73 height 10
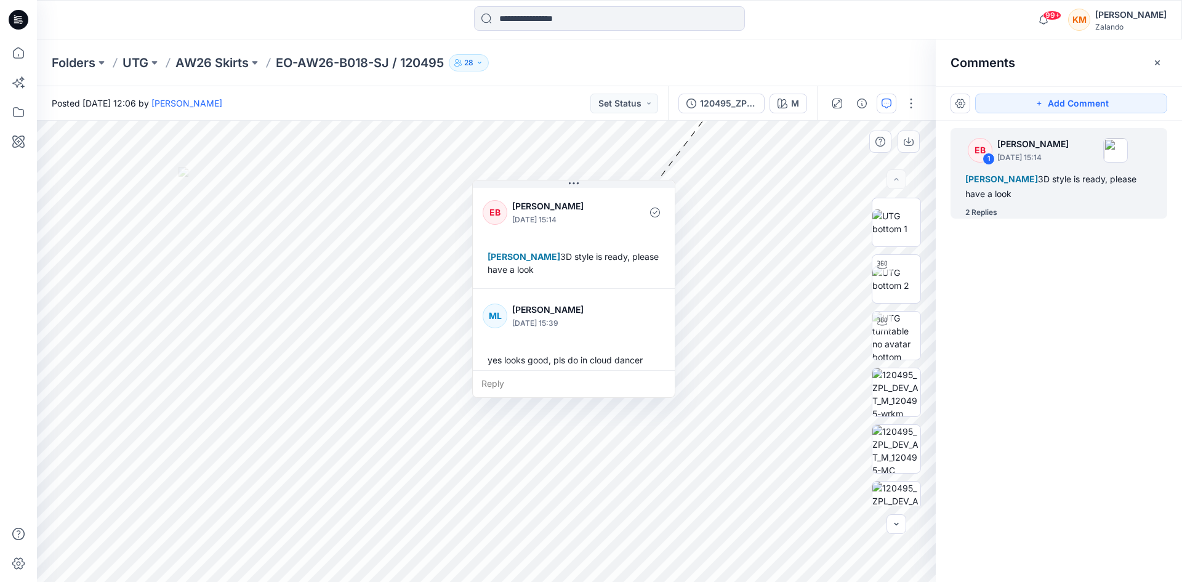
drag, startPoint x: 780, startPoint y: 126, endPoint x: 555, endPoint y: 197, distance: 235.6
click at [555, 197] on div "EB Emma Bertelsen October 10, 2025 15:14" at bounding box center [574, 212] width 182 height 34
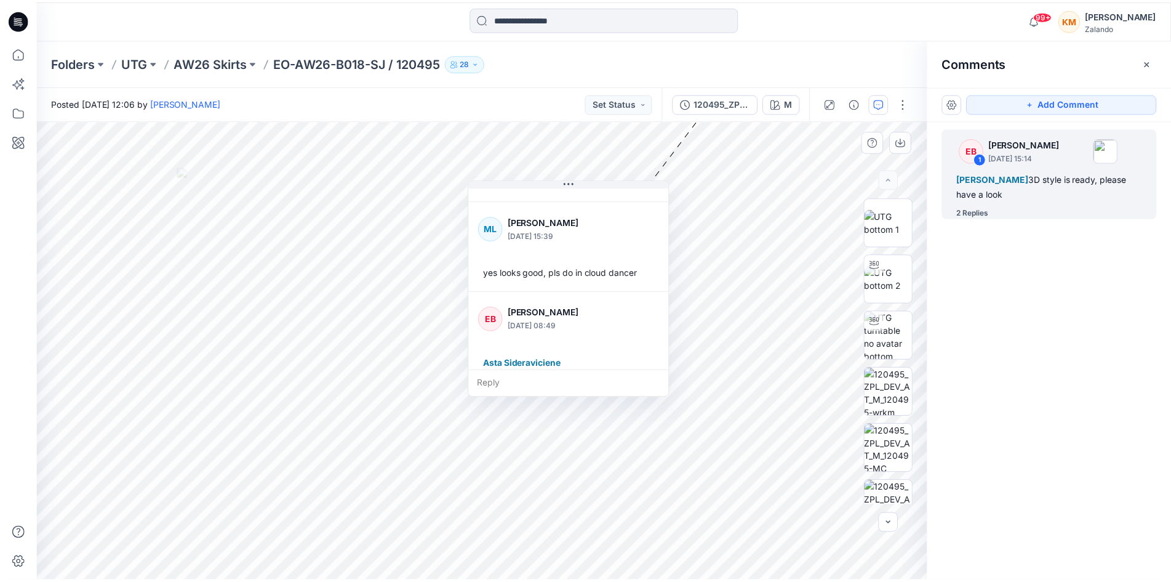
scroll to position [112, 0]
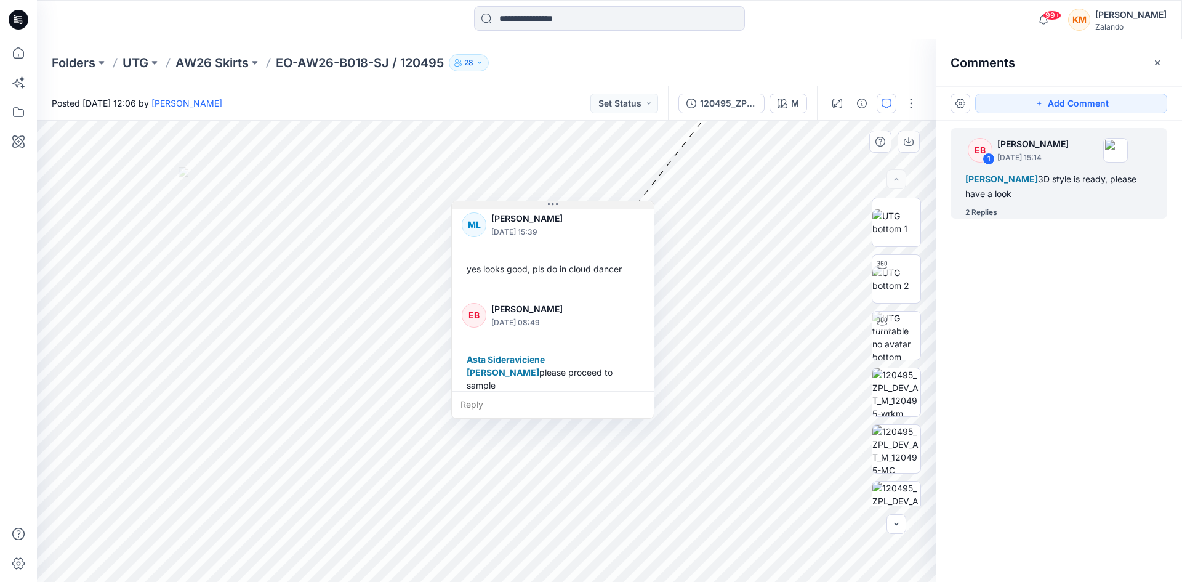
drag, startPoint x: 574, startPoint y: 188, endPoint x: 555, endPoint y: 207, distance: 26.6
click at [555, 207] on icon at bounding box center [553, 204] width 10 height 10
click at [894, 216] on img at bounding box center [896, 222] width 48 height 26
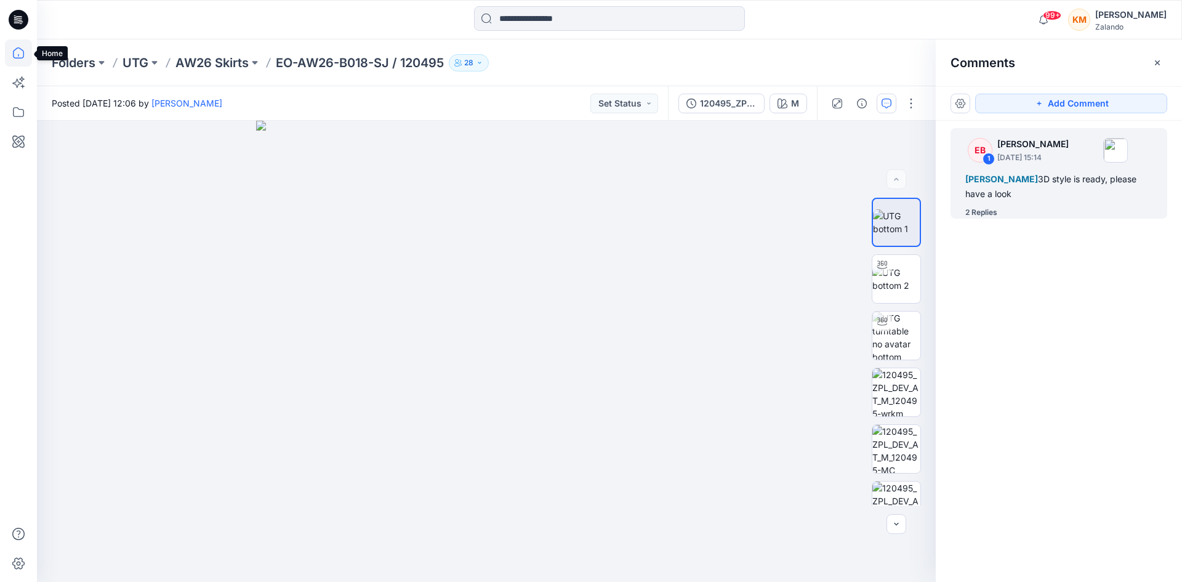
click at [14, 51] on icon at bounding box center [18, 52] width 27 height 27
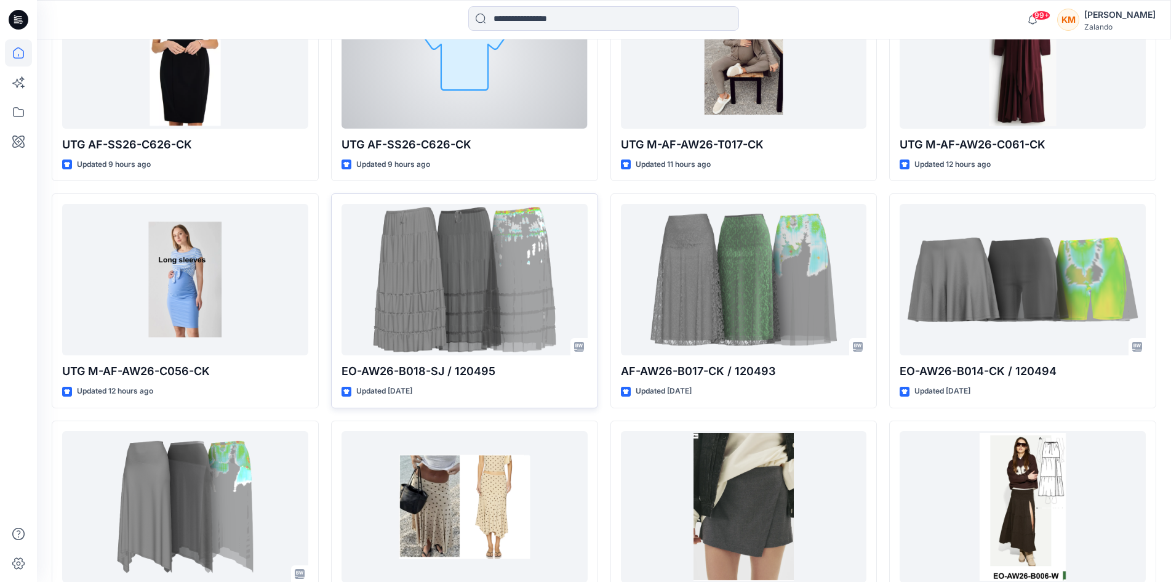
scroll to position [431, 0]
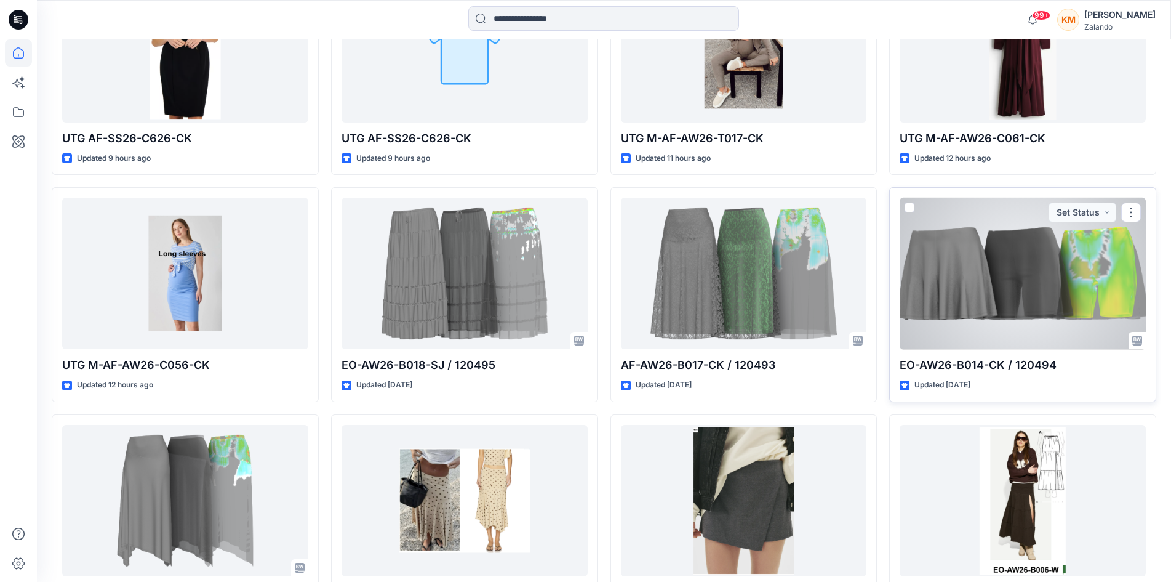
click at [1027, 303] on div at bounding box center [1023, 273] width 246 height 151
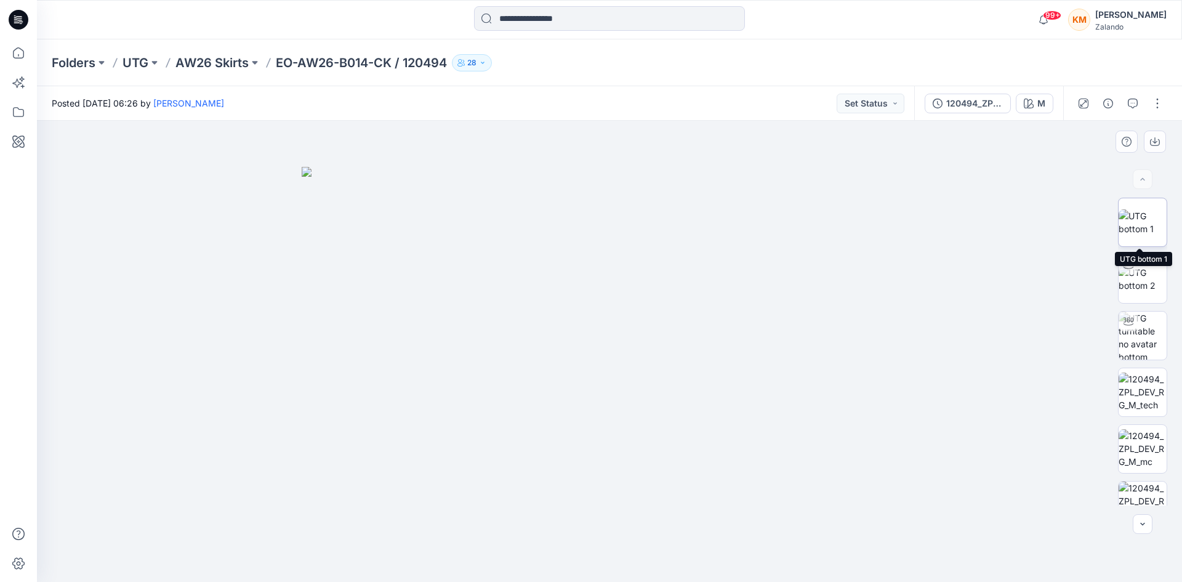
click at [1138, 209] on img at bounding box center [1142, 222] width 48 height 26
click at [23, 52] on icon at bounding box center [18, 52] width 11 height 11
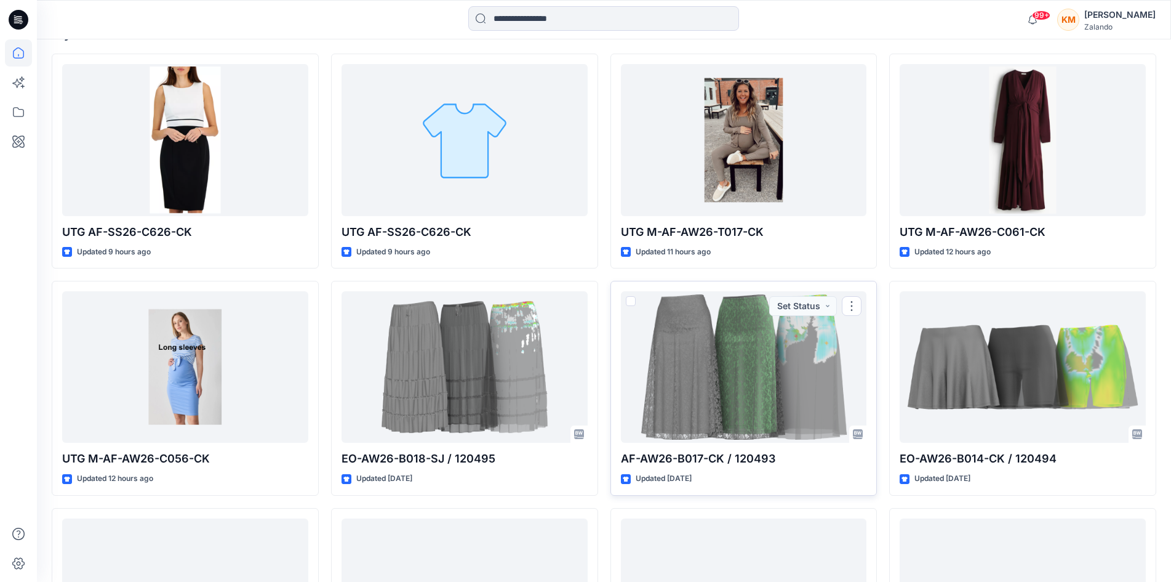
scroll to position [431, 0]
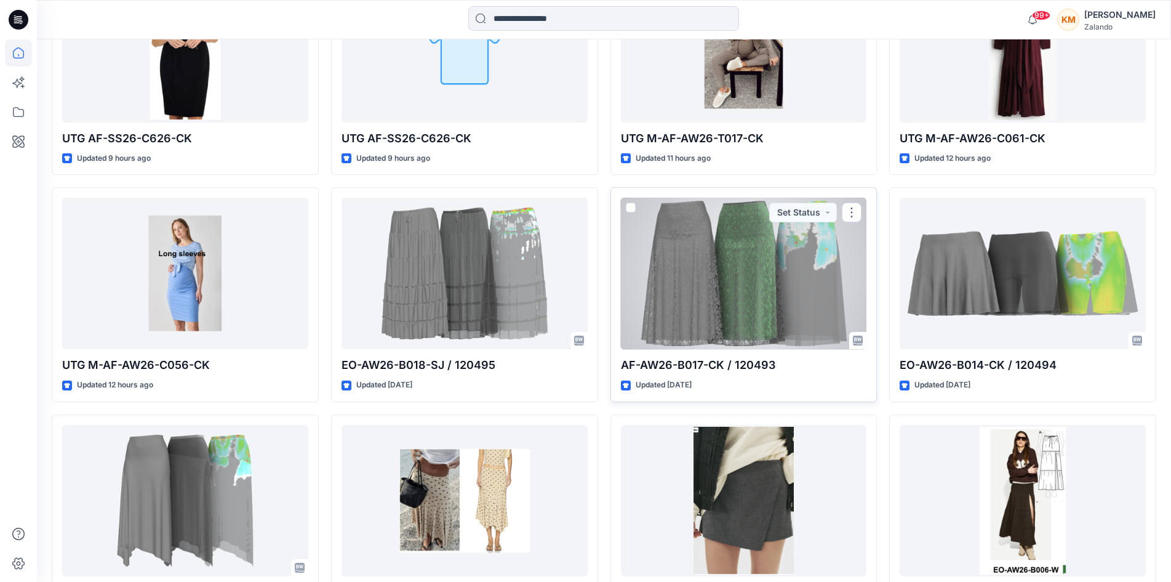
click at [753, 299] on div at bounding box center [744, 273] width 246 height 151
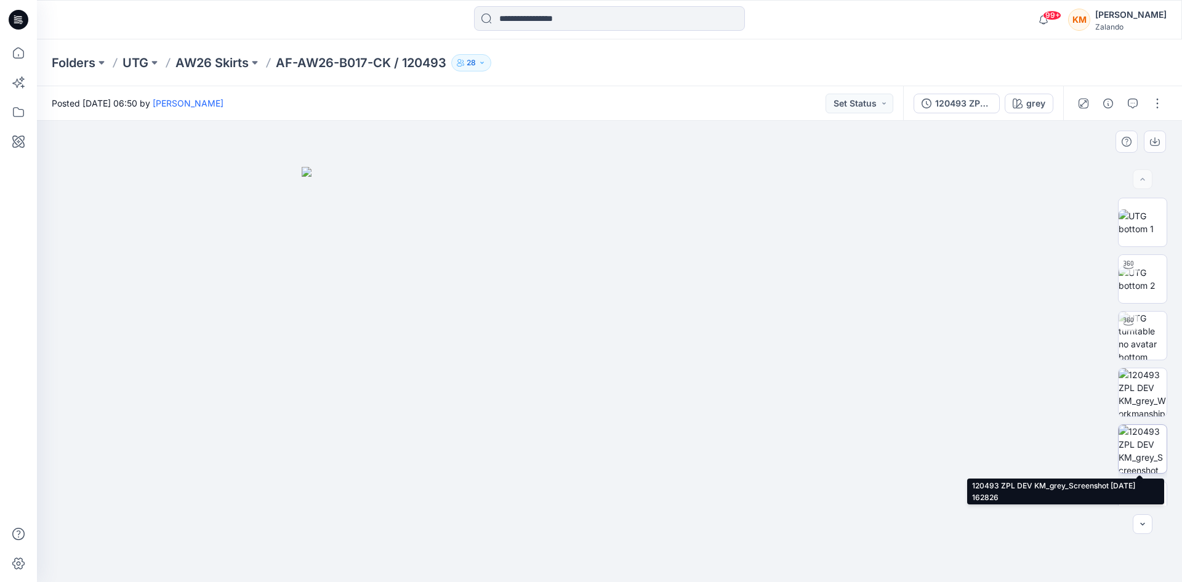
click at [1139, 459] on img at bounding box center [1142, 449] width 48 height 48
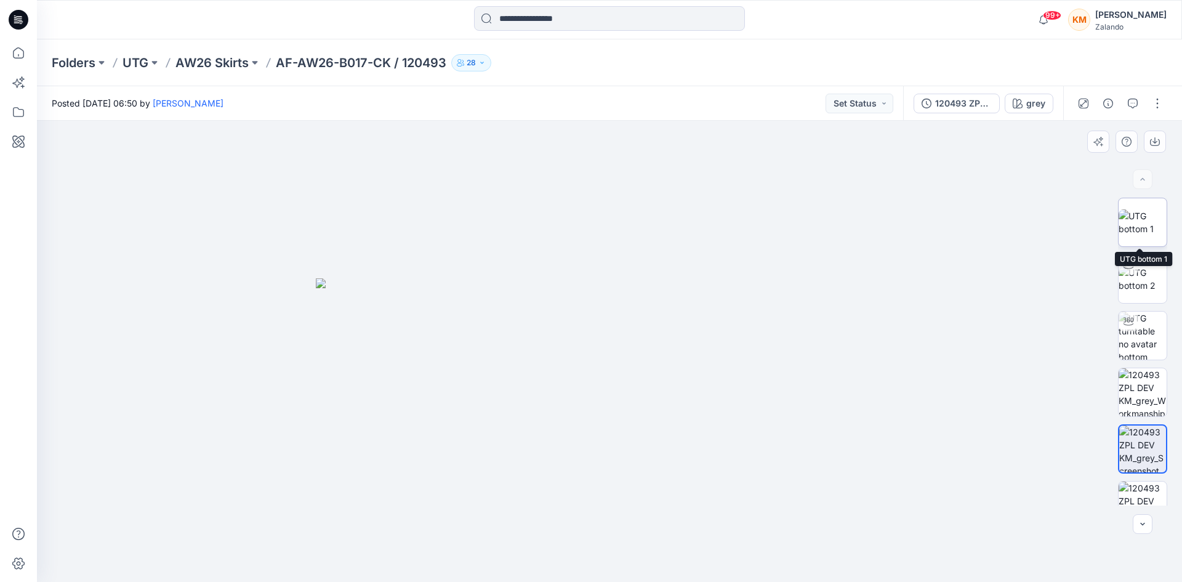
click at [1143, 215] on img at bounding box center [1142, 222] width 48 height 26
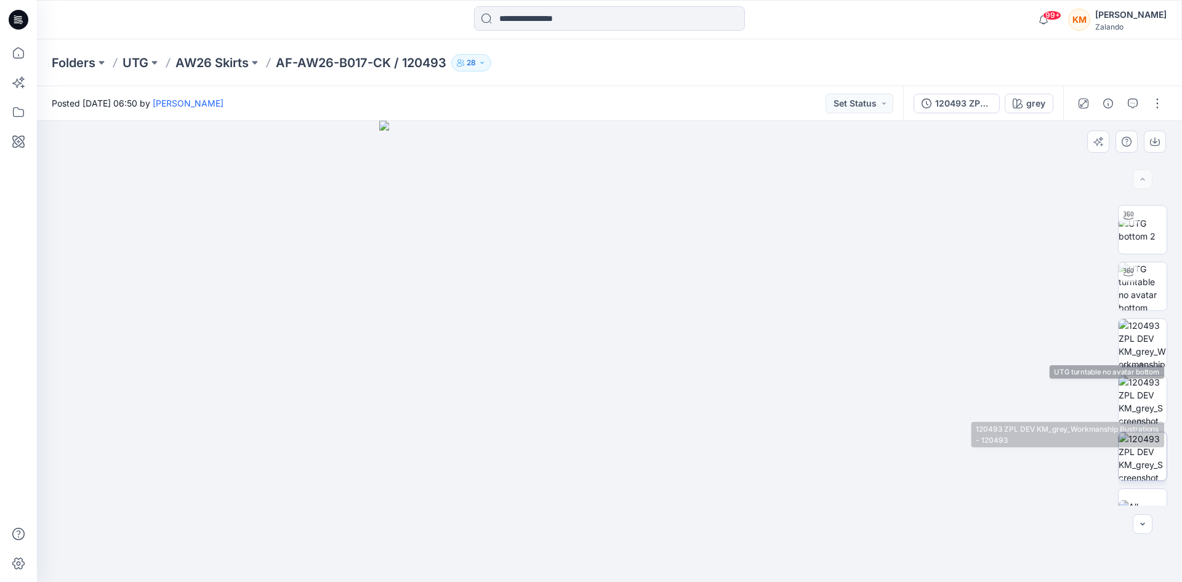
scroll to position [81, 0]
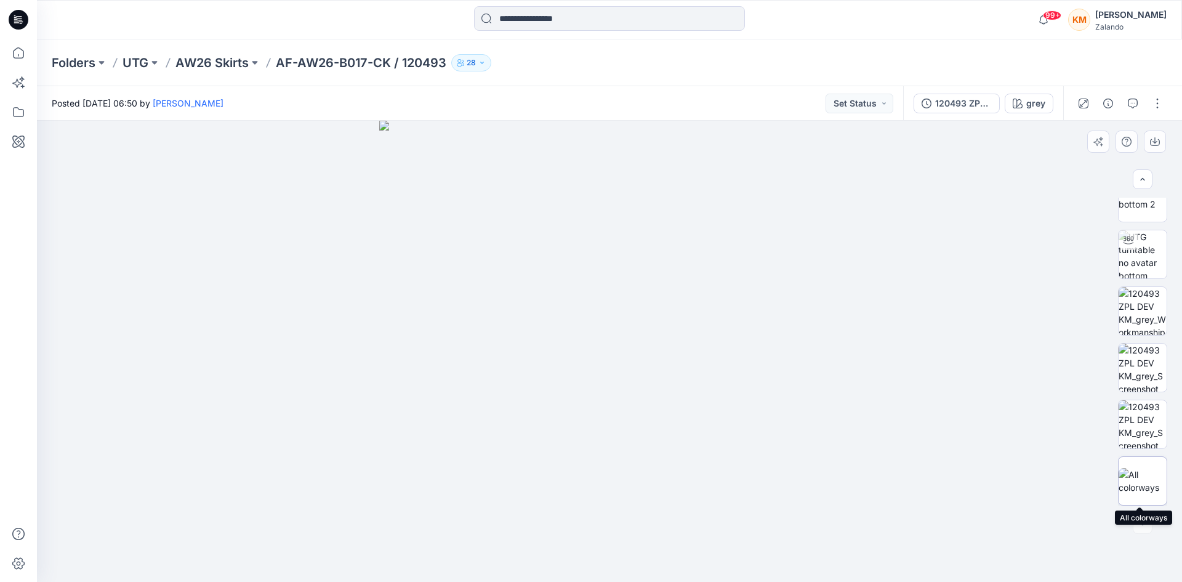
click at [1135, 471] on img at bounding box center [1142, 481] width 48 height 26
click at [1129, 101] on icon "button" at bounding box center [1133, 103] width 10 height 10
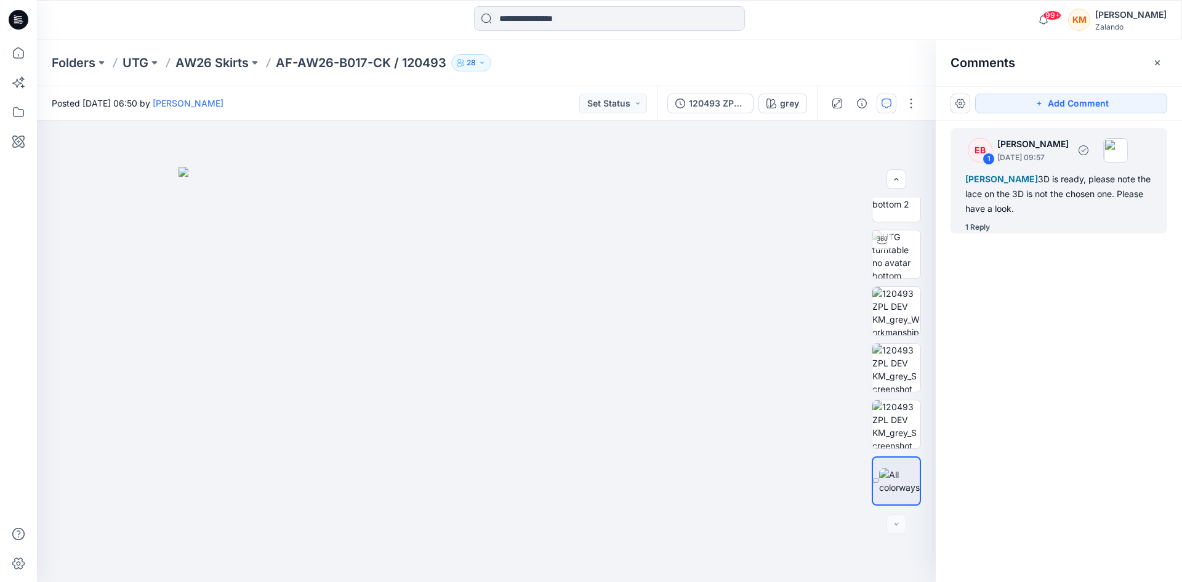
drag, startPoint x: 1025, startPoint y: 184, endPoint x: 1017, endPoint y: 186, distance: 8.2
click at [1025, 185] on div "Madlen Lecoutré 3D is ready, please note the lace on the 3D is not the chosen o…" at bounding box center [1058, 194] width 187 height 44
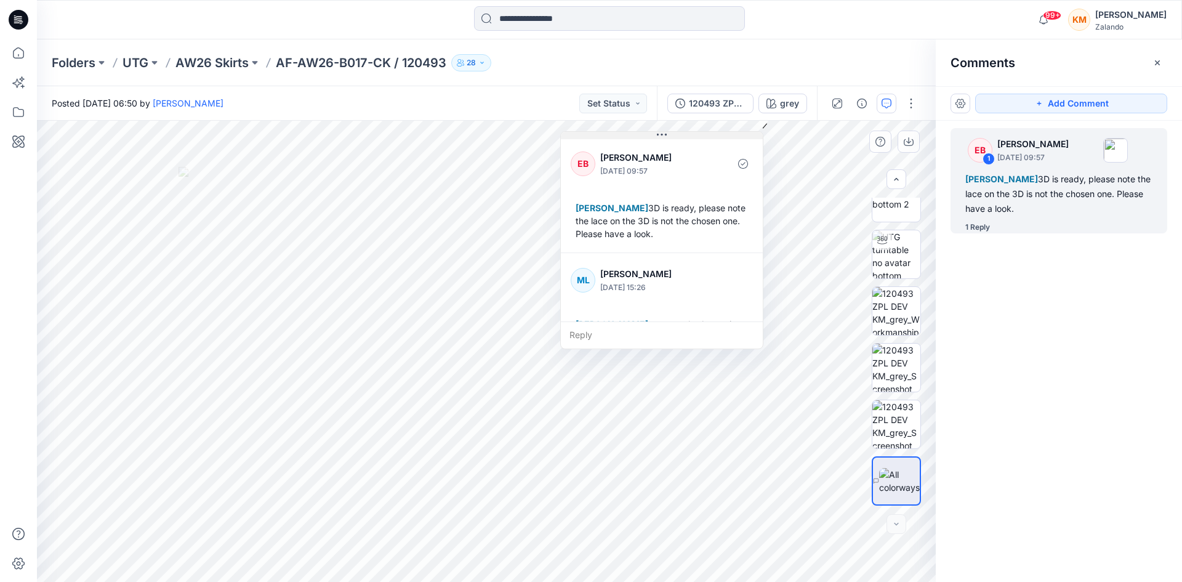
drag, startPoint x: 860, startPoint y: 124, endPoint x: 664, endPoint y: 135, distance: 196.1
click at [664, 135] on icon at bounding box center [662, 135] width 10 height 2
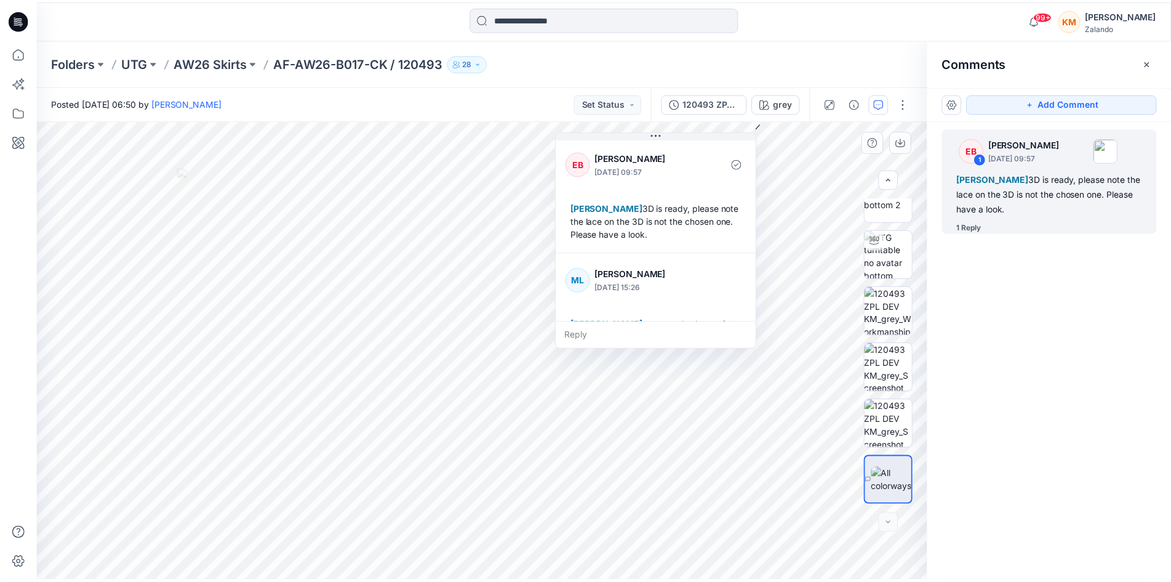
scroll to position [34, 0]
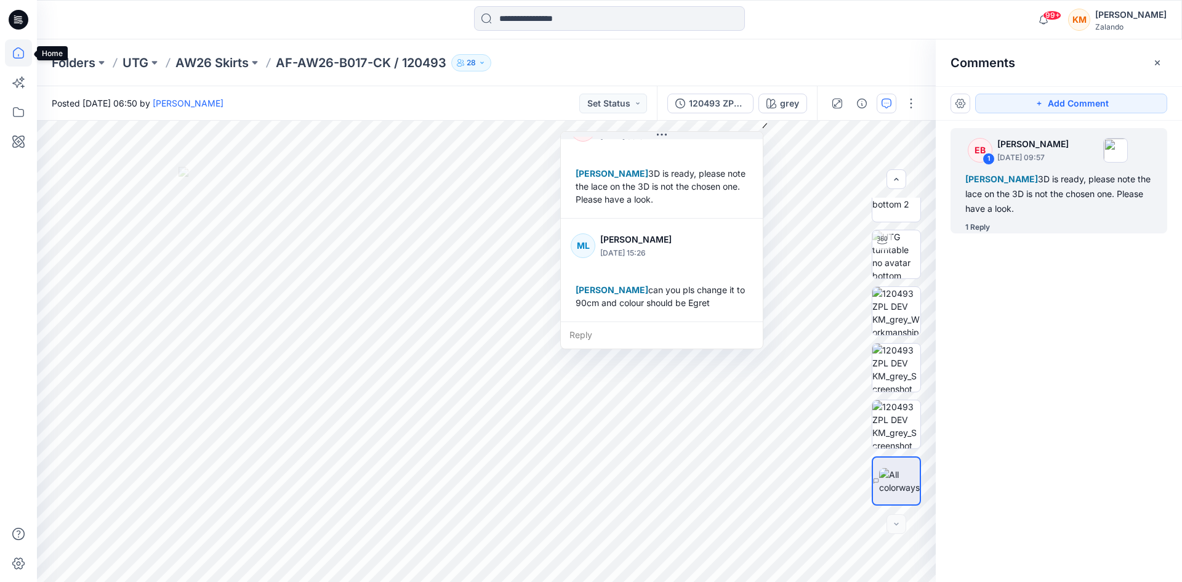
click at [17, 50] on icon at bounding box center [18, 52] width 27 height 27
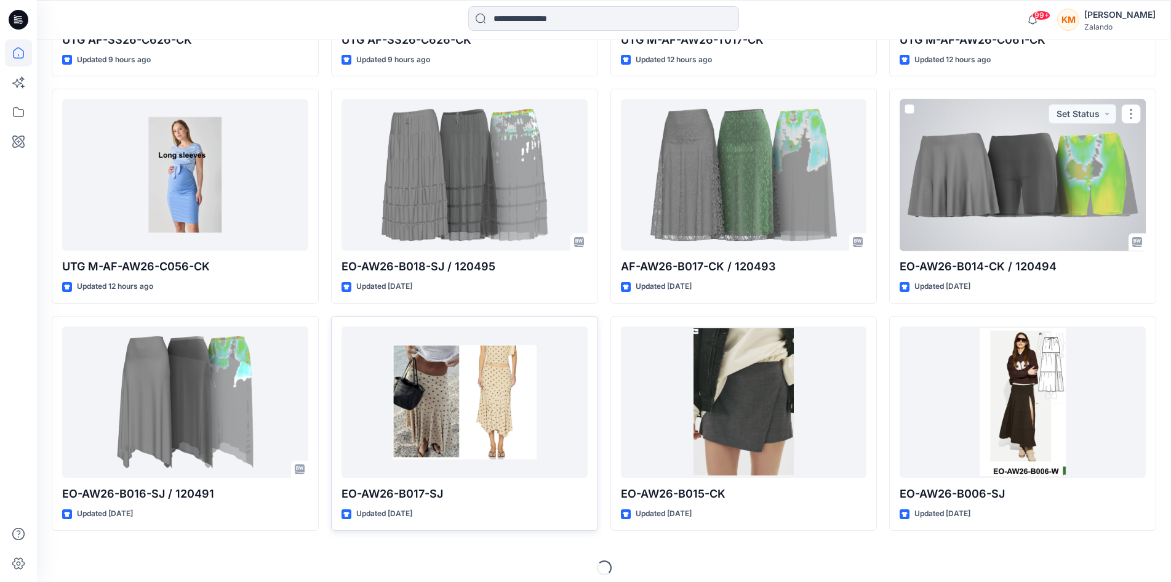
scroll to position [537, 0]
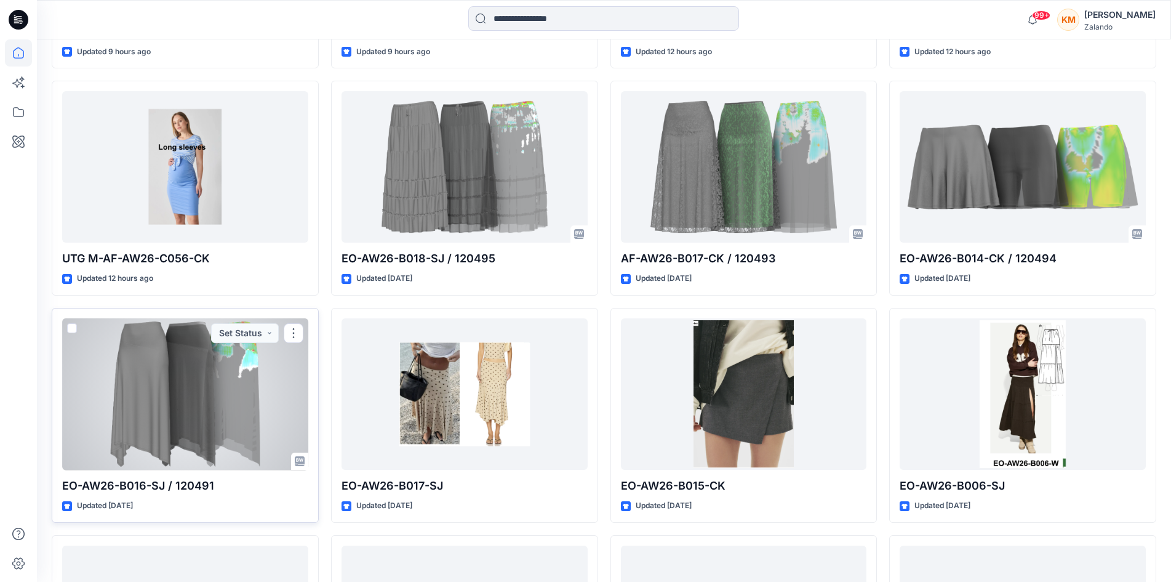
click at [171, 393] on div at bounding box center [185, 393] width 246 height 151
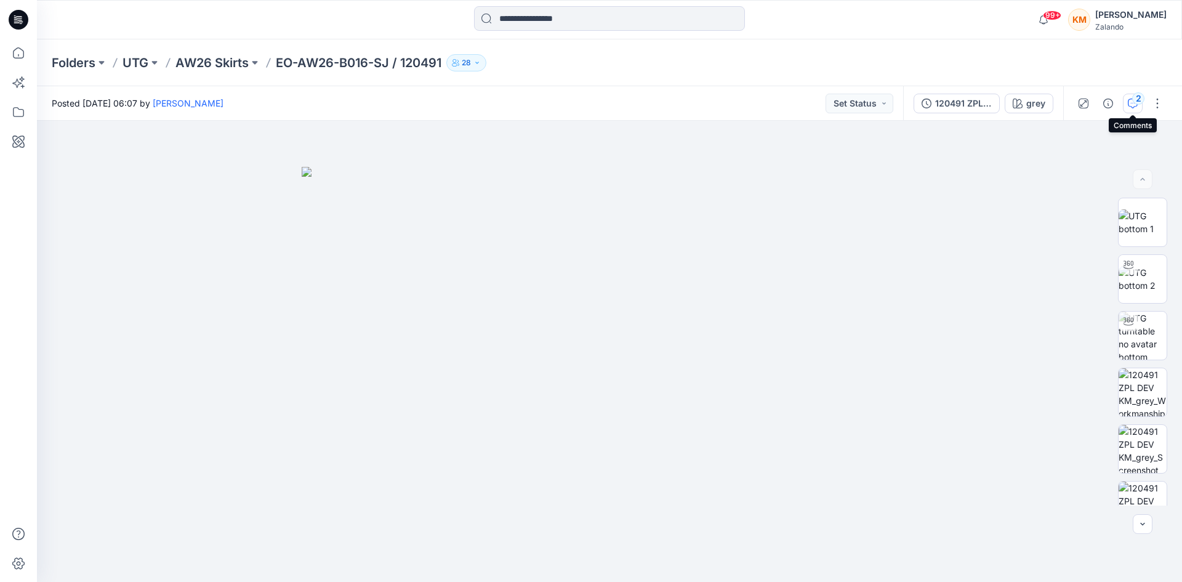
click at [1136, 100] on div "2" at bounding box center [1138, 98] width 12 height 12
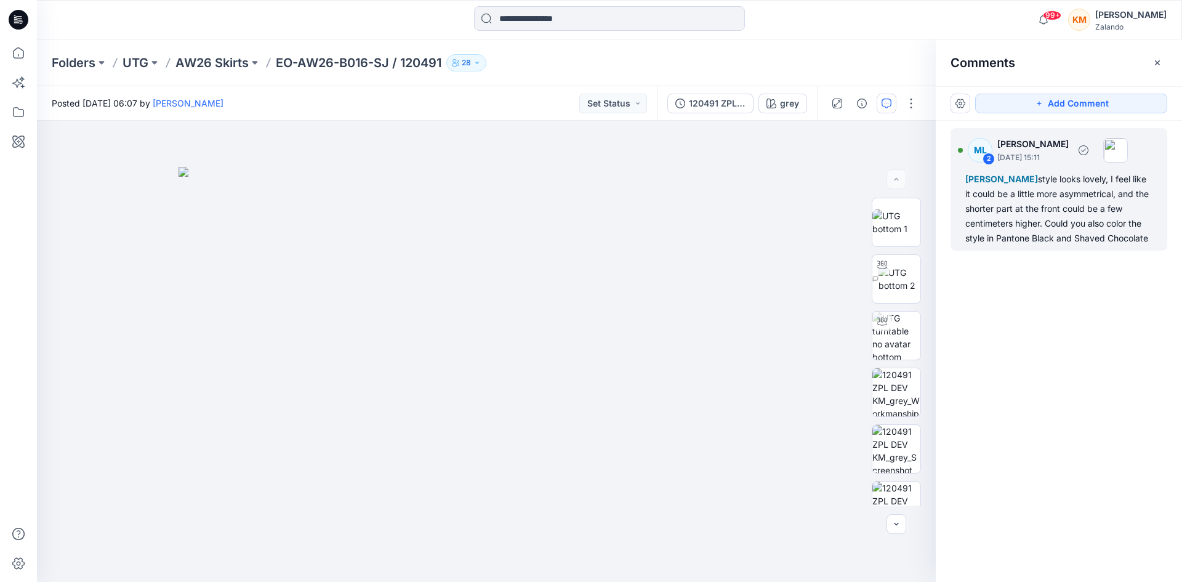
click at [1054, 222] on div "Emma Bertelsen style looks lovely, I feel like it could be a little more asymme…" at bounding box center [1058, 209] width 187 height 74
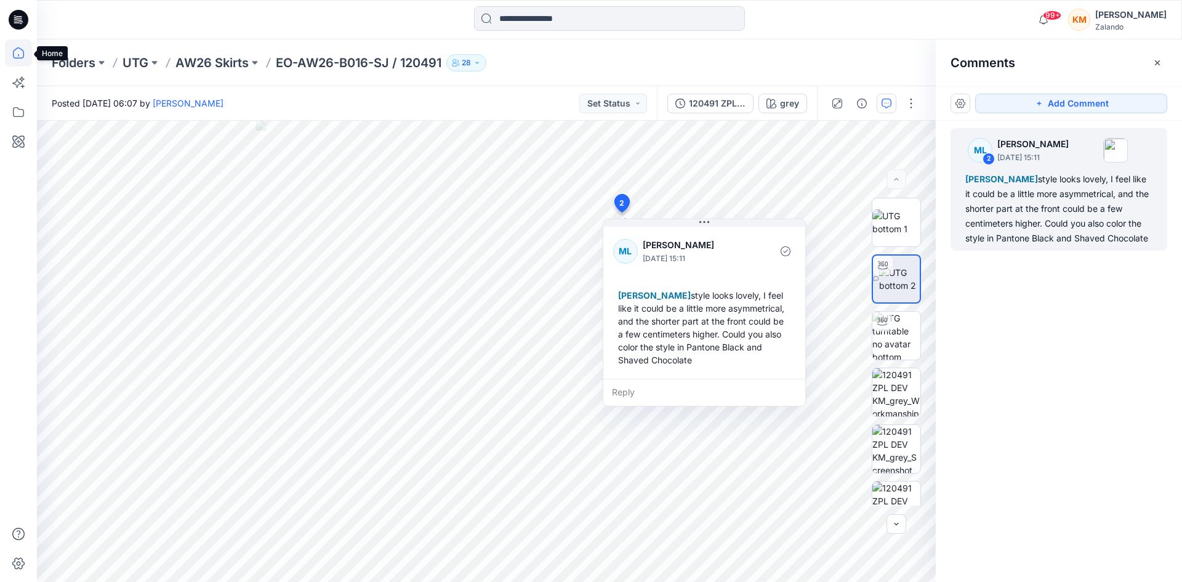
click at [19, 51] on icon at bounding box center [18, 52] width 27 height 27
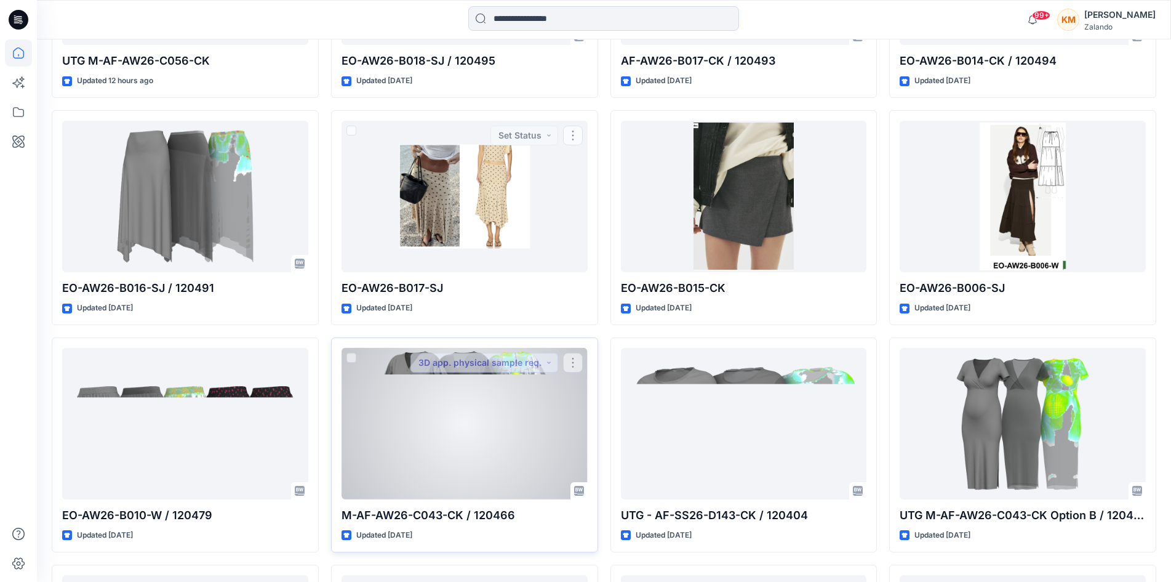
scroll to position [739, 0]
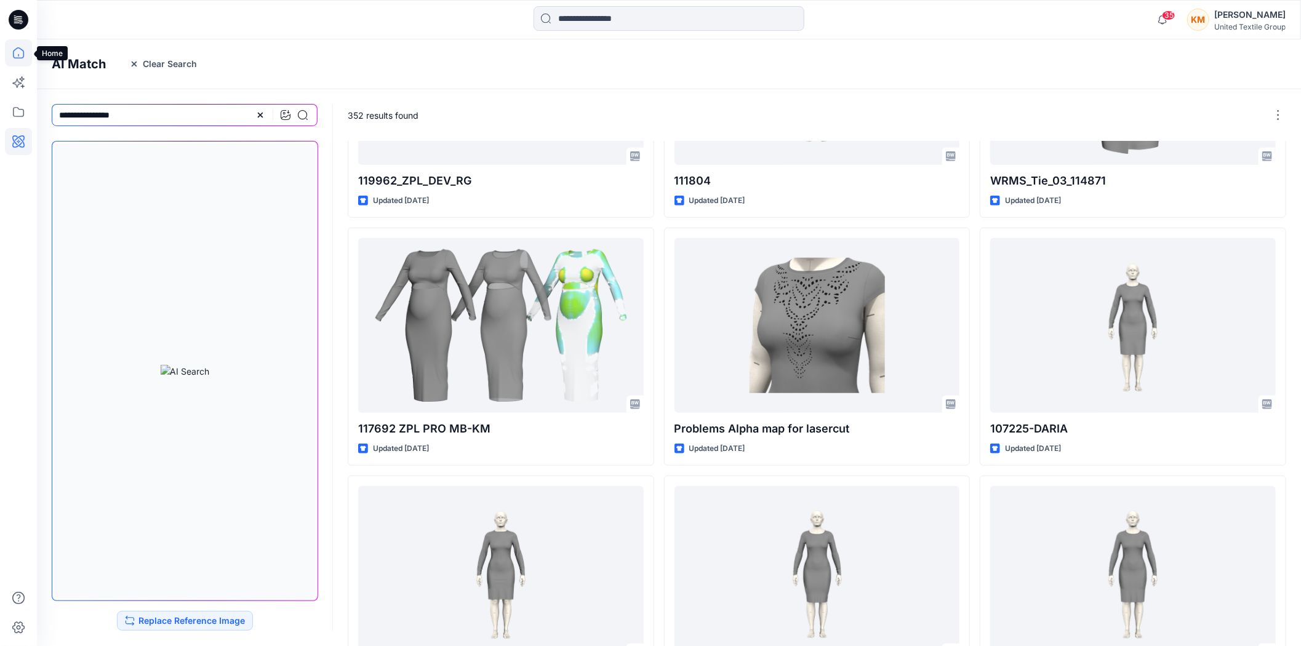
click at [16, 47] on icon at bounding box center [18, 52] width 27 height 27
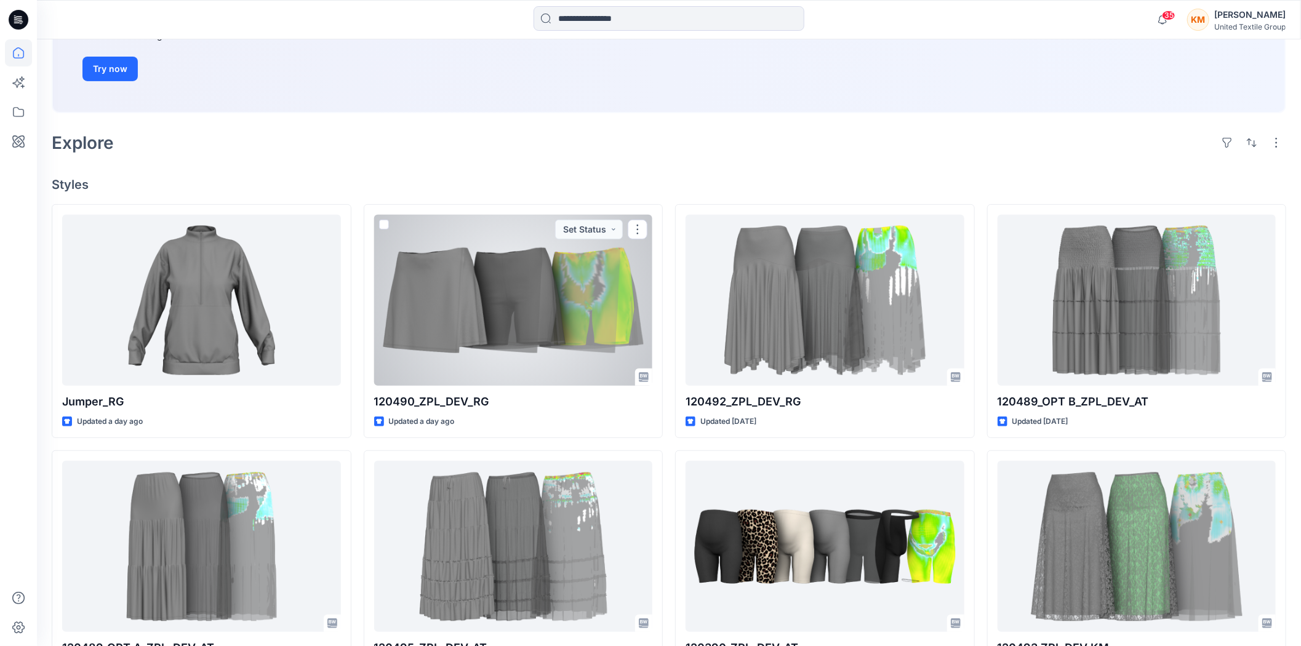
scroll to position [217, 0]
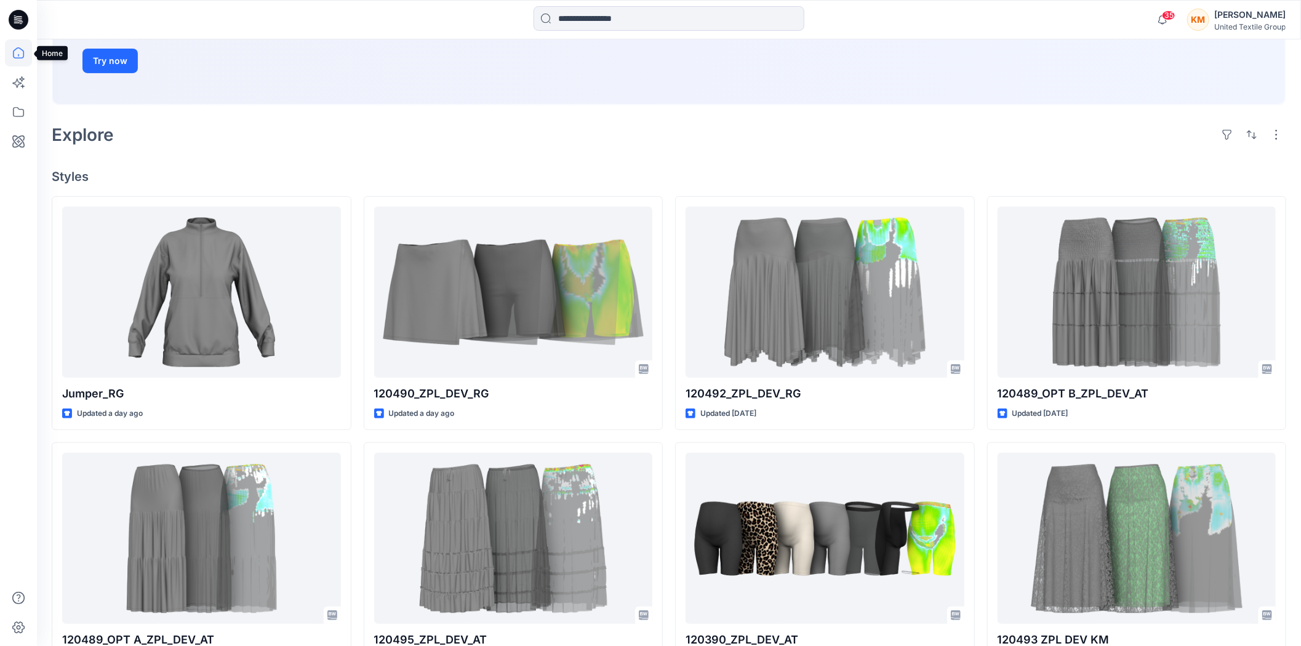
click at [16, 48] on icon at bounding box center [18, 52] width 11 height 11
click at [10, 106] on icon at bounding box center [18, 111] width 27 height 27
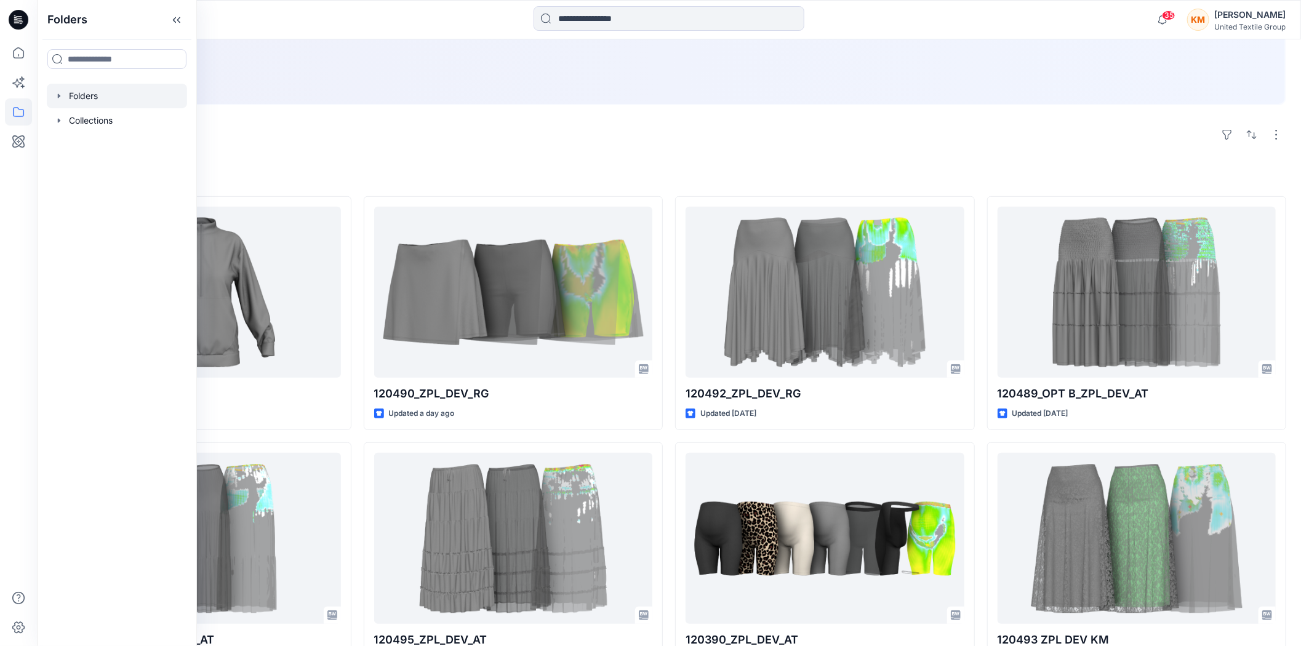
click at [82, 96] on div at bounding box center [117, 96] width 140 height 25
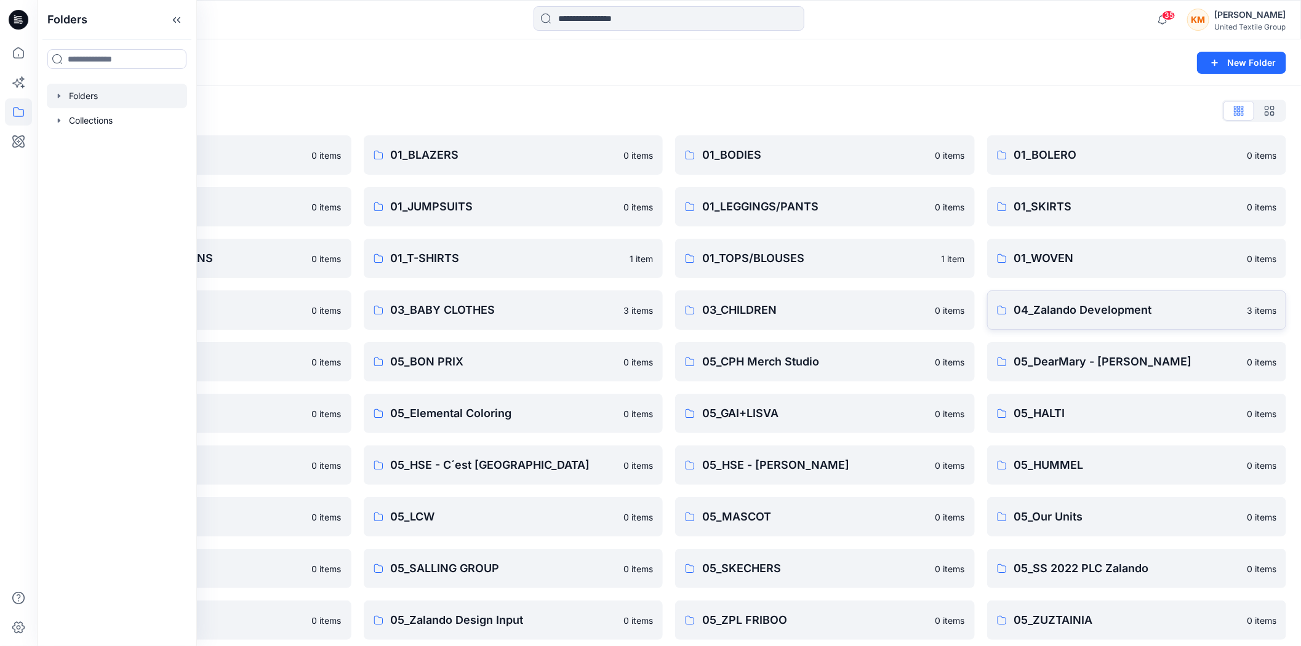
click at [1067, 307] on p "04_Zalando Development" at bounding box center [1127, 310] width 226 height 17
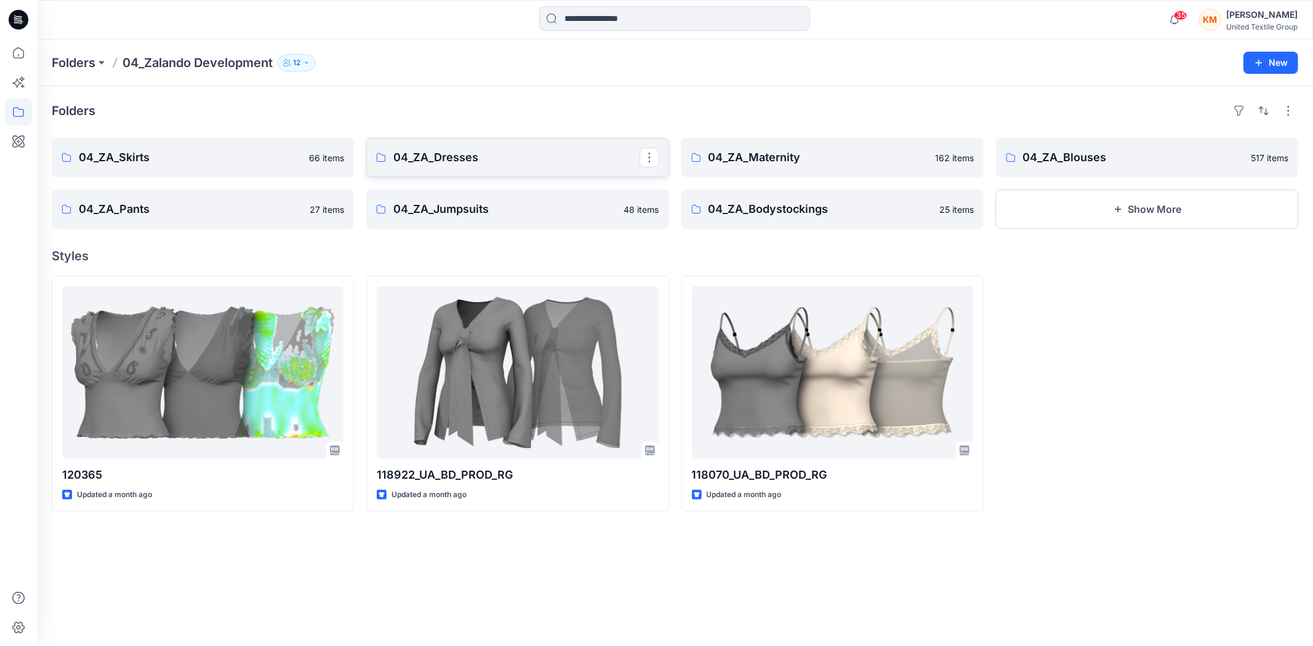
click at [463, 158] on p "04_ZA_Dresses" at bounding box center [516, 157] width 246 height 17
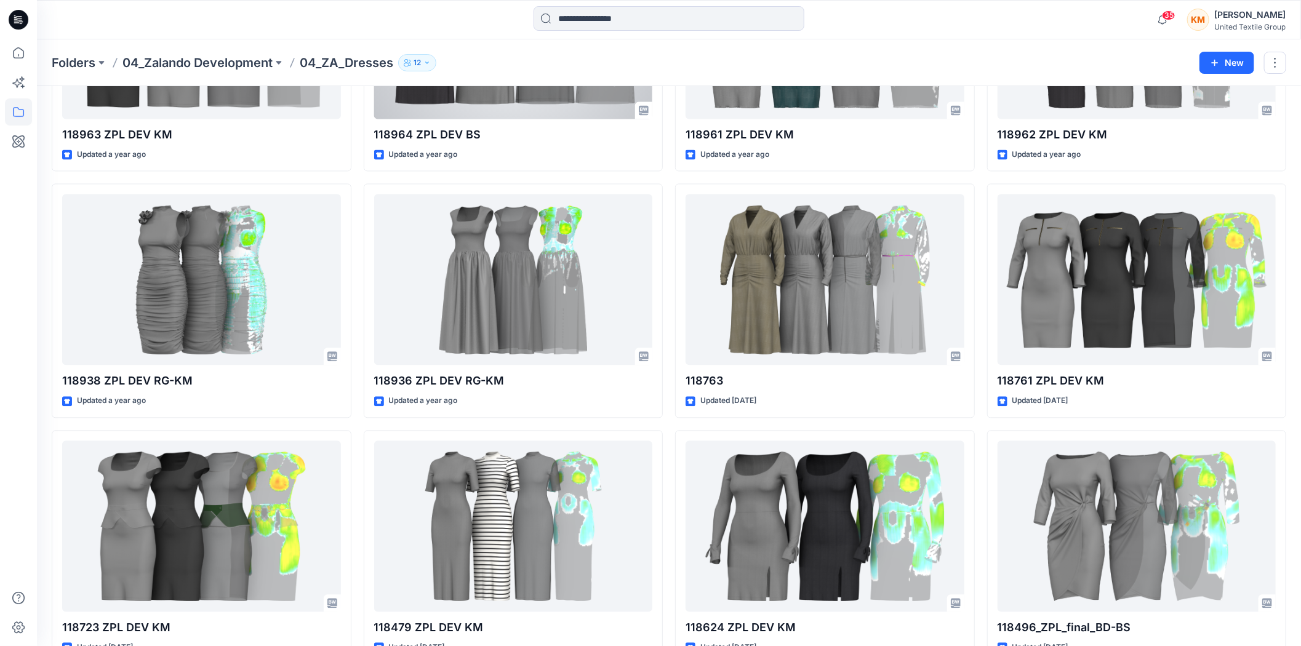
scroll to position [7415, 0]
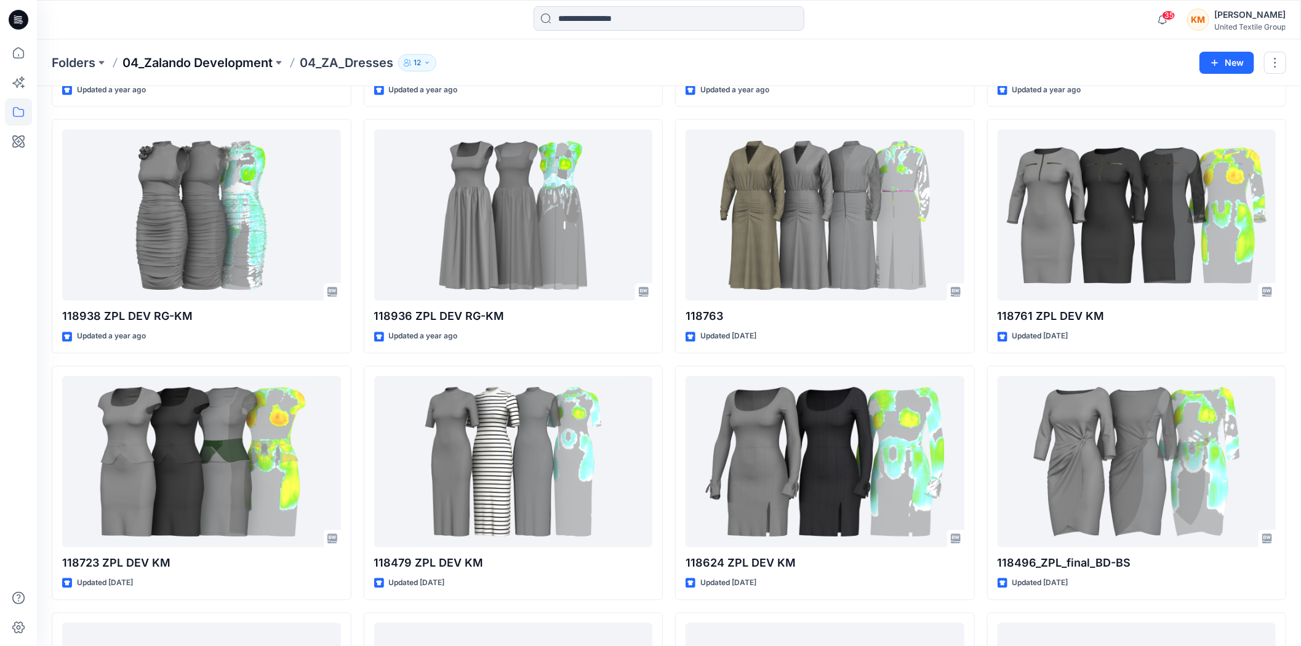
click at [232, 63] on p "04_Zalando Development" at bounding box center [197, 62] width 150 height 17
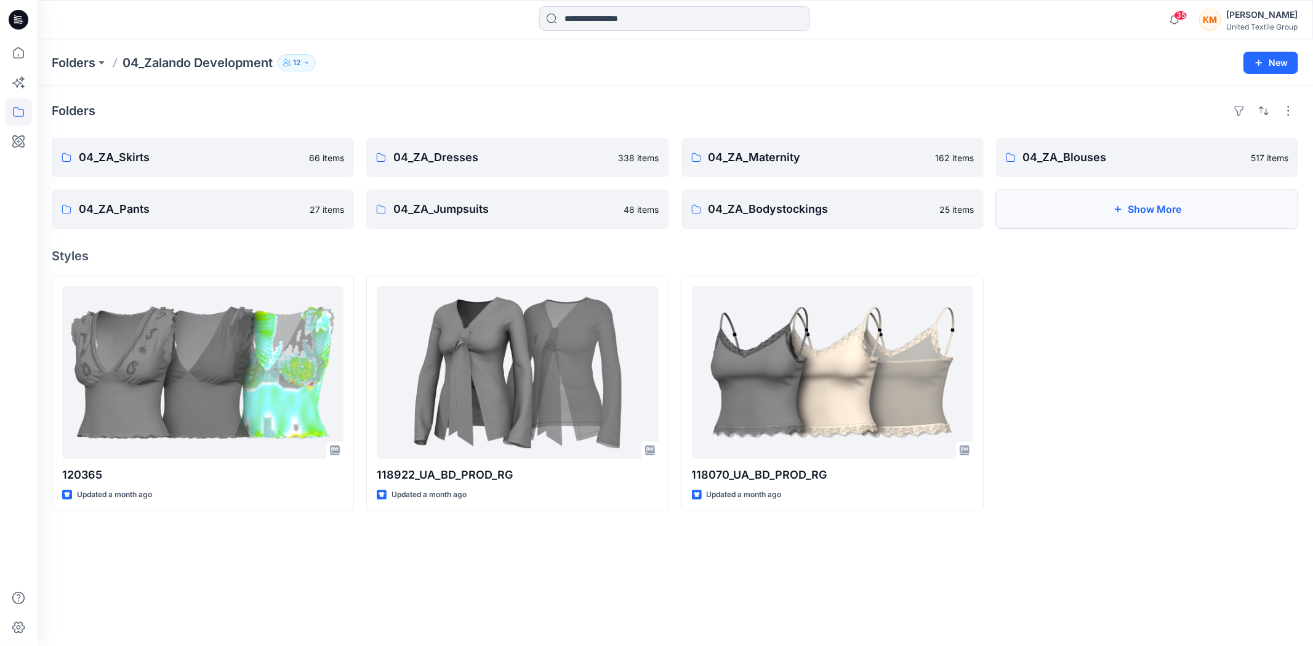
click at [1151, 203] on button "Show More" at bounding box center [1147, 209] width 302 height 39
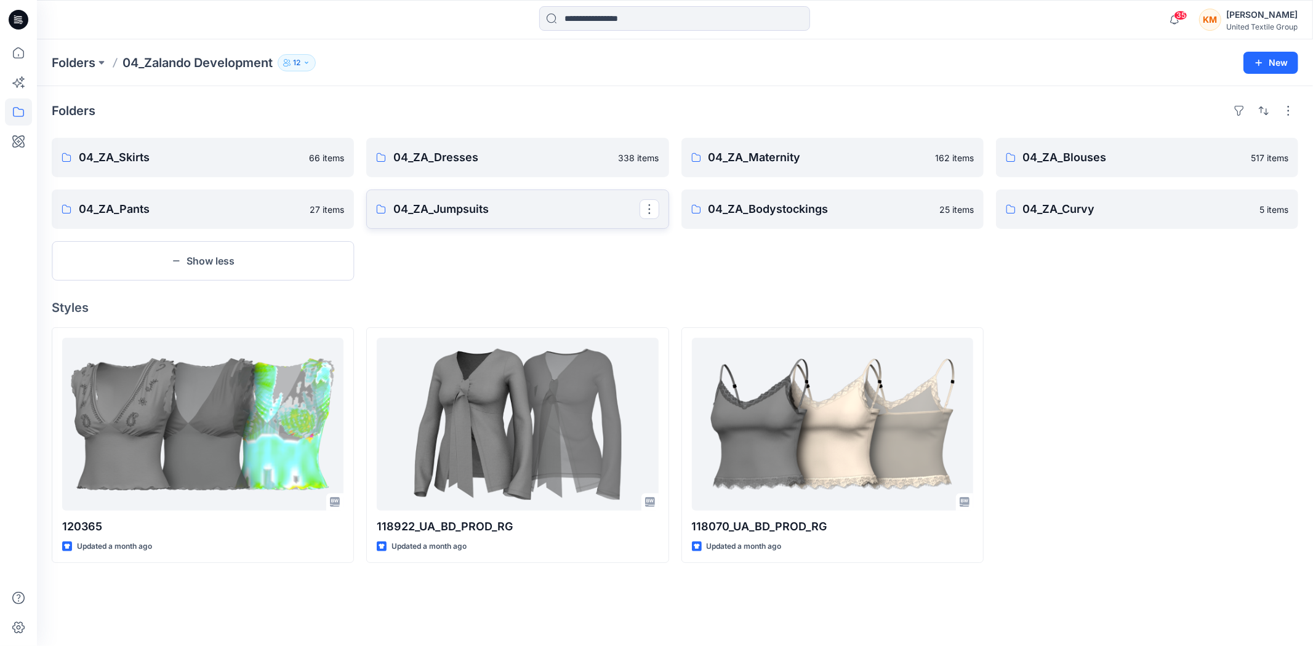
click at [471, 211] on p "04_ZA_Jumpsuits" at bounding box center [516, 209] width 246 height 17
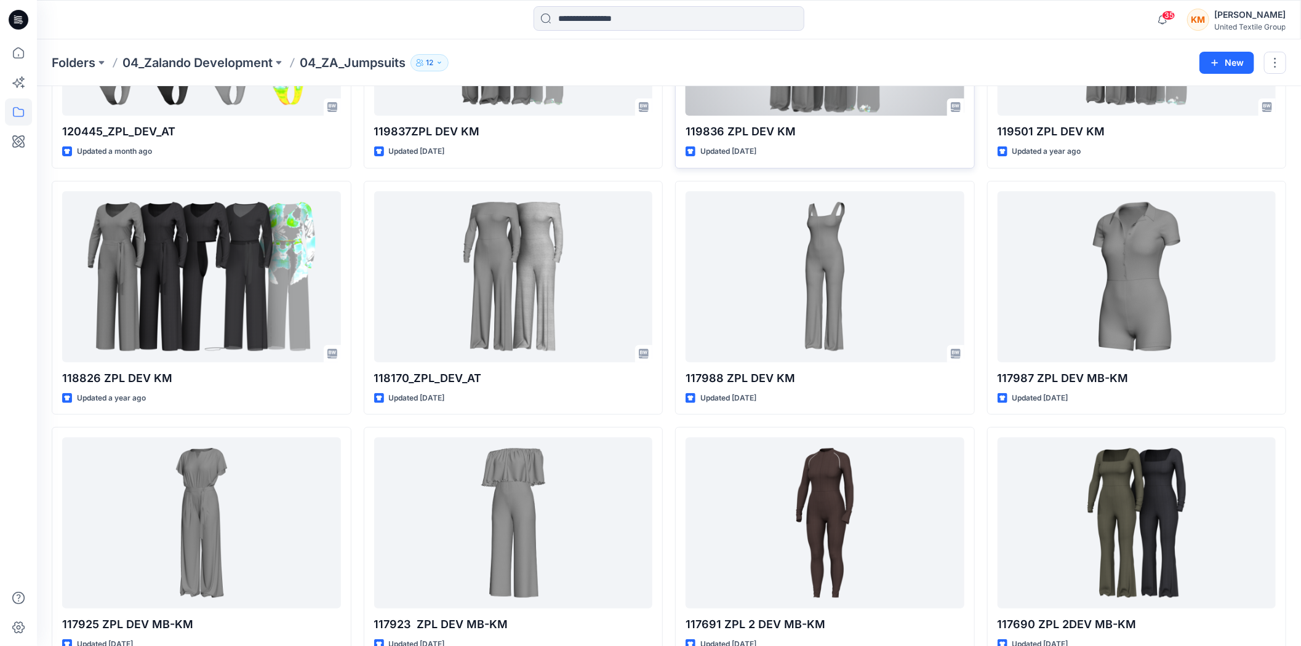
scroll to position [205, 0]
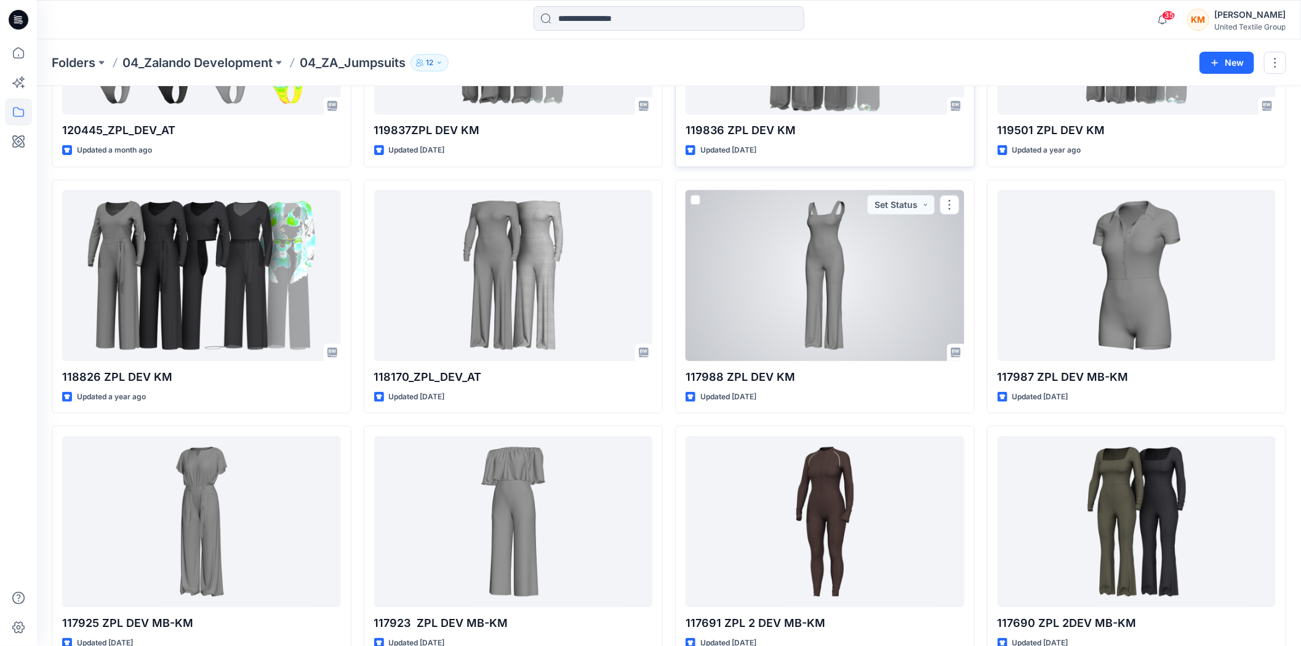
click at [815, 250] on div at bounding box center [825, 275] width 279 height 171
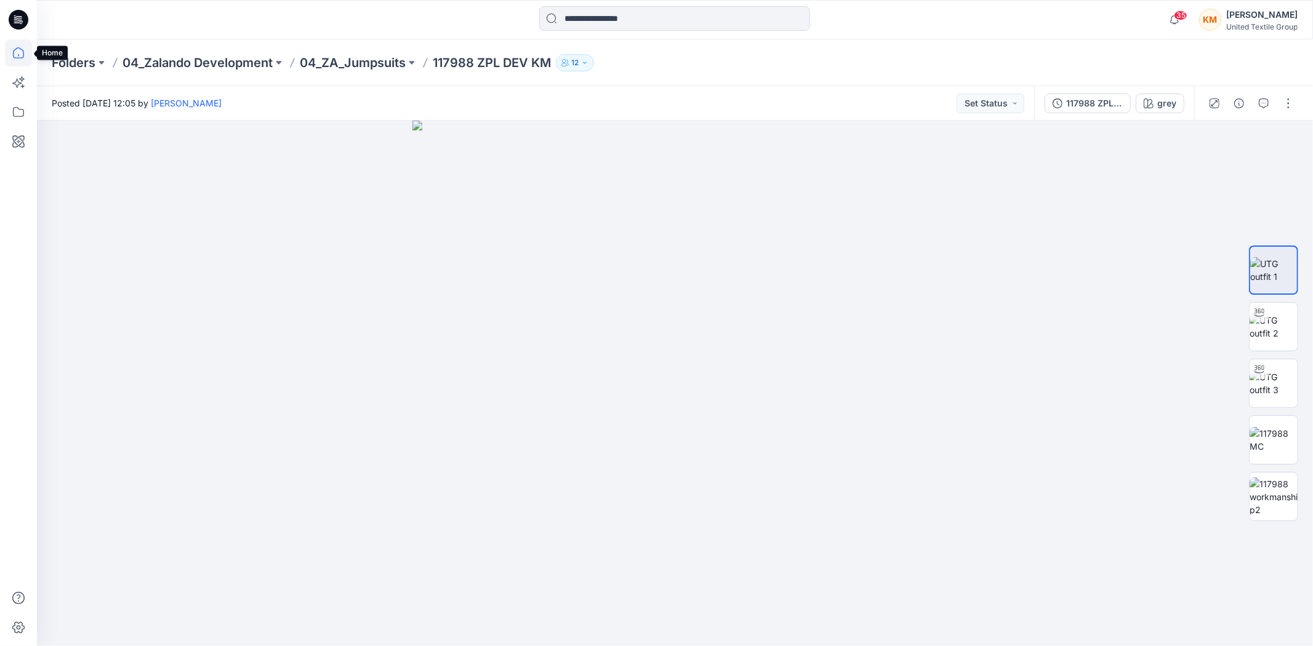
click at [18, 56] on icon at bounding box center [18, 55] width 1 height 2
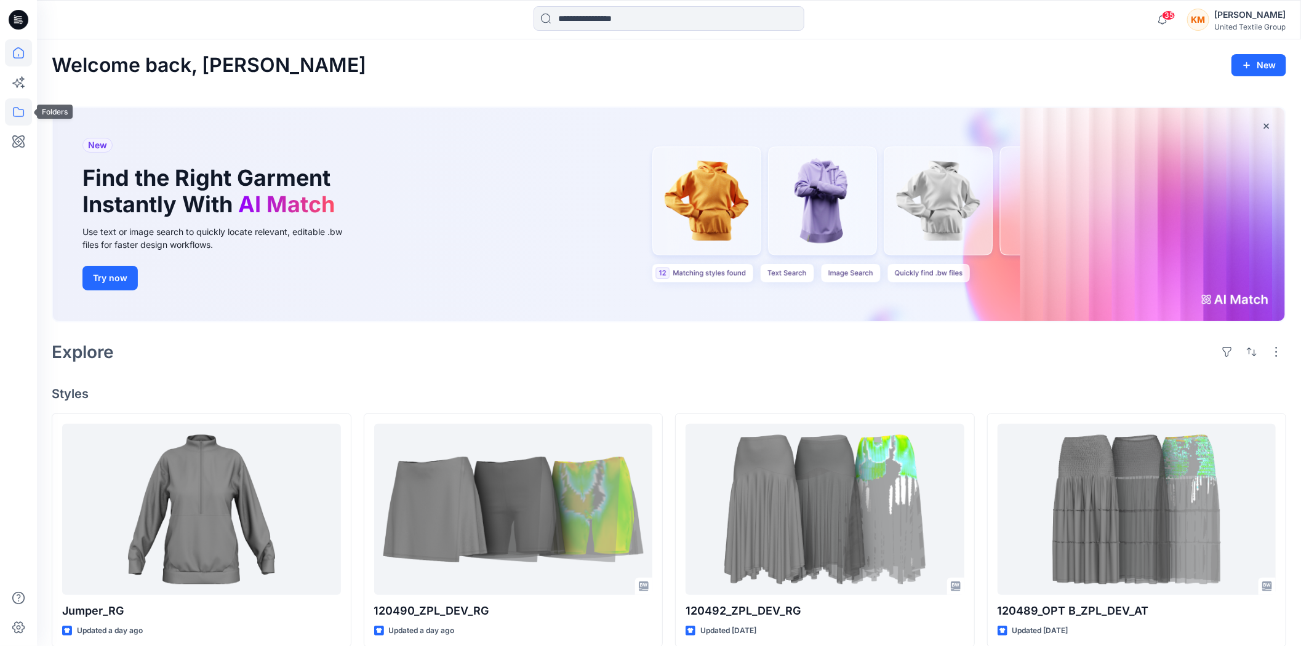
click at [14, 113] on icon at bounding box center [18, 111] width 27 height 27
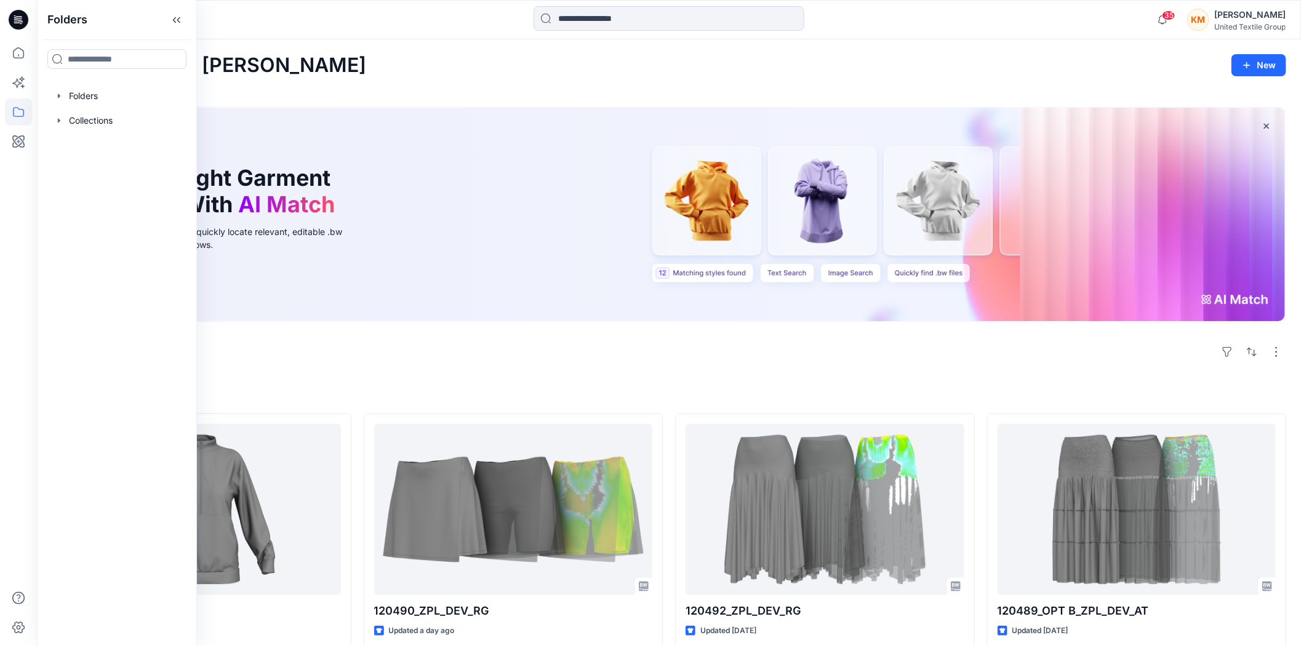
drag, startPoint x: 356, startPoint y: 57, endPoint x: 129, endPoint y: 2, distance: 233.0
click at [355, 57] on div "Welcome back, Kristina New" at bounding box center [669, 65] width 1235 height 23
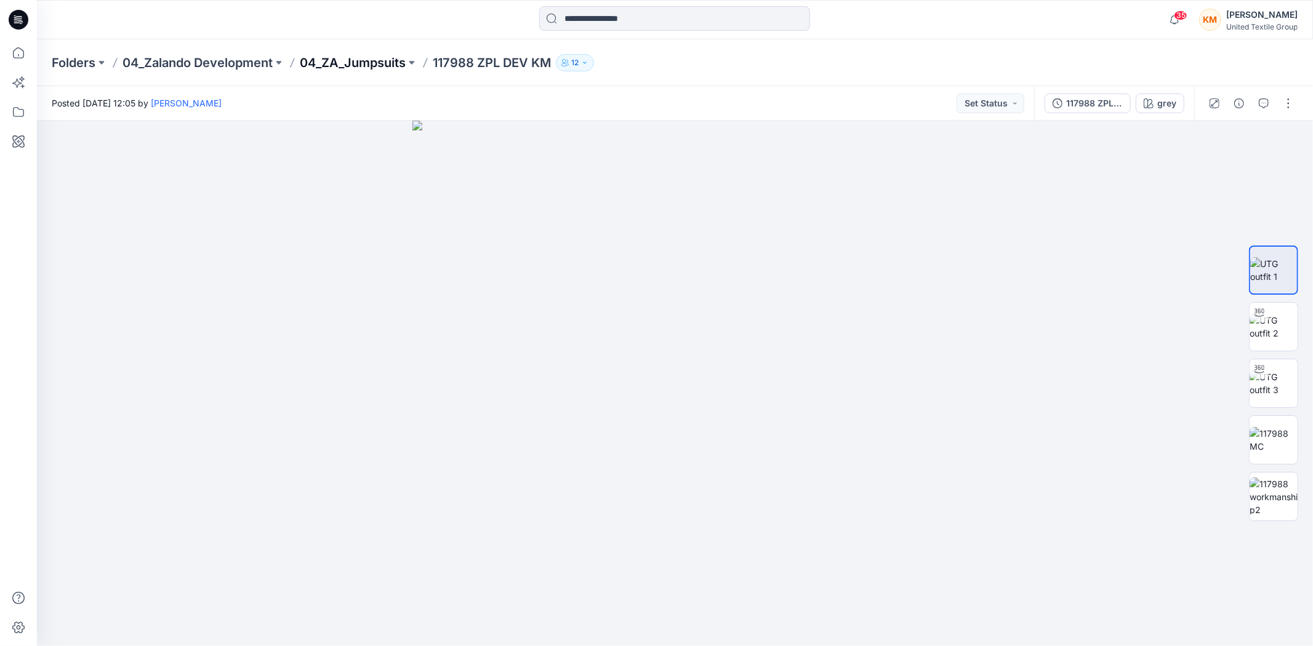
click at [367, 62] on p "04_ZA_Jumpsuits" at bounding box center [353, 62] width 106 height 17
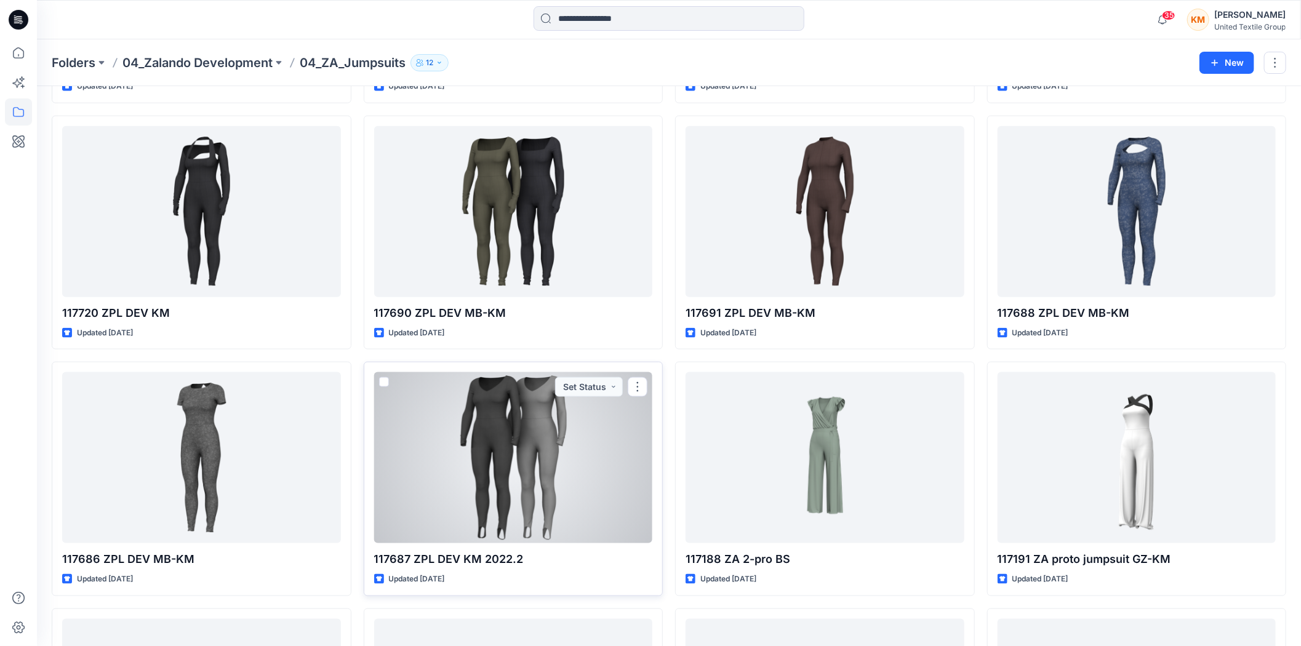
scroll to position [743, 0]
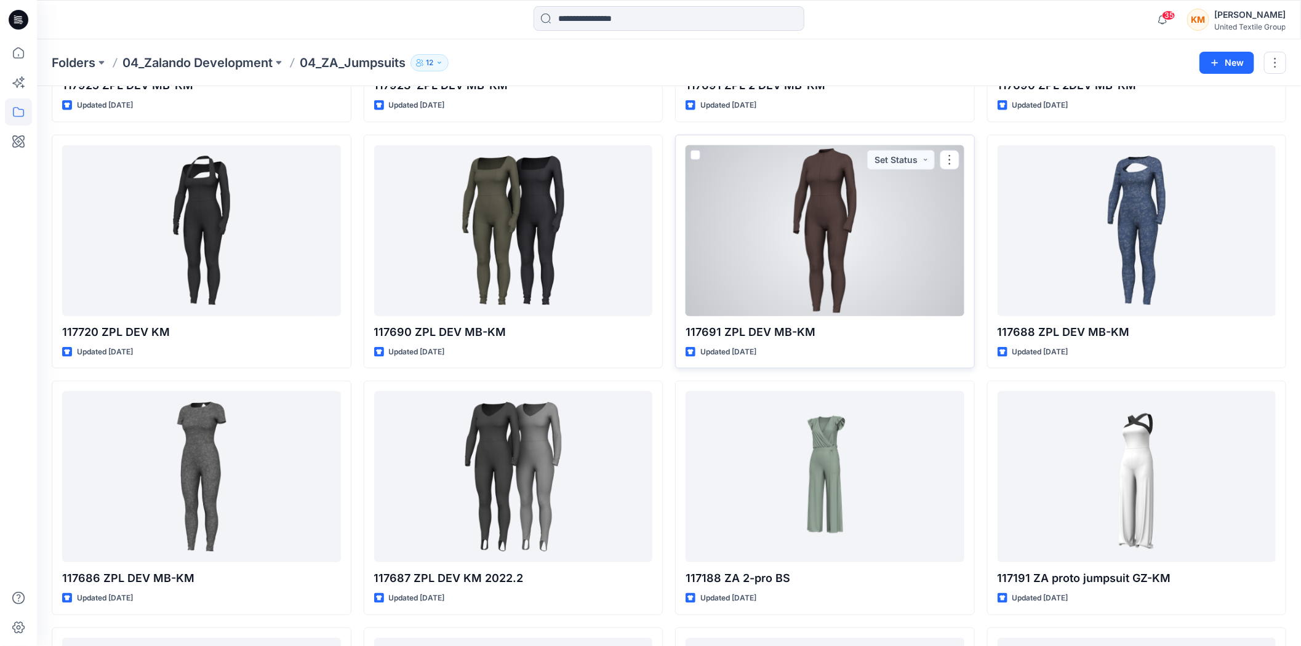
click at [825, 226] on div at bounding box center [825, 230] width 279 height 171
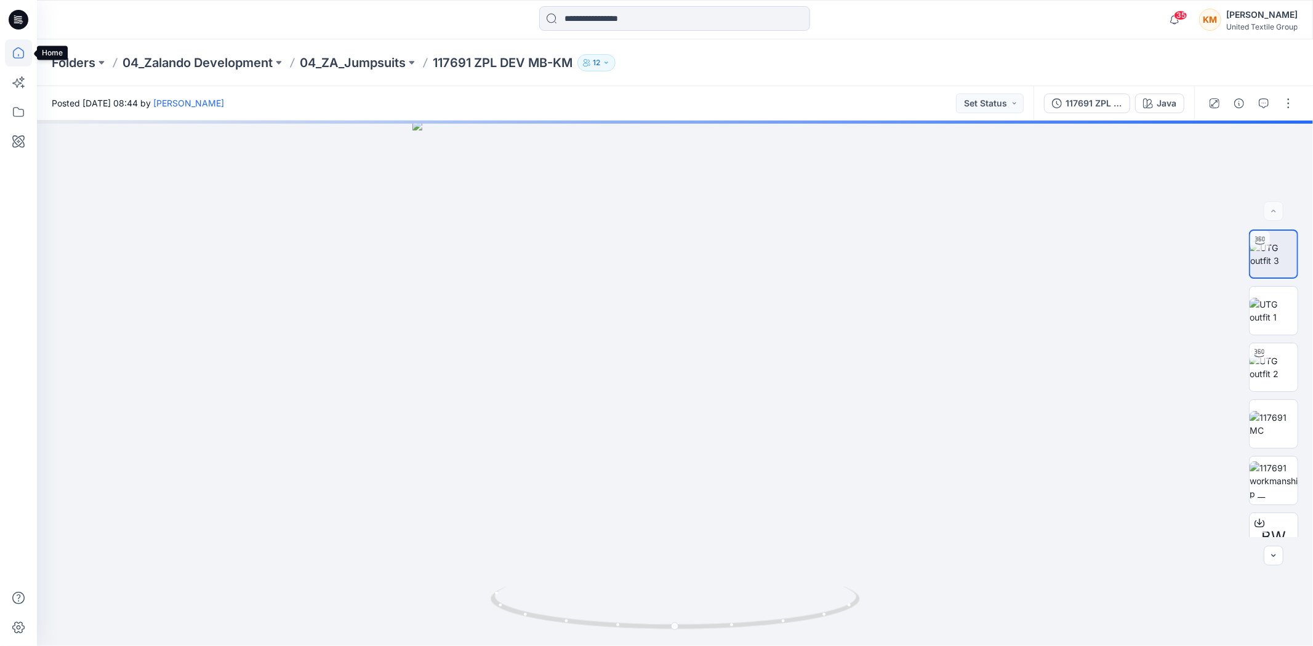
click at [22, 52] on icon at bounding box center [18, 52] width 27 height 27
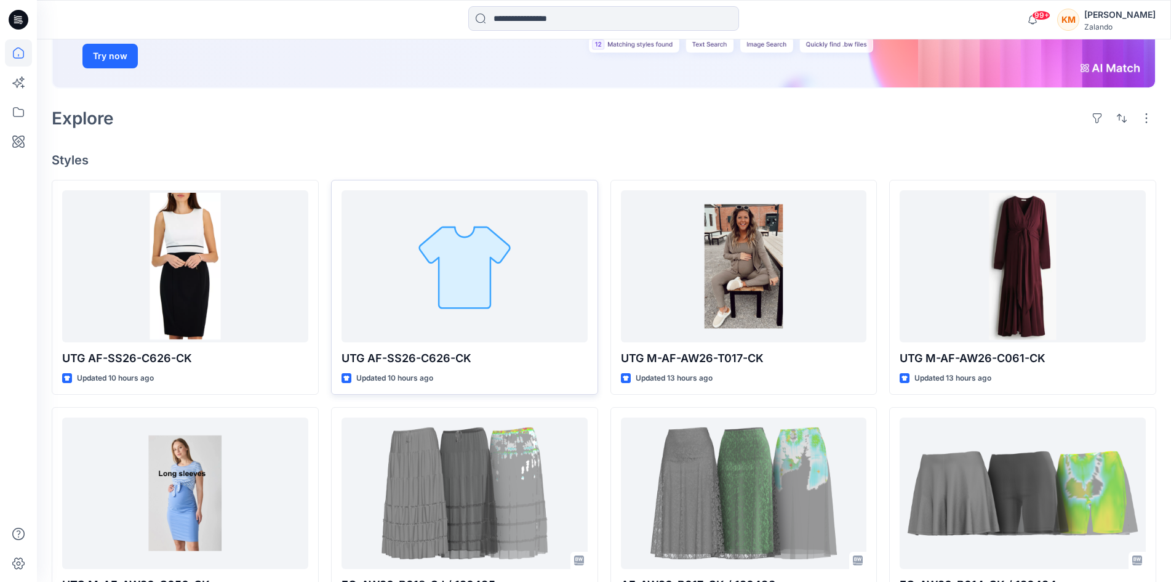
scroll to position [246, 0]
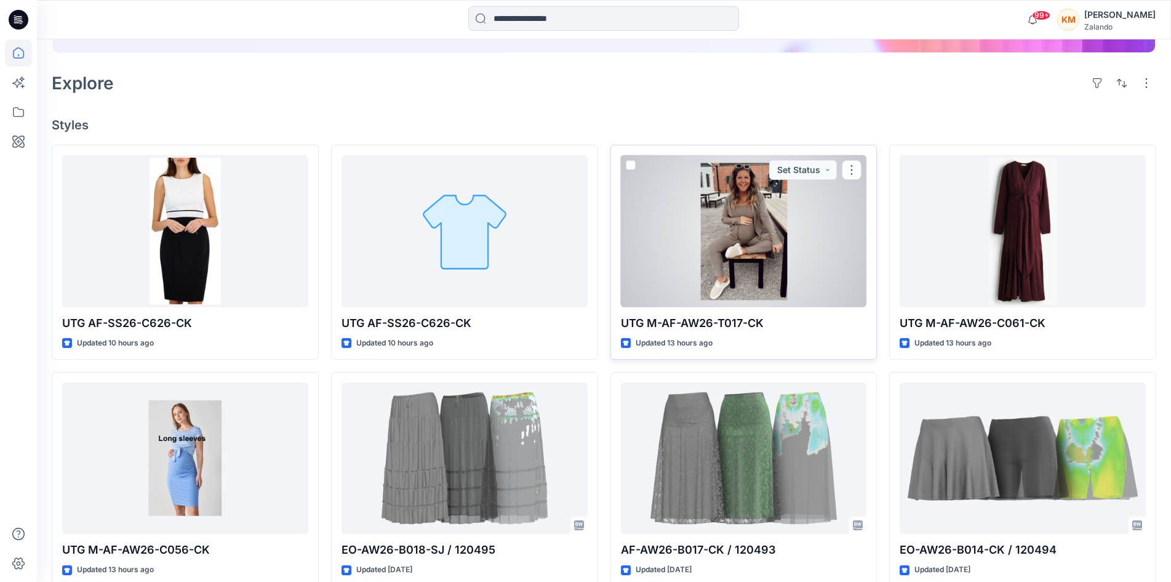
click at [723, 243] on div at bounding box center [744, 230] width 246 height 151
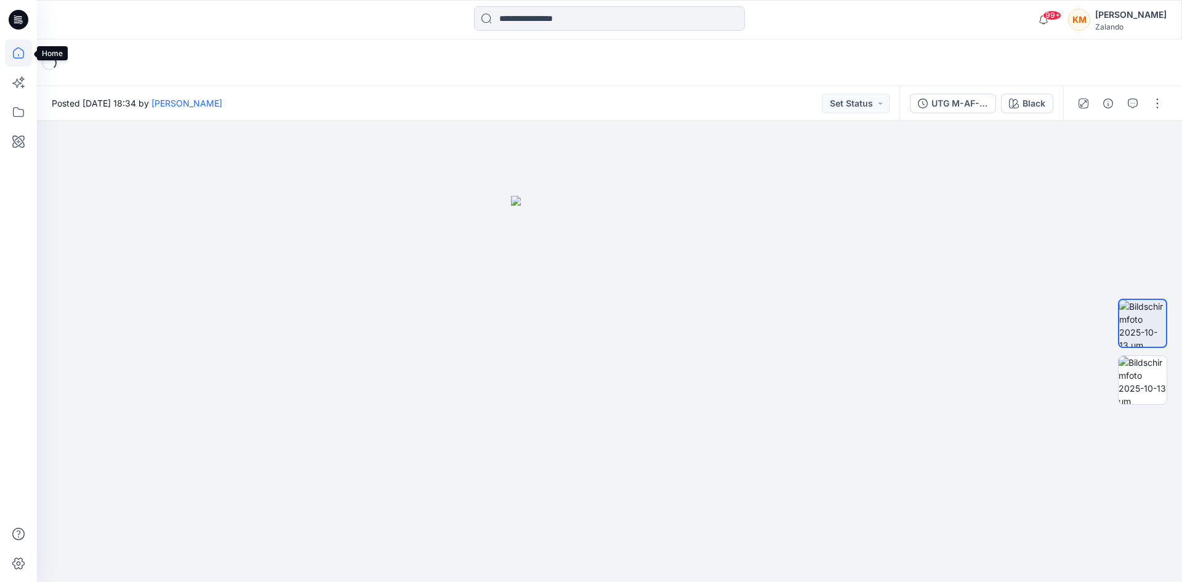
click at [17, 50] on icon at bounding box center [18, 52] width 27 height 27
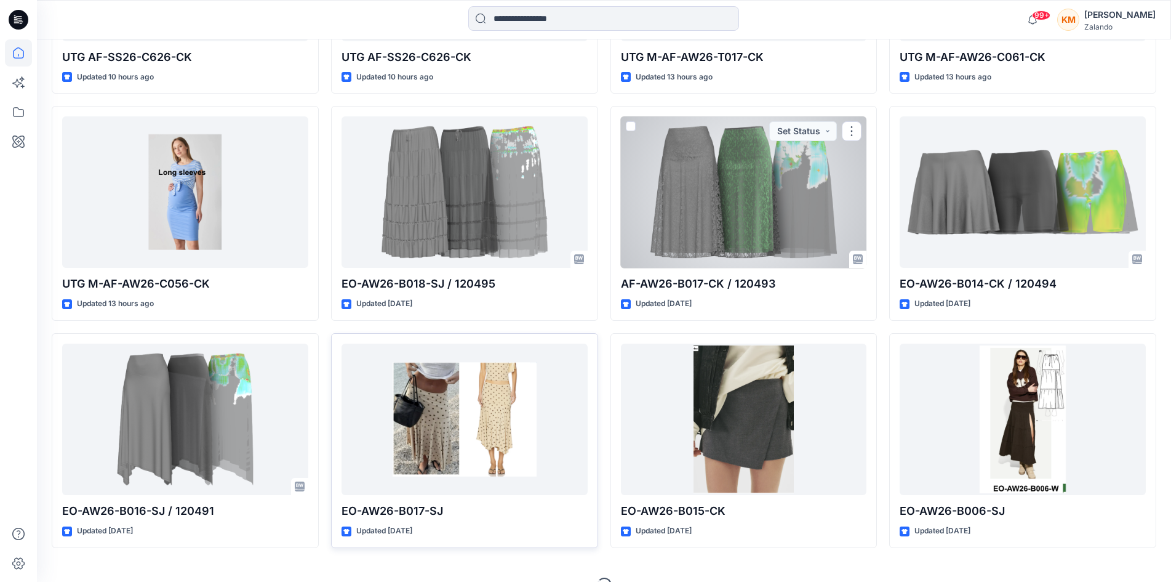
scroll to position [537, 0]
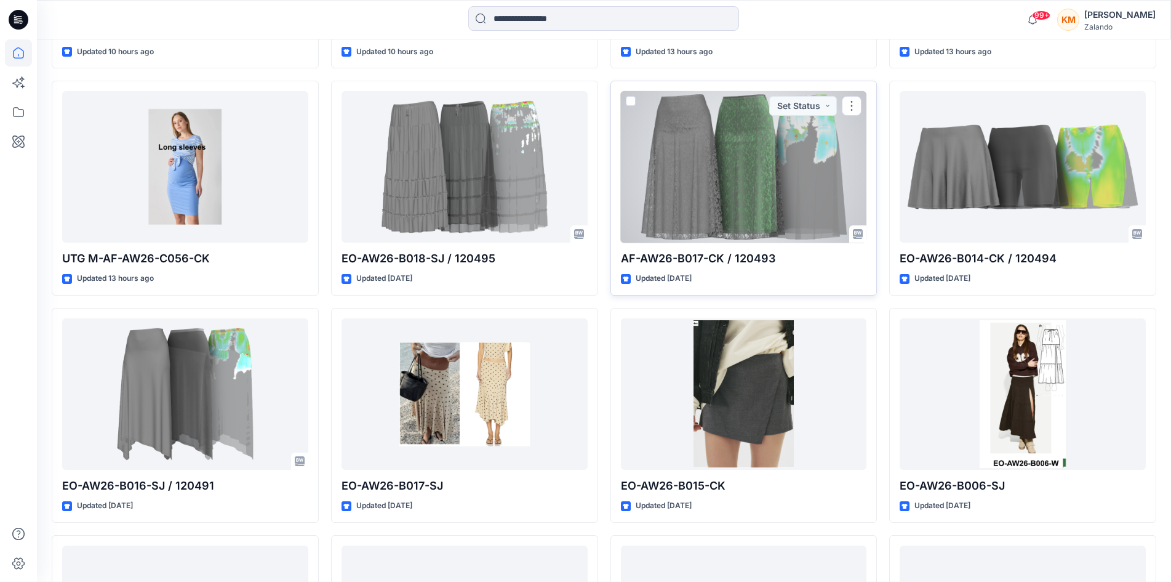
click at [710, 179] on div at bounding box center [744, 166] width 246 height 151
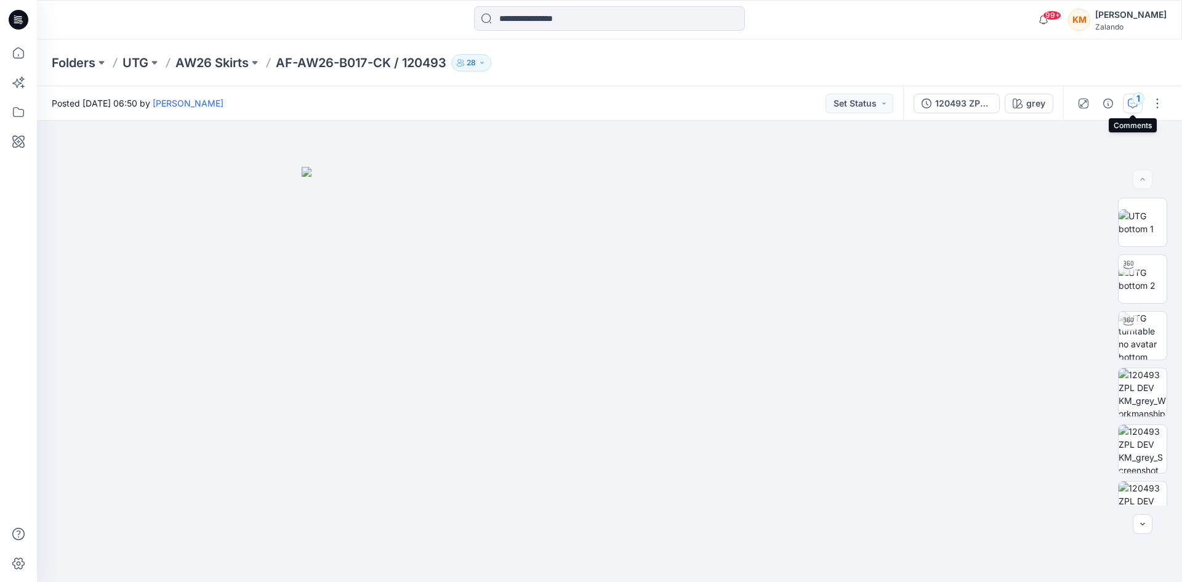
click at [1133, 98] on div "1" at bounding box center [1138, 98] width 12 height 12
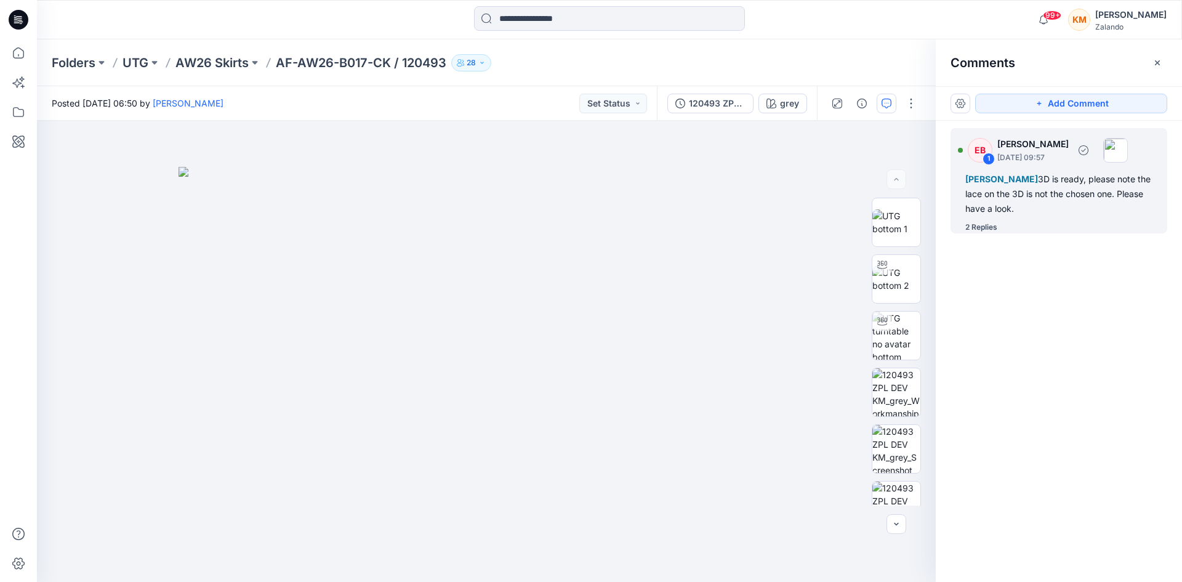
click at [991, 199] on div "Madlen Lecoutré 3D is ready, please note the lace on the 3D is not the chosen o…" at bounding box center [1058, 194] width 187 height 44
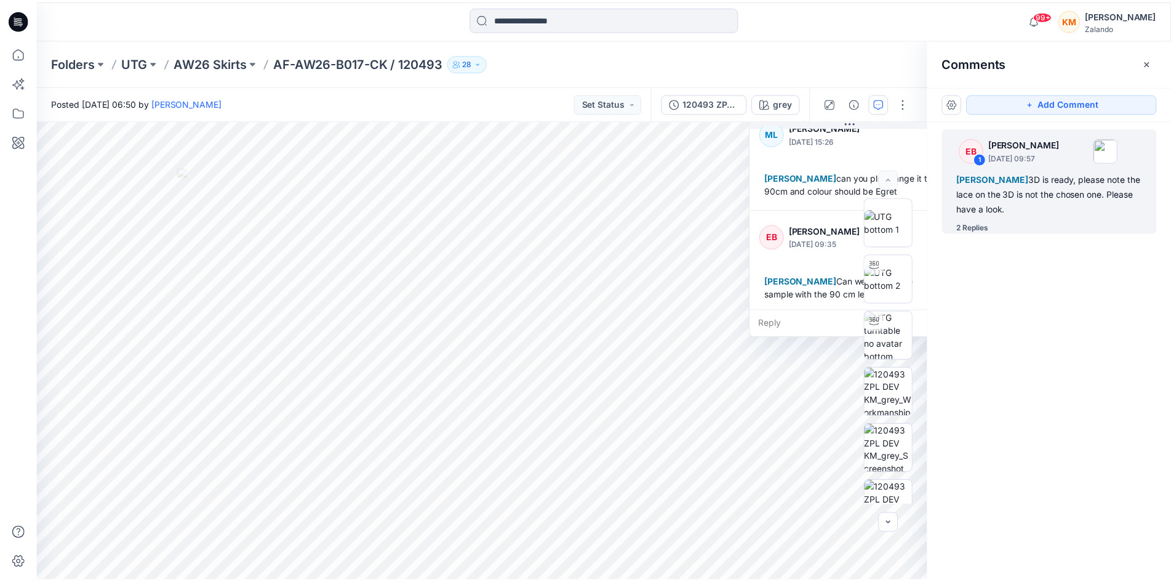
scroll to position [138, 0]
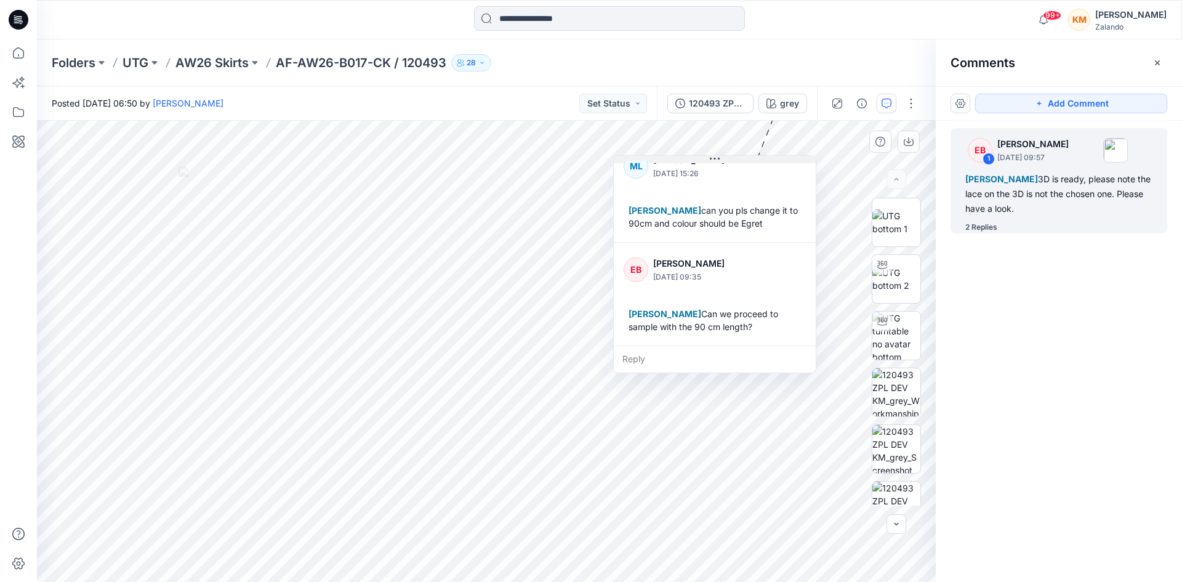
drag, startPoint x: 856, startPoint y: 124, endPoint x: 713, endPoint y: 159, distance: 147.2
click at [713, 159] on icon at bounding box center [715, 159] width 10 height 10
click at [20, 52] on icon at bounding box center [18, 52] width 27 height 27
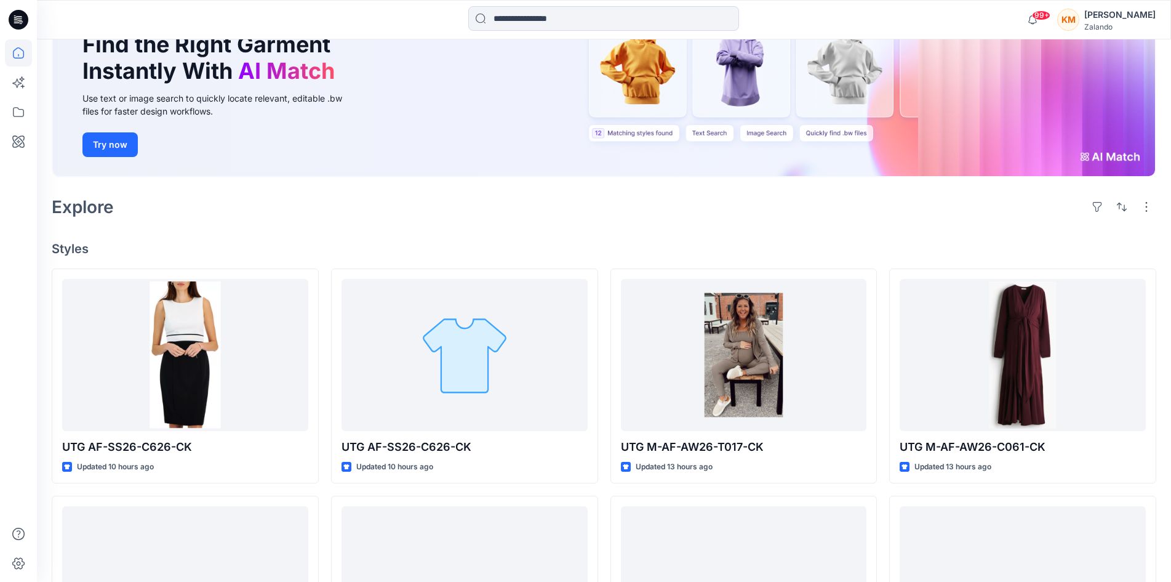
scroll to position [123, 0]
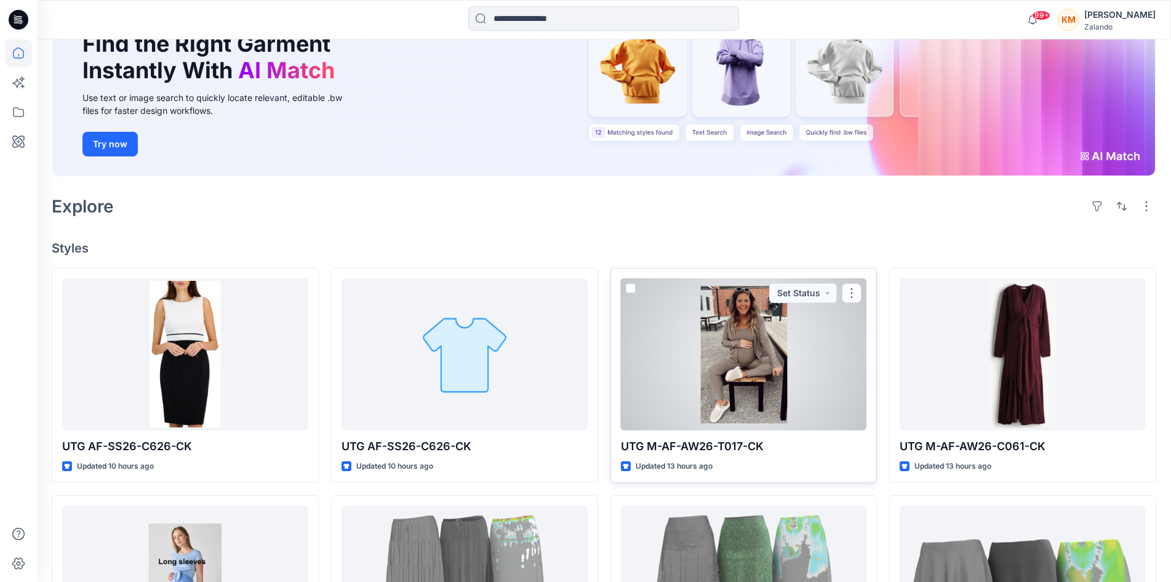
click at [709, 340] on div at bounding box center [744, 353] width 246 height 151
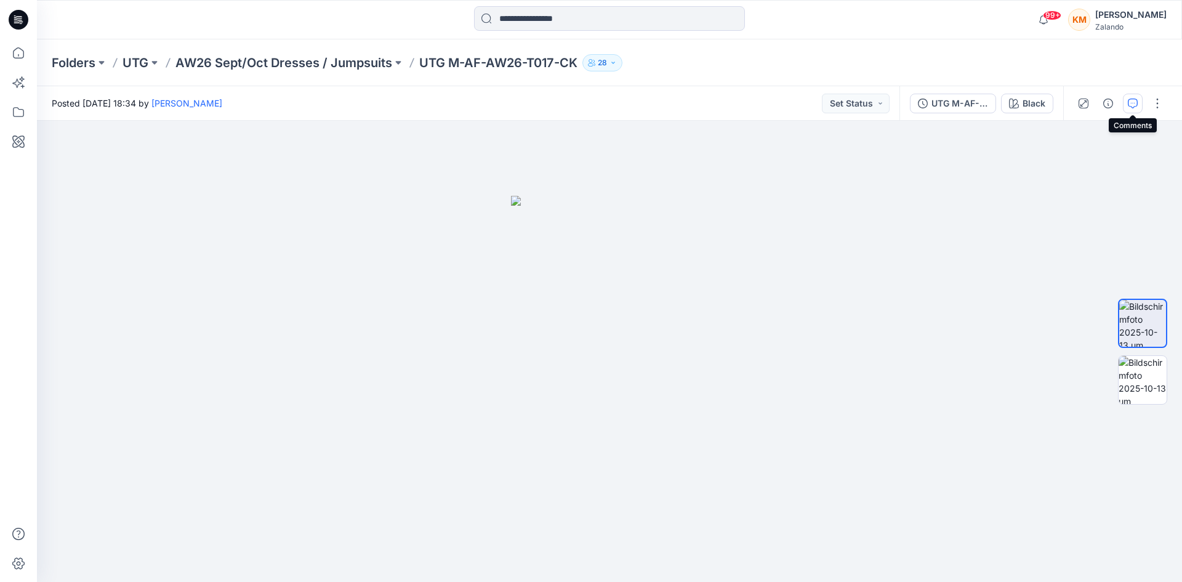
click at [1134, 106] on icon "button" at bounding box center [1133, 103] width 10 height 10
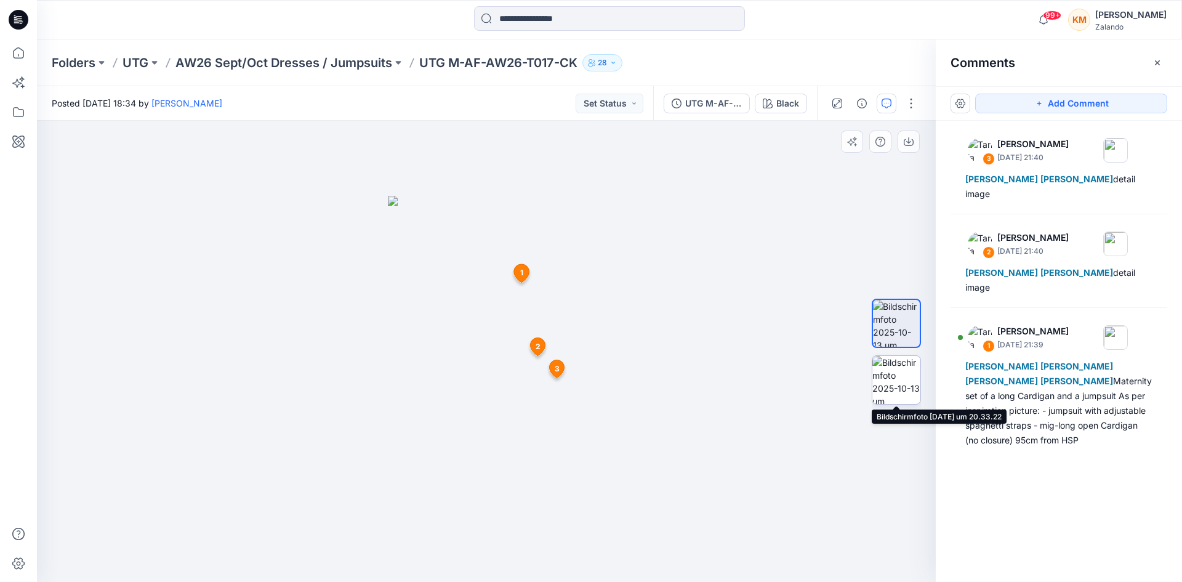
click at [888, 377] on img at bounding box center [896, 380] width 48 height 48
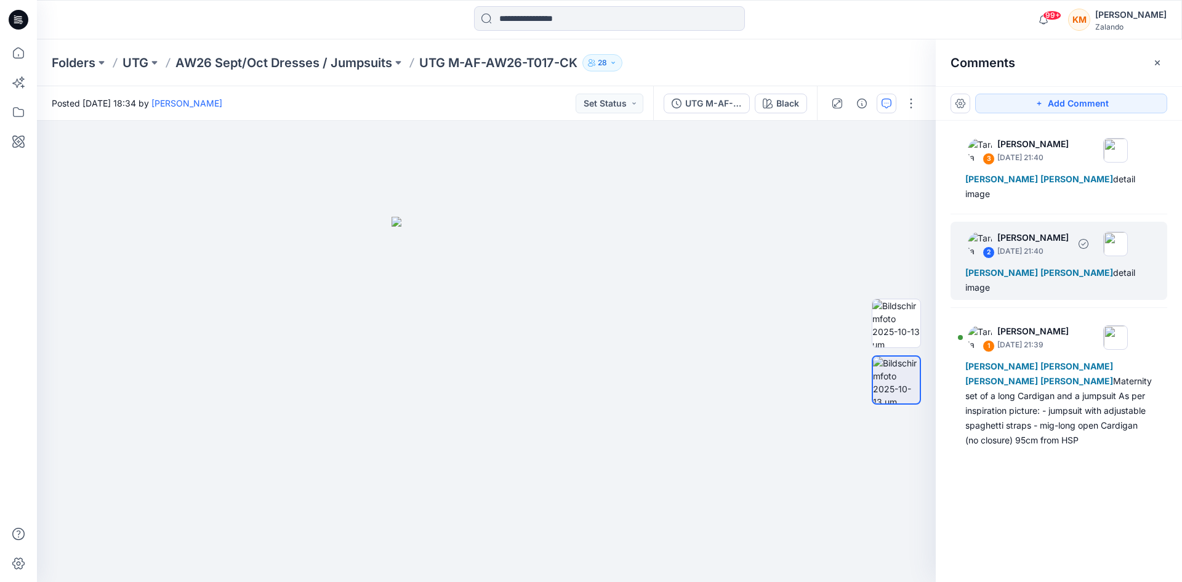
click at [1061, 245] on p "October 13, 2025 21:40" at bounding box center [1032, 251] width 71 height 12
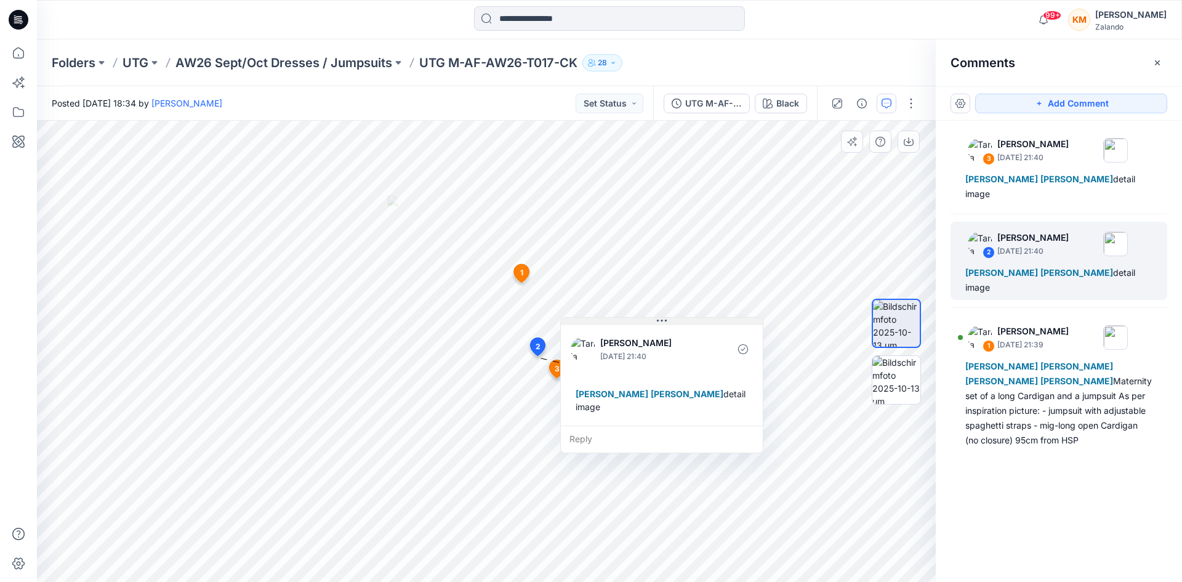
drag, startPoint x: 579, startPoint y: 383, endPoint x: 660, endPoint y: 321, distance: 102.3
click at [660, 321] on icon at bounding box center [662, 321] width 10 height 10
click at [15, 50] on icon at bounding box center [18, 52] width 27 height 27
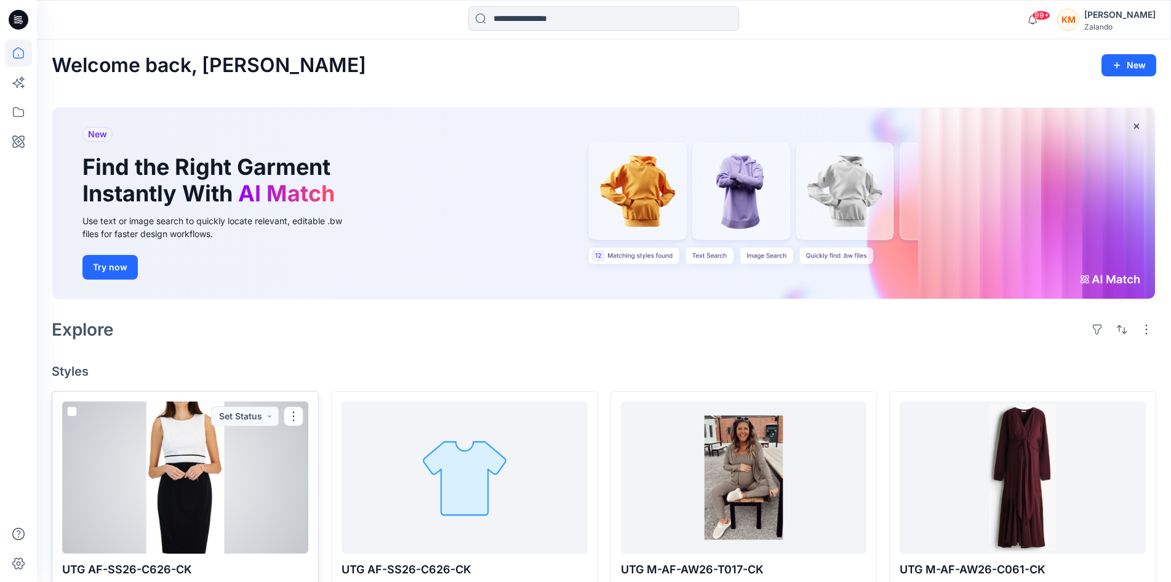
click at [201, 457] on div at bounding box center [185, 476] width 246 height 151
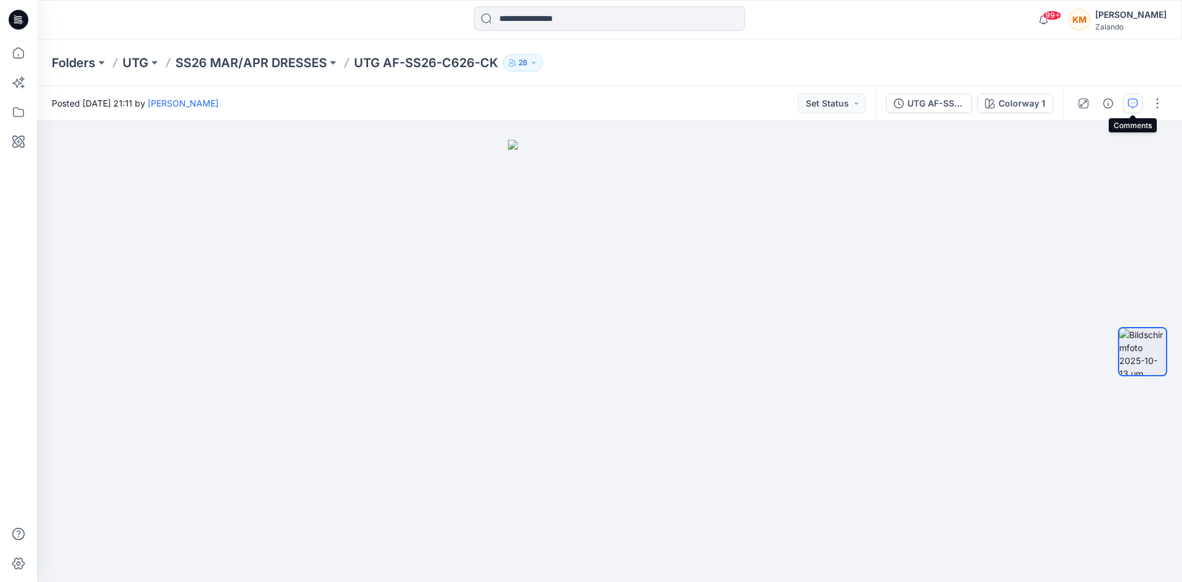
click at [1134, 100] on icon "button" at bounding box center [1133, 103] width 10 height 10
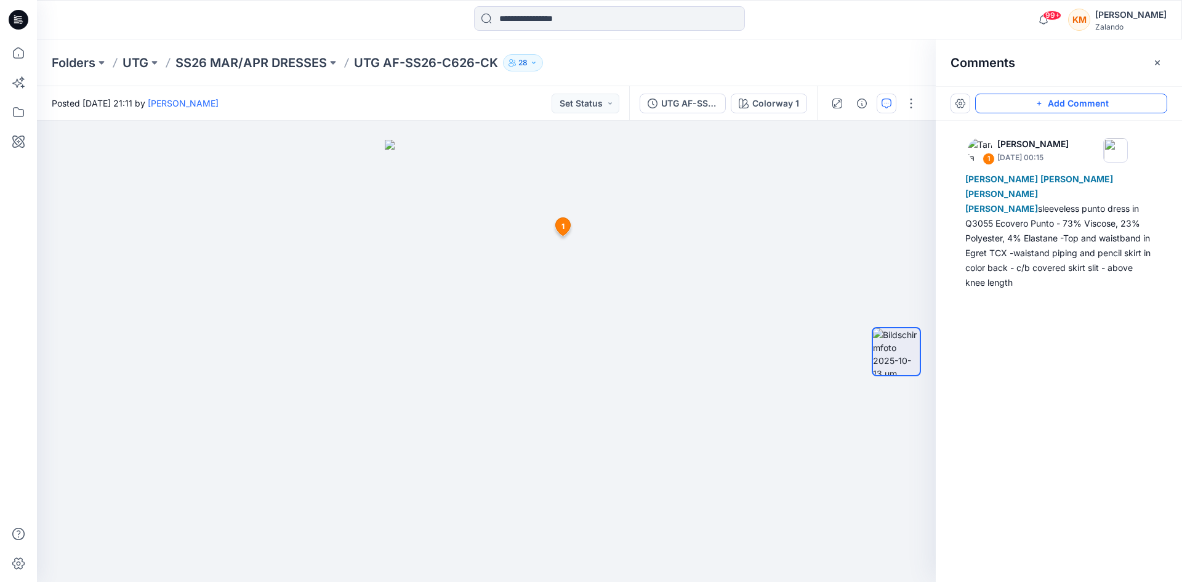
click at [1054, 100] on button "Add Comment" at bounding box center [1071, 104] width 192 height 20
click at [670, 300] on div "2 1 Tania Baumeister-Hanff October 14, 2025 00:15 Marnie Douven Lise Stougaard …" at bounding box center [486, 351] width 899 height 461
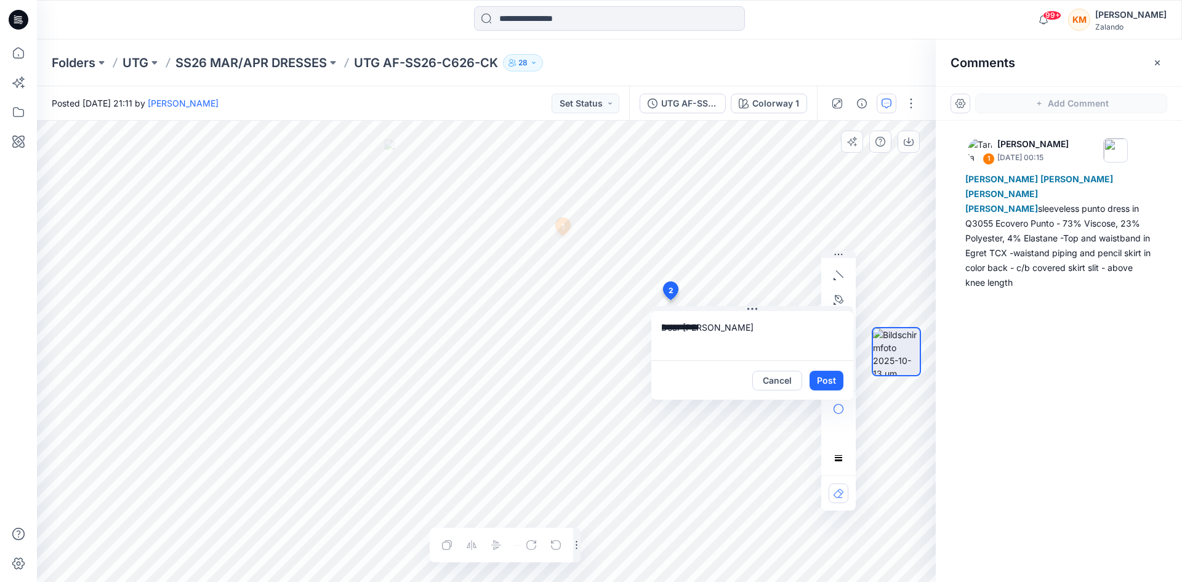
click at [685, 327] on textarea "**********" at bounding box center [752, 335] width 202 height 49
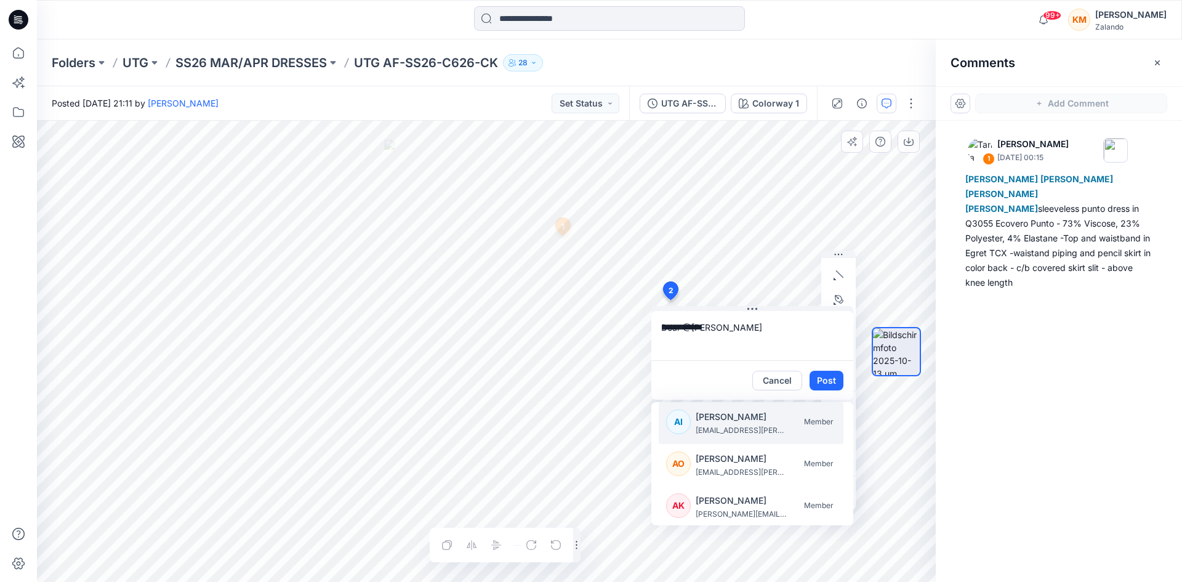
click at [726, 327] on textarea "**********" at bounding box center [752, 335] width 202 height 49
click at [732, 424] on p "marlene.seefeldt@zalando.de" at bounding box center [742, 430] width 92 height 12
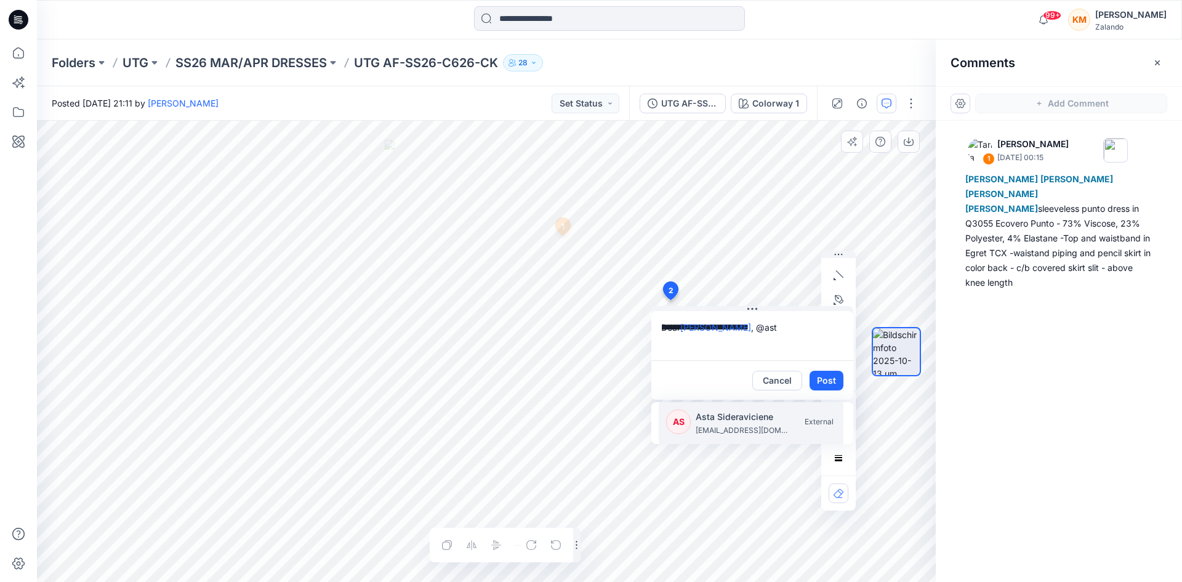
click at [726, 424] on p "asta.sideraviciene@utg.dk" at bounding box center [742, 430] width 92 height 12
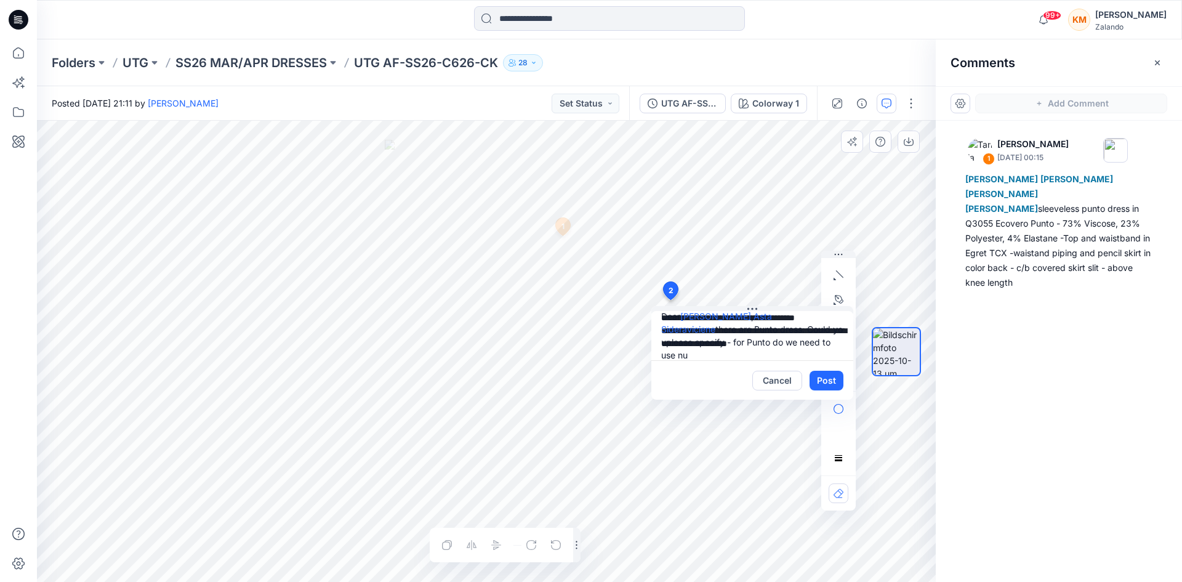
scroll to position [24, 0]
click at [739, 342] on textarea "**********" at bounding box center [752, 335] width 202 height 49
click at [758, 343] on textarea "**********" at bounding box center [752, 335] width 202 height 49
click at [796, 327] on textarea "**********" at bounding box center [752, 335] width 202 height 49
click at [766, 351] on textarea "**********" at bounding box center [752, 335] width 202 height 49
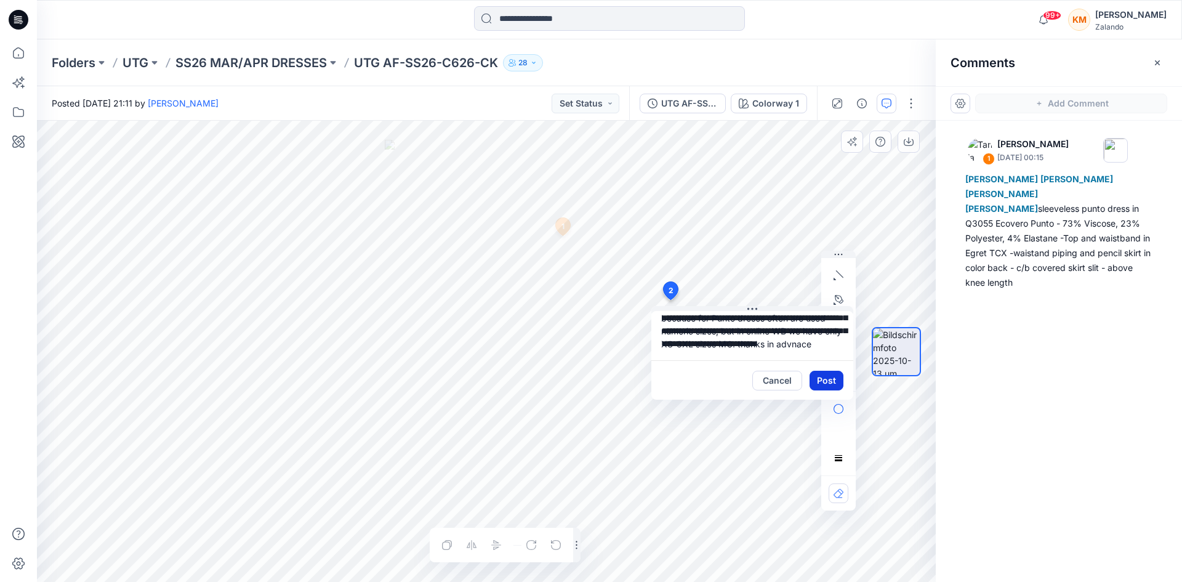
scroll to position [89, 0]
click at [719, 319] on textarea "**********" at bounding box center [752, 335] width 202 height 49
click at [776, 342] on textarea "**********" at bounding box center [752, 335] width 202 height 49
click at [788, 344] on textarea "**********" at bounding box center [752, 335] width 202 height 49
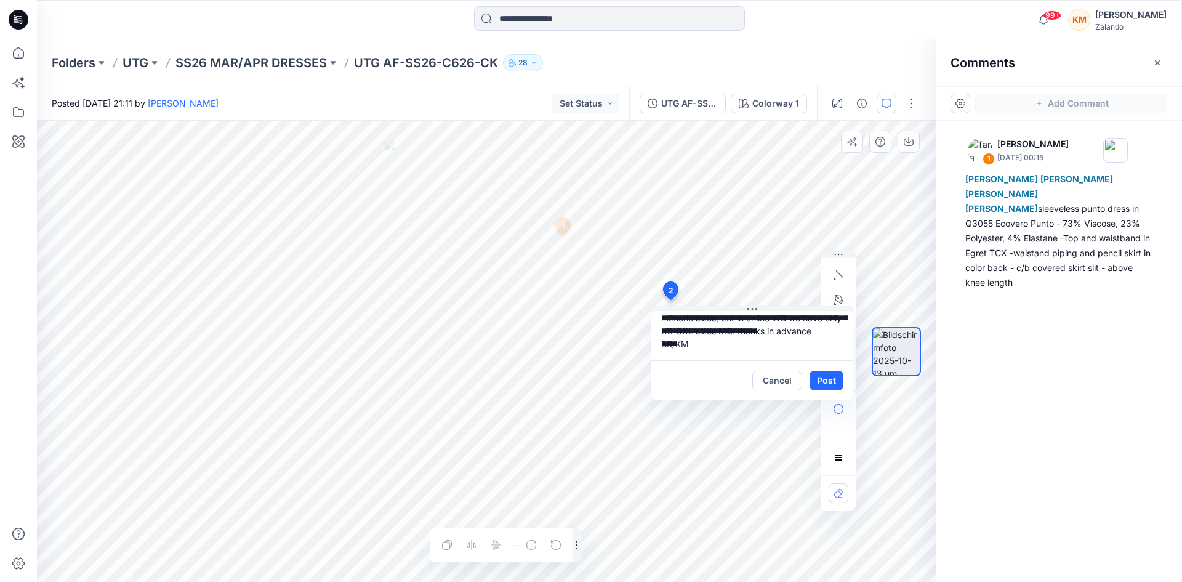
drag, startPoint x: 699, startPoint y: 353, endPoint x: 689, endPoint y: 353, distance: 9.8
click at [689, 353] on textarea "**********" at bounding box center [752, 335] width 202 height 49
click at [718, 329] on textarea "**********" at bounding box center [752, 335] width 202 height 49
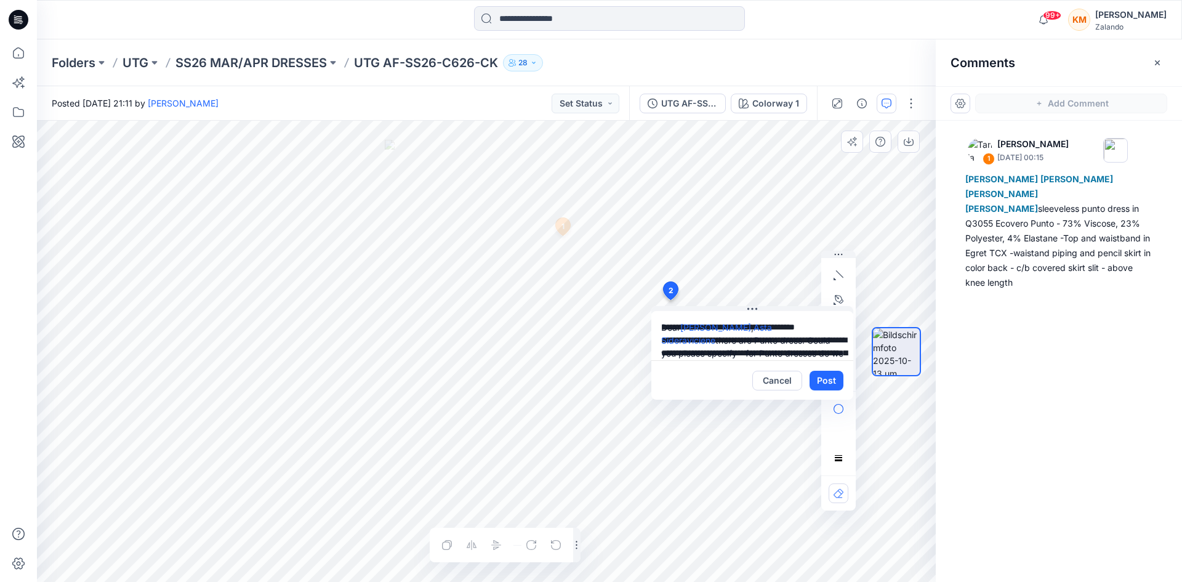
click at [699, 351] on textarea "**********" at bounding box center [752, 335] width 202 height 49
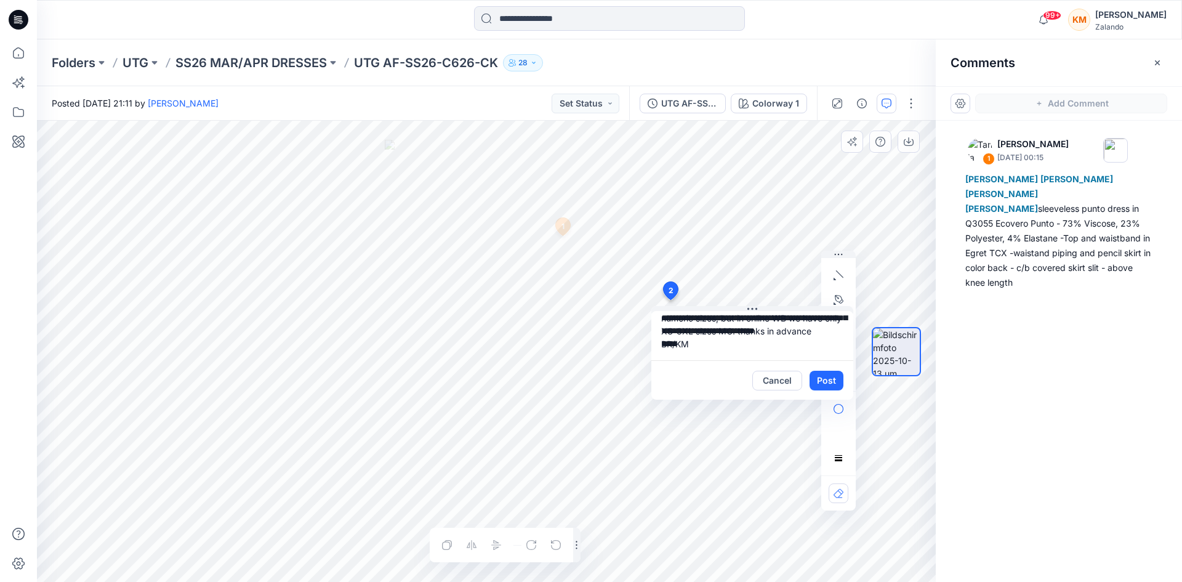
scroll to position [100, 0]
click at [720, 332] on textarea "**********" at bounding box center [752, 335] width 202 height 49
type textarea "**********"
click at [835, 379] on button "Post" at bounding box center [826, 381] width 34 height 20
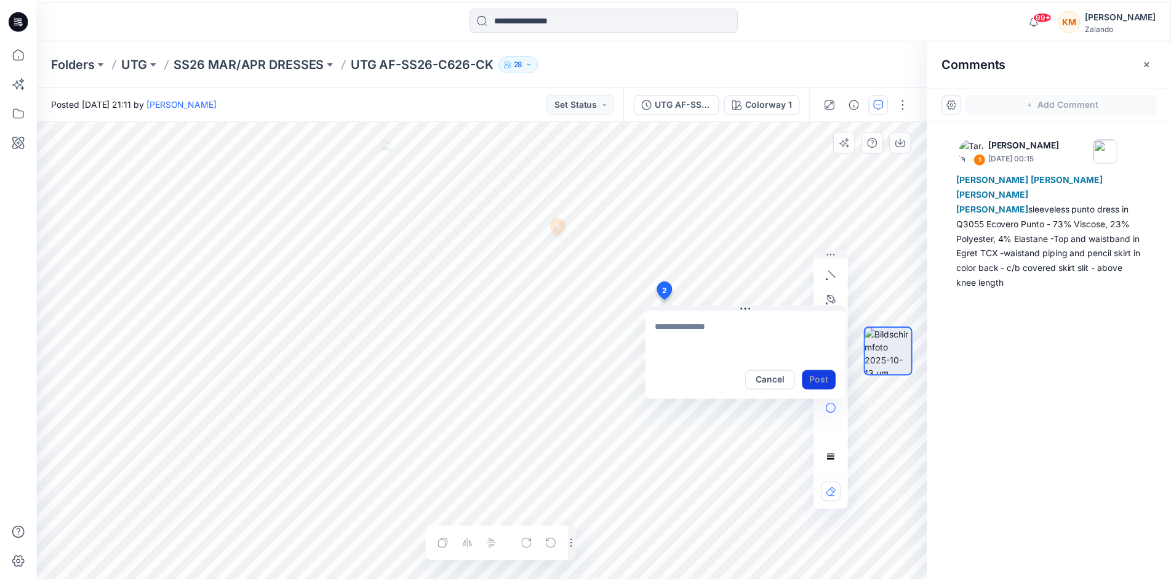
scroll to position [0, 0]
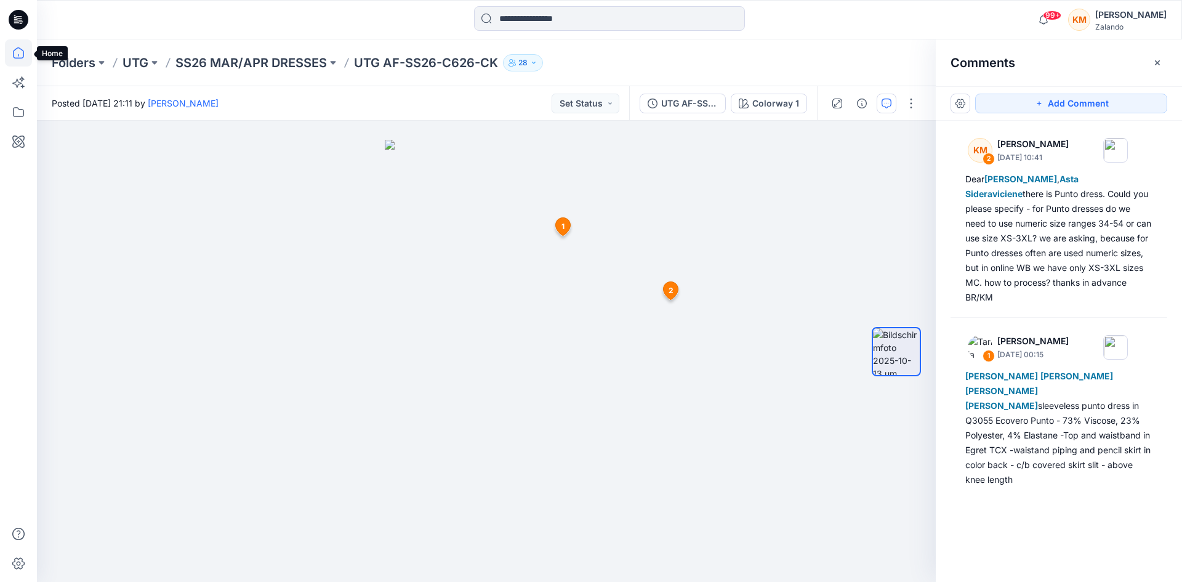
click at [18, 54] on icon at bounding box center [18, 55] width 1 height 2
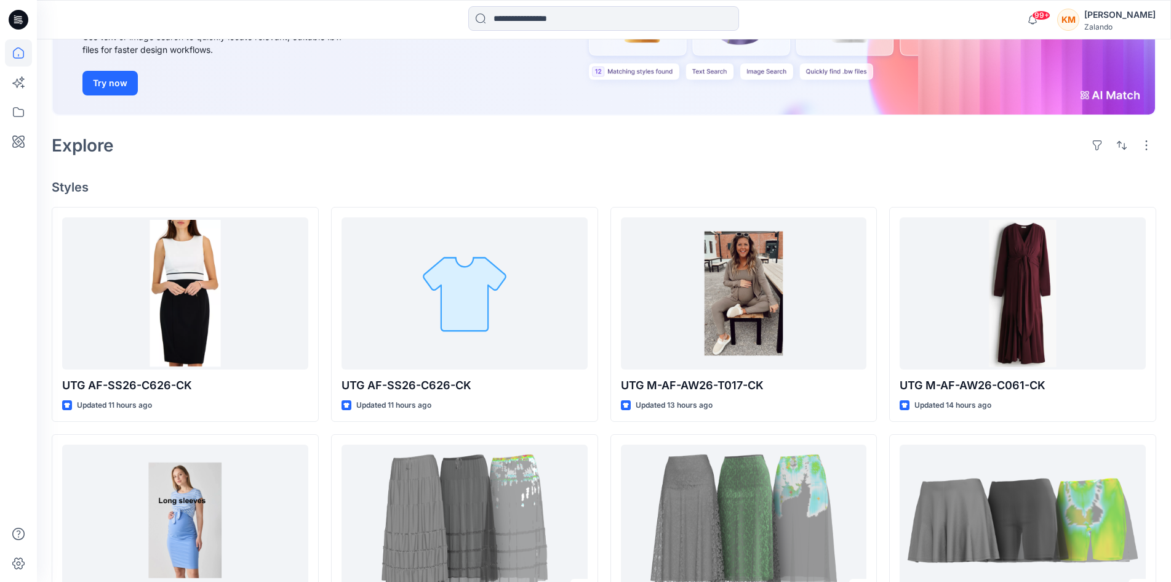
scroll to position [185, 0]
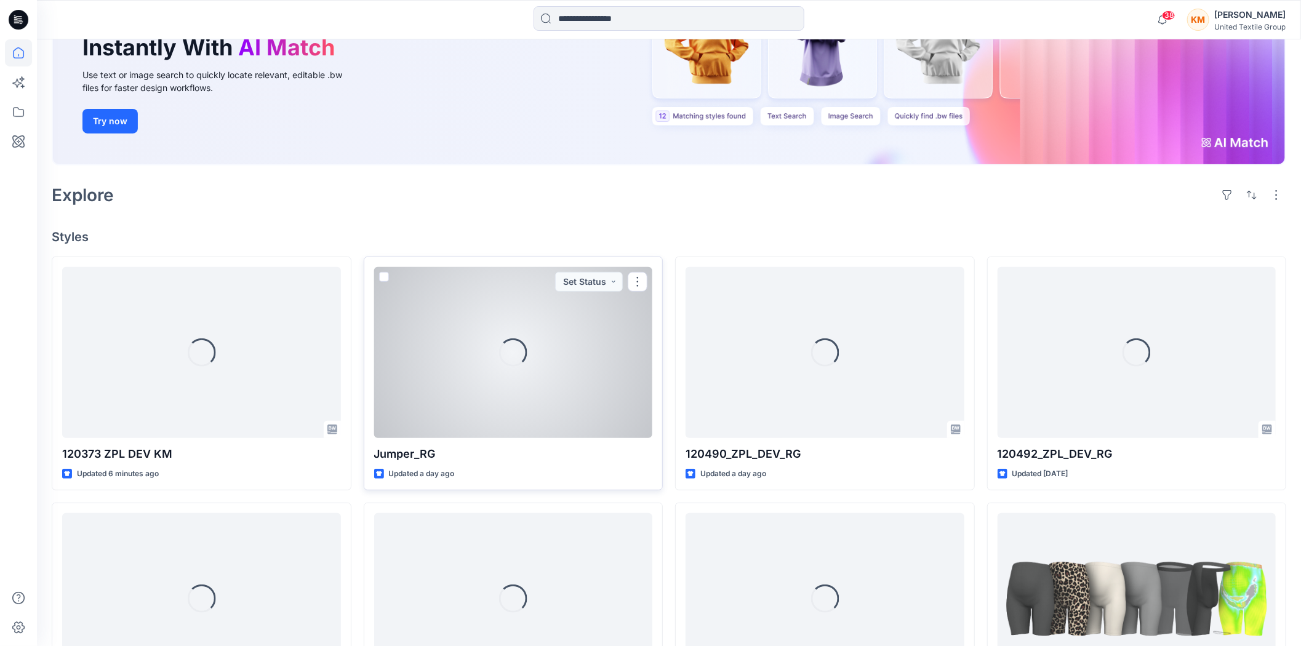
scroll to position [205, 0]
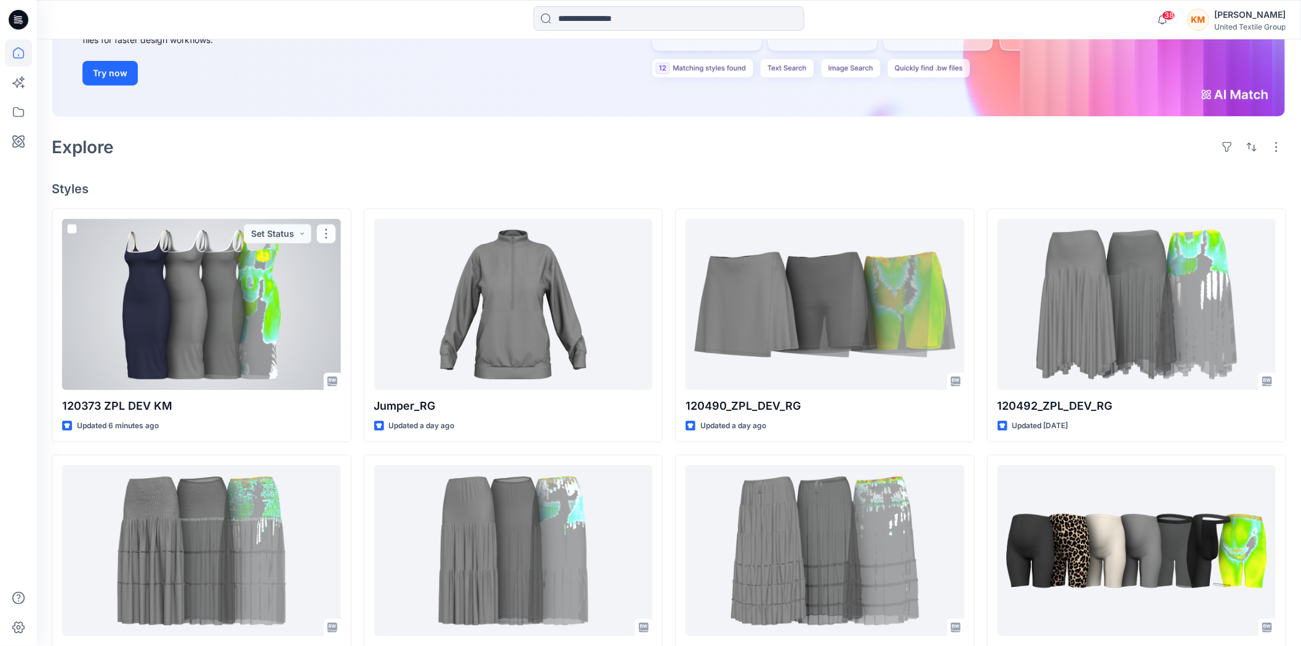
click at [190, 318] on div at bounding box center [201, 304] width 279 height 171
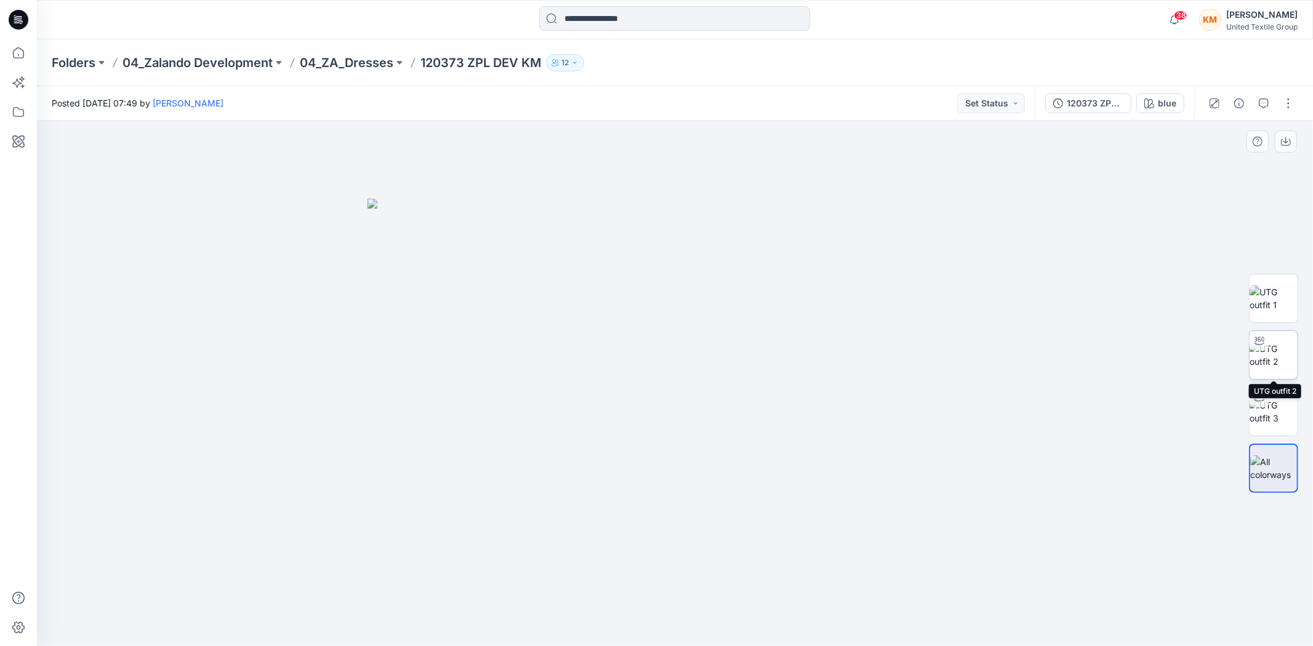
drag, startPoint x: 1279, startPoint y: 354, endPoint x: 1270, endPoint y: 365, distance: 14.0
click at [1278, 355] on img at bounding box center [1274, 355] width 48 height 26
drag, startPoint x: 808, startPoint y: 619, endPoint x: 801, endPoint y: 607, distance: 13.2
click at [801, 607] on icon at bounding box center [677, 610] width 372 height 46
click at [17, 52] on icon at bounding box center [18, 52] width 27 height 27
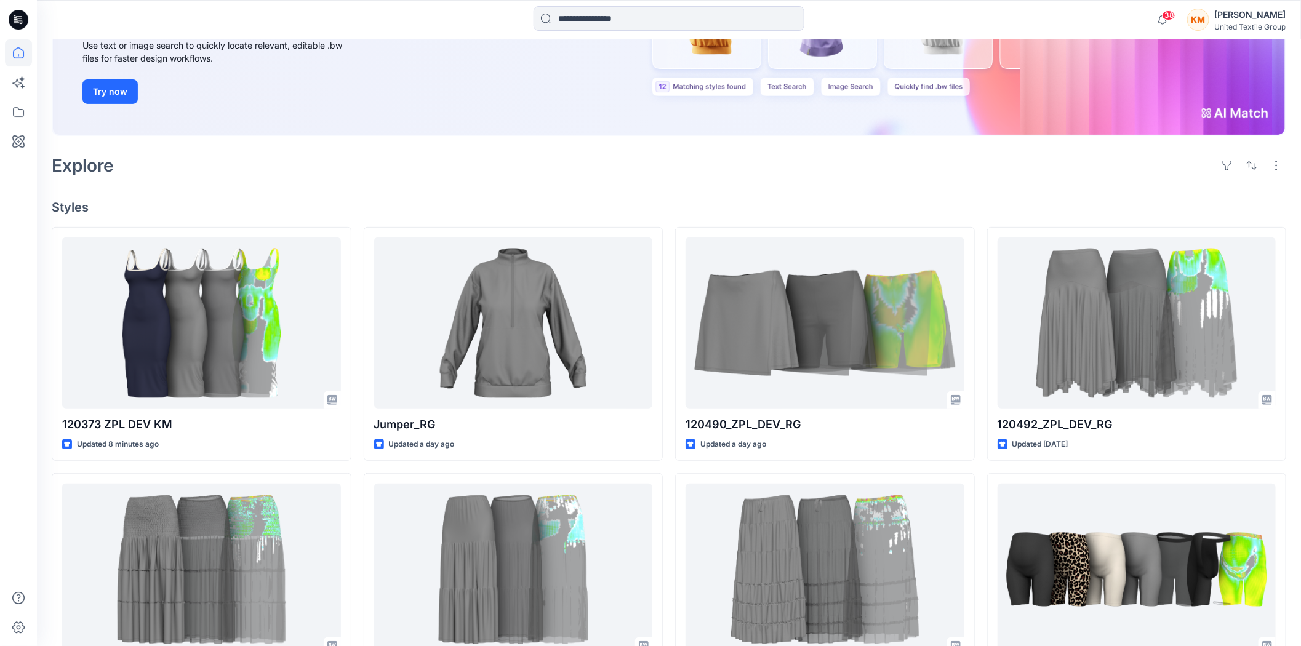
scroll to position [205, 0]
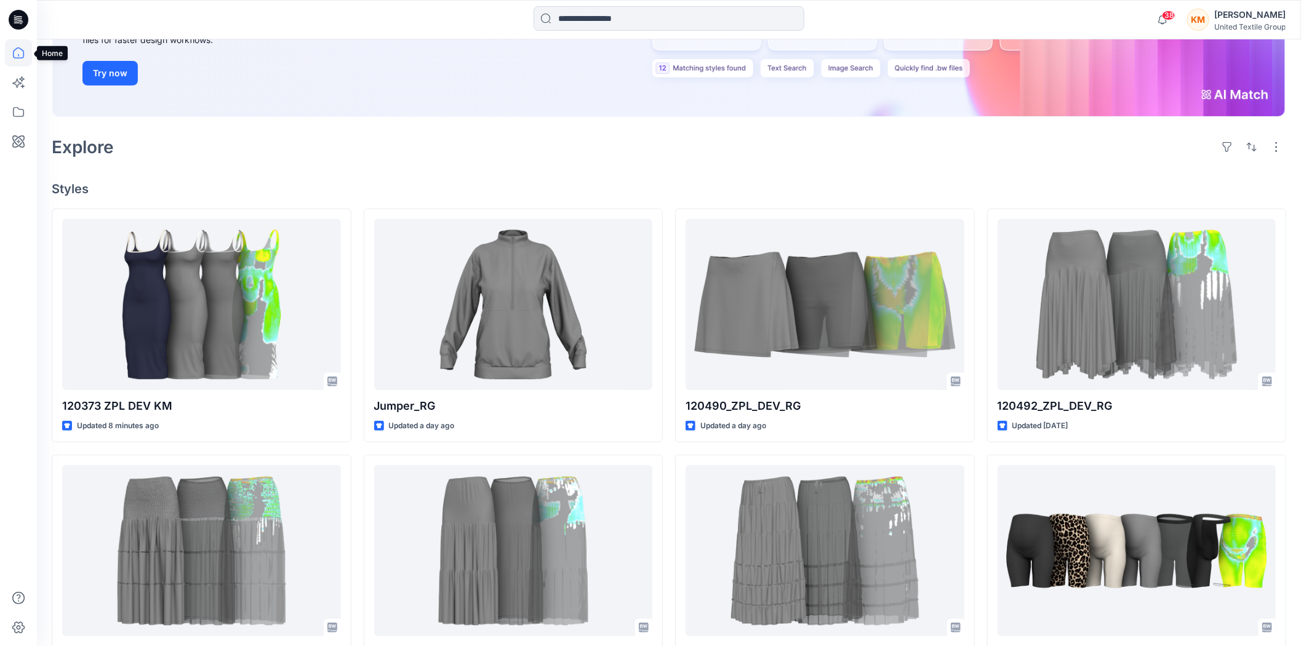
click at [17, 52] on icon at bounding box center [18, 52] width 27 height 27
click at [21, 105] on icon at bounding box center [18, 111] width 27 height 27
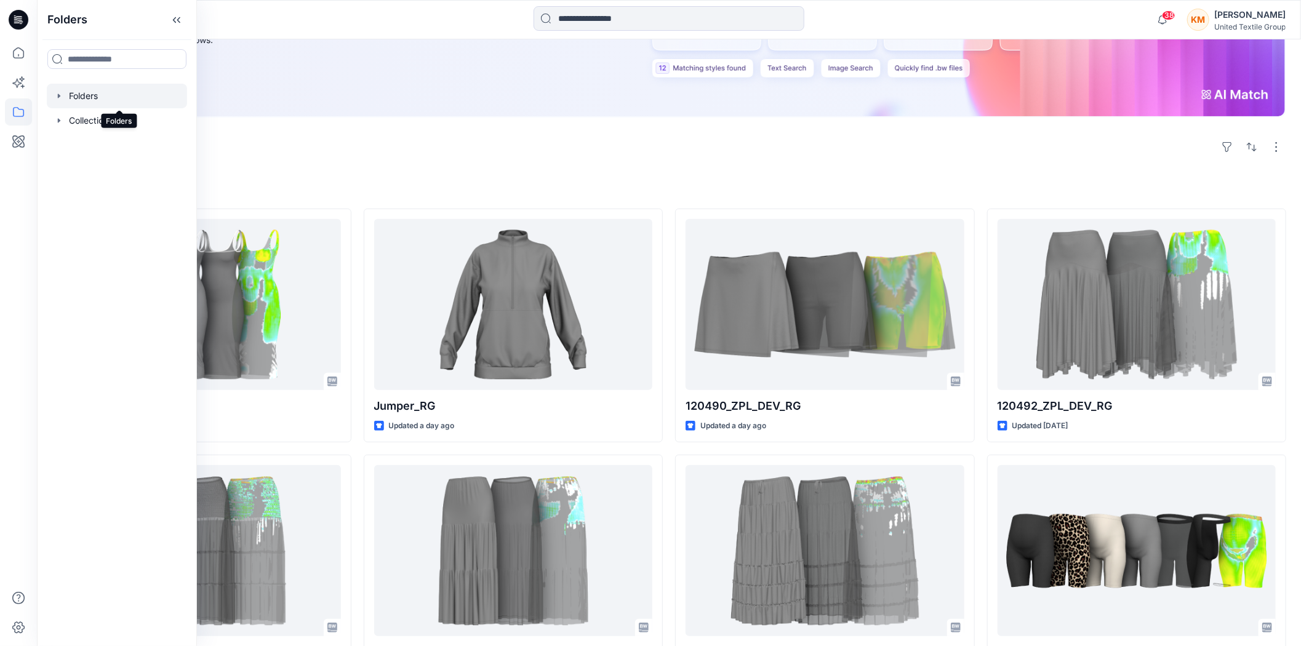
click at [105, 91] on div at bounding box center [117, 96] width 140 height 25
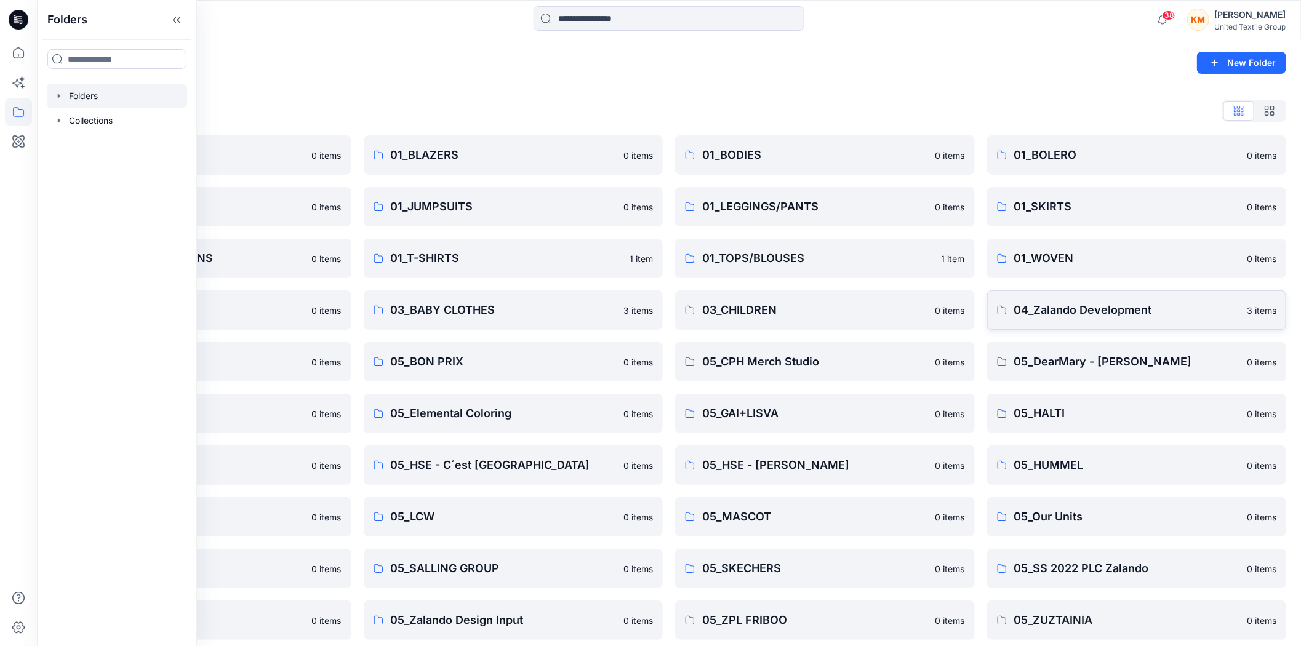
click at [1073, 309] on p "04_Zalando Development" at bounding box center [1127, 310] width 226 height 17
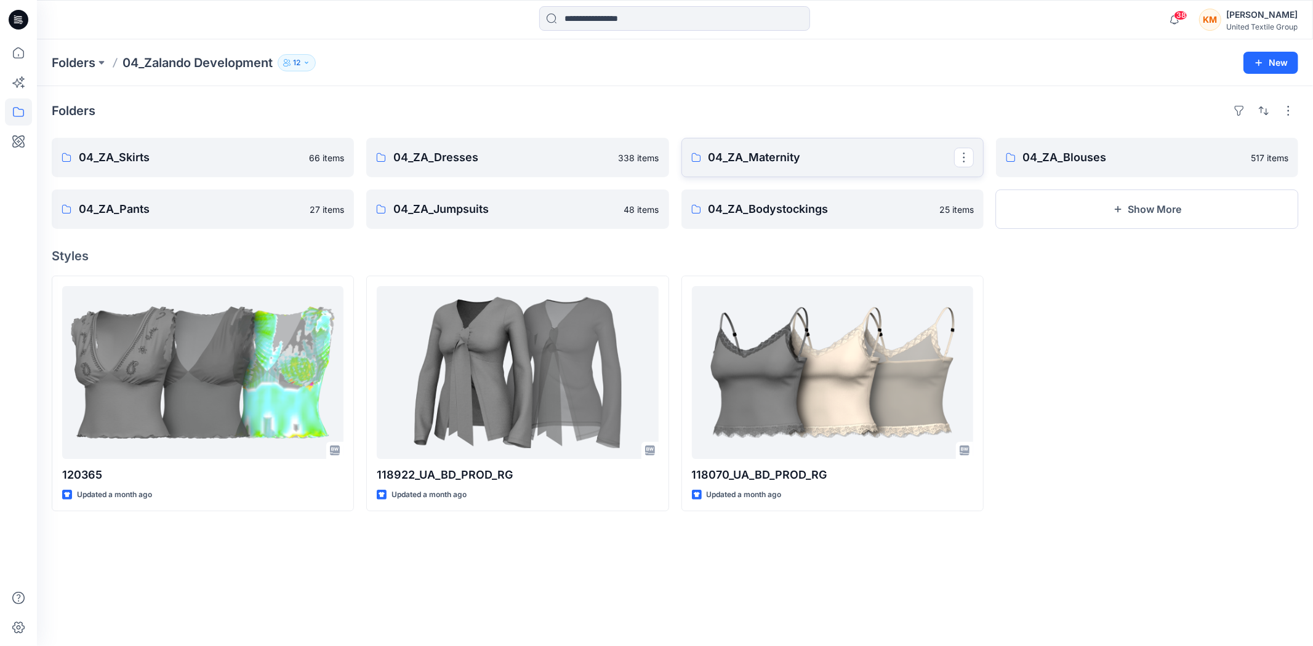
click at [795, 154] on p "04_ZA_Maternity" at bounding box center [831, 157] width 246 height 17
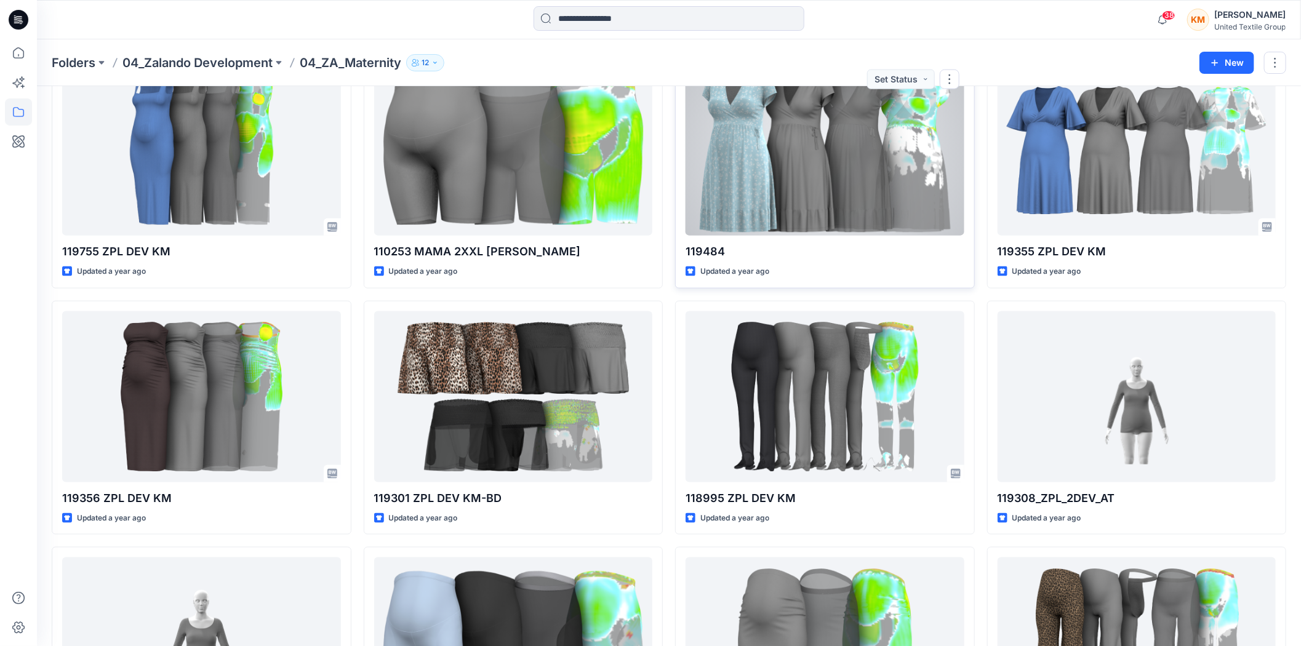
scroll to position [3784, 0]
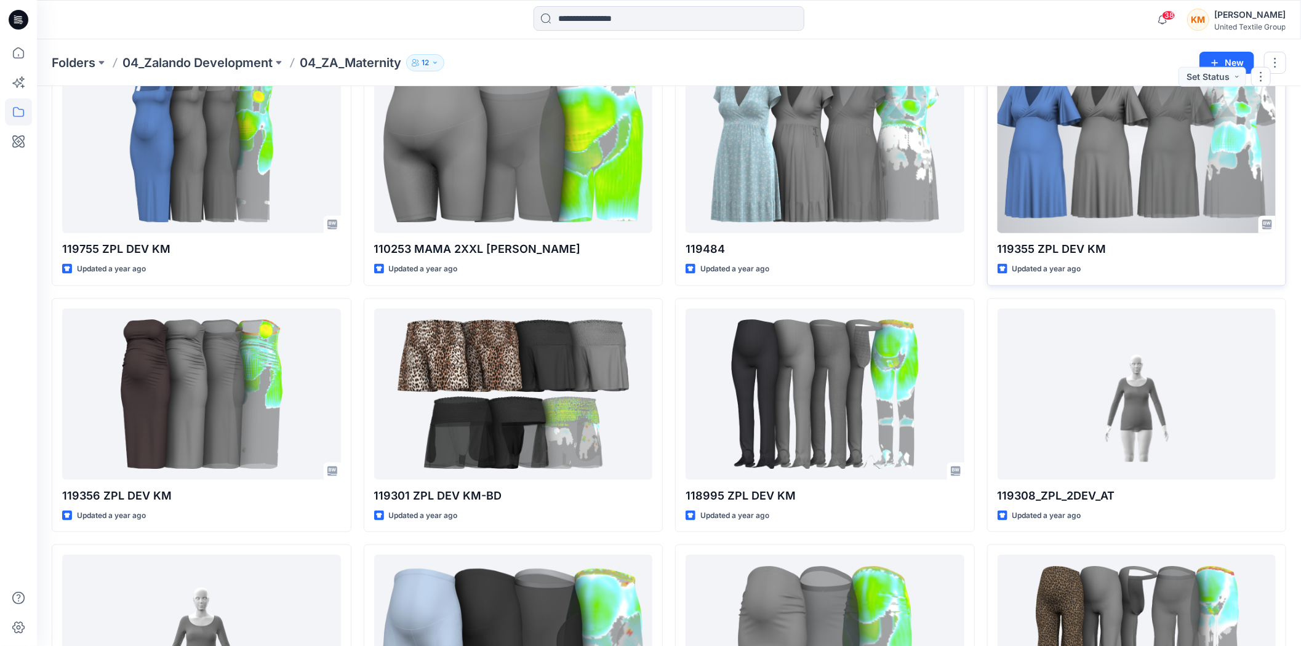
click at [1054, 193] on div at bounding box center [1137, 147] width 279 height 171
